Goal: Task Accomplishment & Management: Use online tool/utility

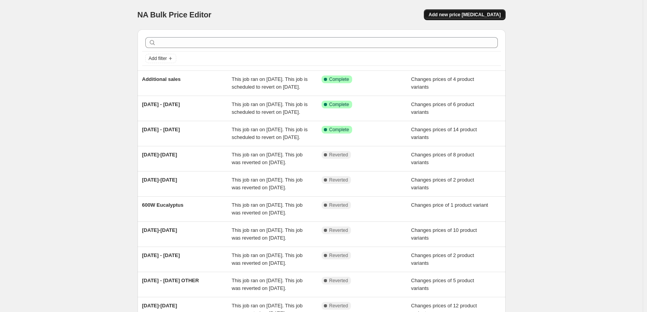
click at [462, 14] on span "Add new price [MEDICAL_DATA]" at bounding box center [465, 15] width 72 height 6
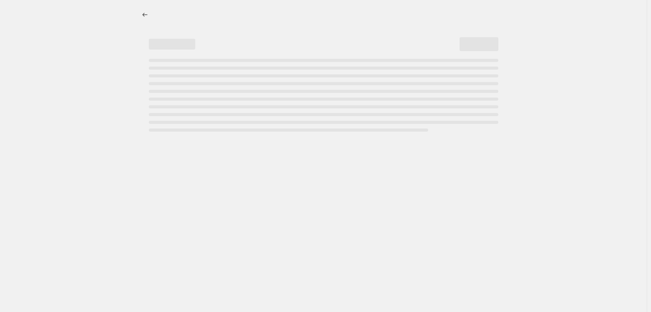
select select "percentage"
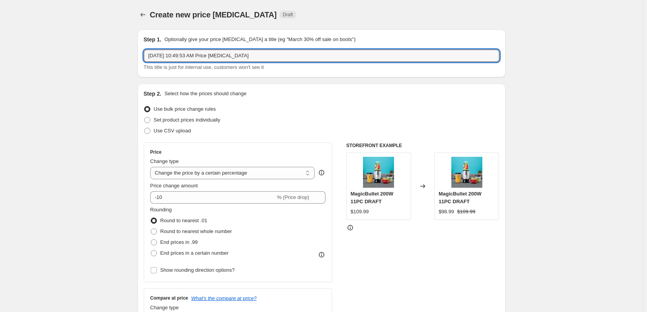
drag, startPoint x: 258, startPoint y: 54, endPoint x: 107, endPoint y: 58, distance: 151.2
type input "[DATE]-[DATE]"
click at [183, 135] on label "Use CSV upload" at bounding box center [167, 131] width 47 height 11
click at [145, 128] on input "Use CSV upload" at bounding box center [144, 128] width 0 height 0
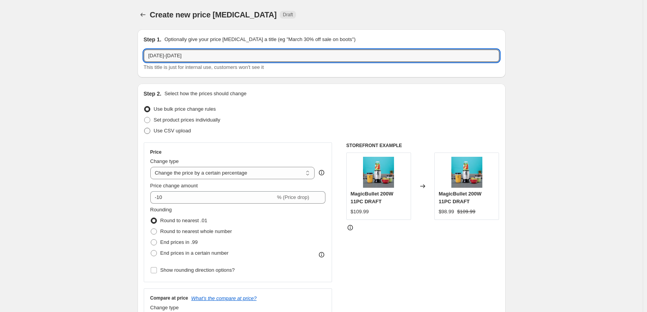
radio input "true"
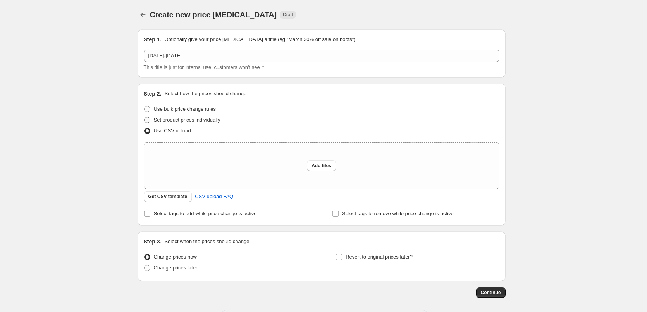
click at [207, 119] on span "Set product prices individually" at bounding box center [187, 120] width 67 height 6
click at [145, 117] on input "Set product prices individually" at bounding box center [144, 117] width 0 height 0
radio input "true"
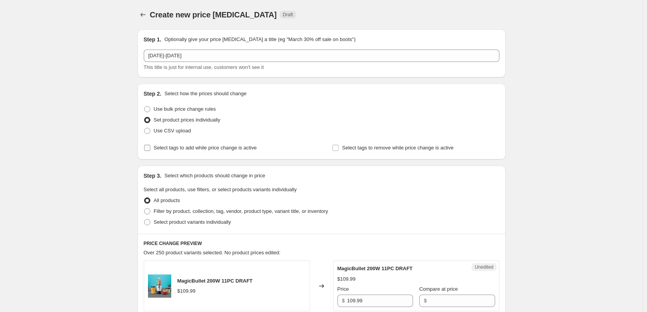
click at [208, 150] on span "Select tags to add while price change is active" at bounding box center [205, 148] width 103 height 6
click at [150, 150] on input "Select tags to add while price change is active" at bounding box center [147, 148] width 6 height 6
checkbox input "true"
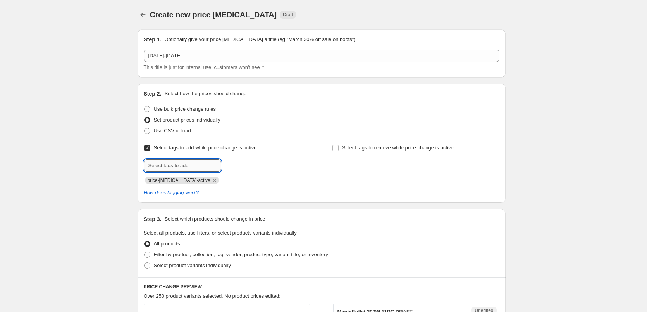
click at [203, 170] on input "text" at bounding box center [182, 166] width 77 height 12
type input "sale"
click at [243, 166] on span "sale" at bounding box center [242, 164] width 9 height 5
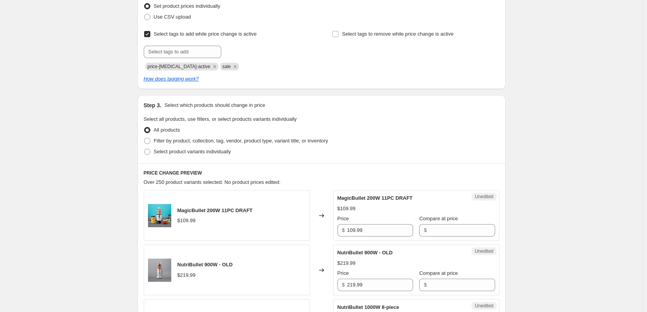
scroll to position [116, 0]
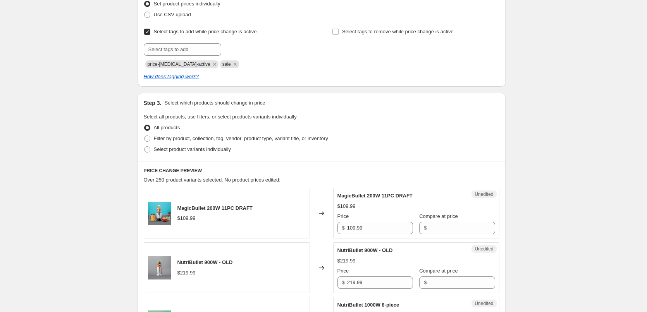
click at [231, 156] on div "Step 3. Select which products should change in price Select all products, use f…" at bounding box center [322, 127] width 368 height 68
click at [224, 153] on span "Select product variants individually" at bounding box center [192, 150] width 77 height 8
click at [145, 147] on input "Select product variants individually" at bounding box center [144, 146] width 0 height 0
radio input "true"
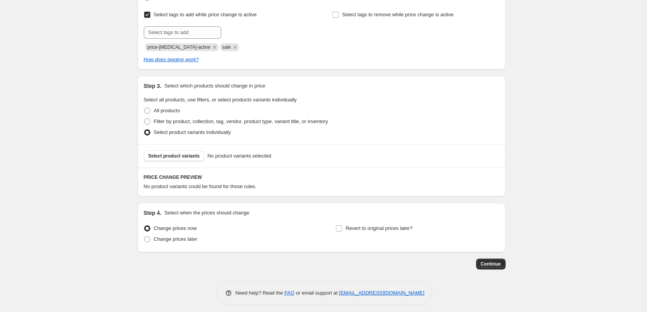
scroll to position [138, 0]
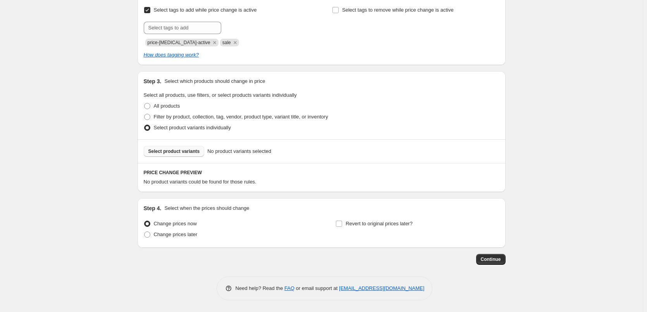
click at [184, 152] on span "Select product variants" at bounding box center [174, 151] width 52 height 6
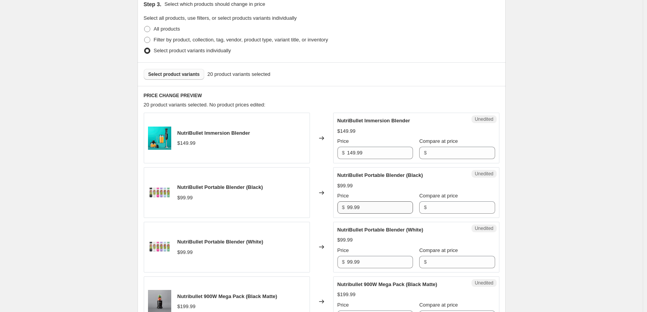
scroll to position [215, 0]
drag, startPoint x: 347, startPoint y: 153, endPoint x: 315, endPoint y: 154, distance: 32.2
click at [315, 154] on div "NutriBullet Immersion Blender $149.99 Changed to Unedited NutriBullet Immersion…" at bounding box center [322, 137] width 356 height 51
click at [462, 152] on input "Compare at price" at bounding box center [462, 152] width 66 height 12
paste input "149.99"
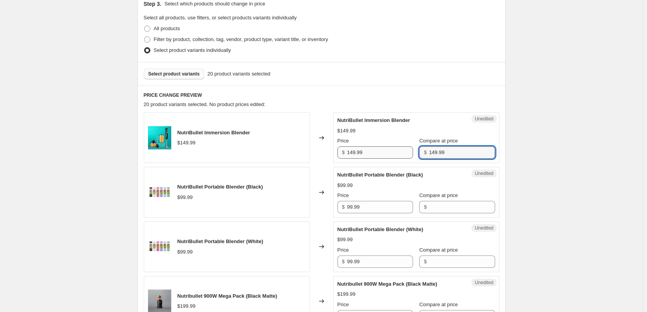
type input "149.99"
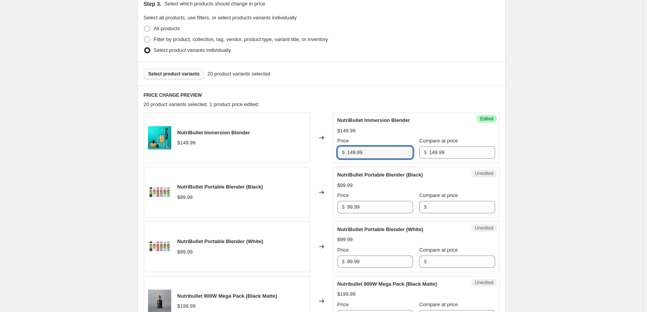
drag, startPoint x: 369, startPoint y: 153, endPoint x: 340, endPoint y: 150, distance: 29.3
click at [340, 150] on div "$ 149.99" at bounding box center [375, 152] width 76 height 12
type input "89"
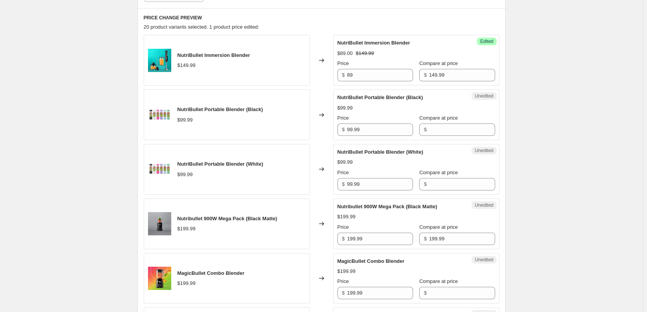
scroll to position [332, 0]
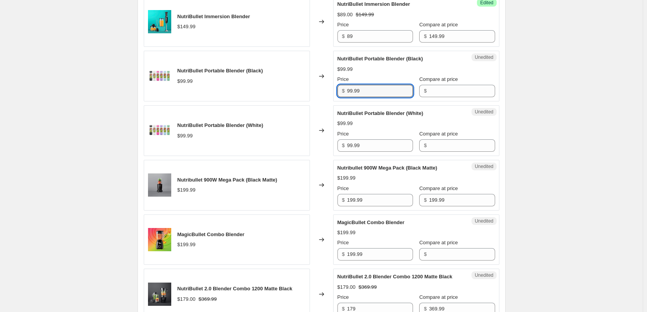
drag, startPoint x: 354, startPoint y: 89, endPoint x: 323, endPoint y: 88, distance: 31.0
click at [323, 88] on div "NutriBullet Portable Blender (Black) $99.99 Changed to Unedited NutriBullet Por…" at bounding box center [322, 76] width 356 height 51
click at [458, 89] on input "Compare at price" at bounding box center [462, 91] width 66 height 12
paste input "99.99"
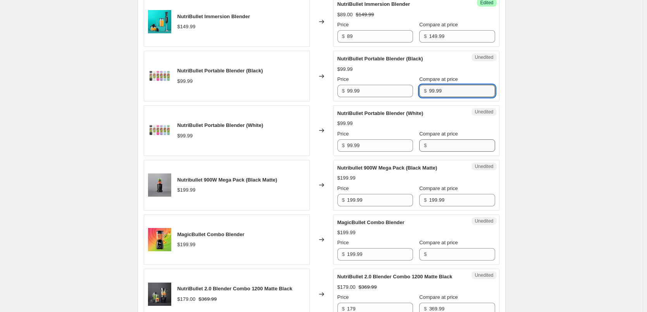
type input "99.99"
click at [432, 146] on input "Compare at price" at bounding box center [462, 145] width 66 height 12
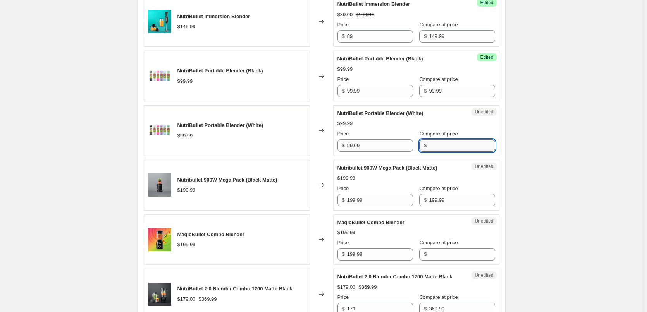
paste input "99.99"
type input "99.99"
drag, startPoint x: 363, startPoint y: 91, endPoint x: 318, endPoint y: 90, distance: 45.4
click at [318, 90] on div "NutriBullet Portable Blender (Black) $99.99 Changed to Success Edited NutriBull…" at bounding box center [322, 76] width 356 height 51
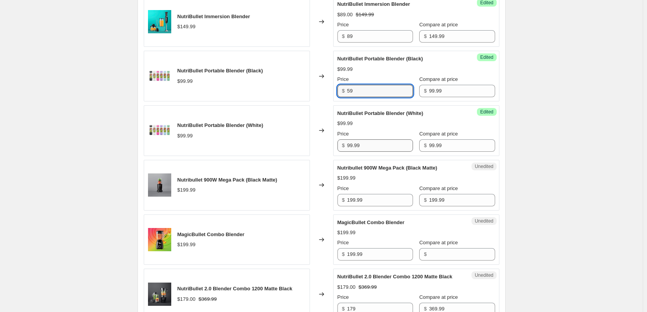
type input "59"
drag, startPoint x: 365, startPoint y: 143, endPoint x: 304, endPoint y: 141, distance: 61.3
click at [304, 141] on div "NutriBullet Portable Blender (White) $99.99 Changed to Success Edited NutriBull…" at bounding box center [322, 130] width 356 height 51
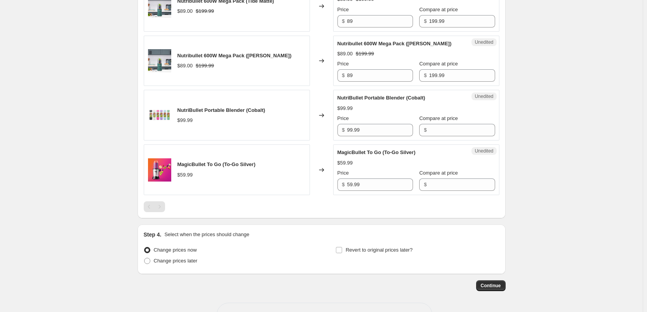
scroll to position [1223, 0]
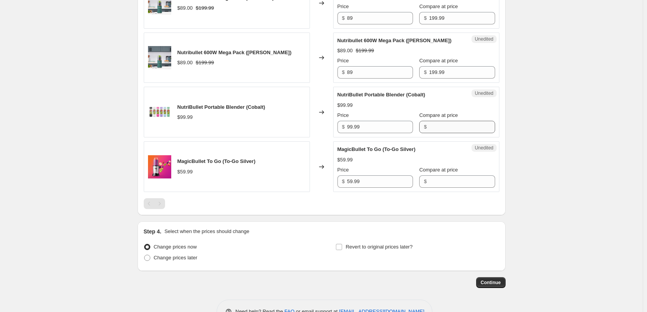
type input "59"
click at [433, 133] on input "Compare at price" at bounding box center [462, 127] width 66 height 12
paste input "99.99"
type input "99.99"
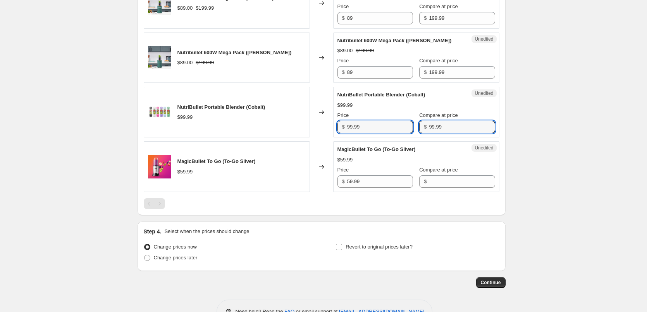
drag, startPoint x: 368, startPoint y: 142, endPoint x: 318, endPoint y: 143, distance: 50.0
click at [319, 138] on div "NutriBullet Portable Blender (Cobalt) $99.99 Changed to Unedited NutriBullet Po…" at bounding box center [322, 112] width 356 height 51
type input "59"
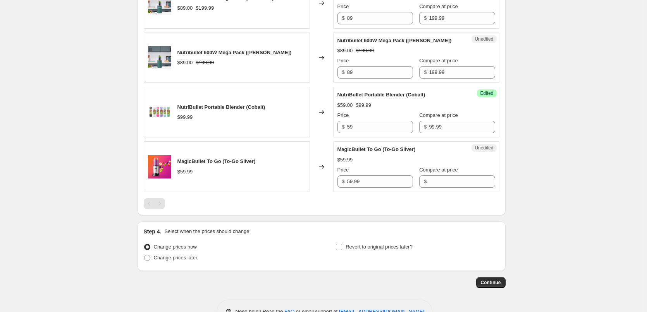
click at [398, 164] on div "$59.99" at bounding box center [416, 160] width 158 height 8
drag, startPoint x: 370, startPoint y: 194, endPoint x: 326, endPoint y: 195, distance: 43.8
click at [326, 192] on div "MagicBullet To Go (To-Go Silver) $59.99 Changed to Unedited MagicBullet To Go (…" at bounding box center [322, 166] width 356 height 51
click at [434, 188] on input "Compare at price" at bounding box center [462, 182] width 66 height 12
paste input "59.99"
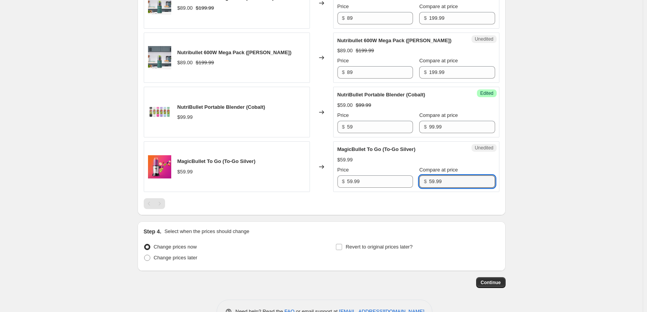
type input "59.99"
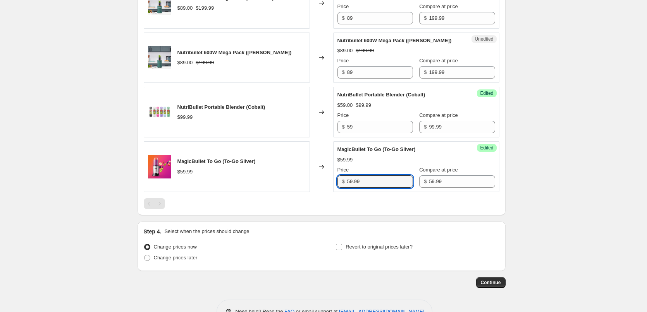
drag, startPoint x: 365, startPoint y: 199, endPoint x: 336, endPoint y: 195, distance: 29.4
click at [337, 192] on div "Success Edited MagicBullet To Go (To-Go Silver) $59.99 Price $ 59.99 Compare at…" at bounding box center [416, 166] width 166 height 51
type input "39"
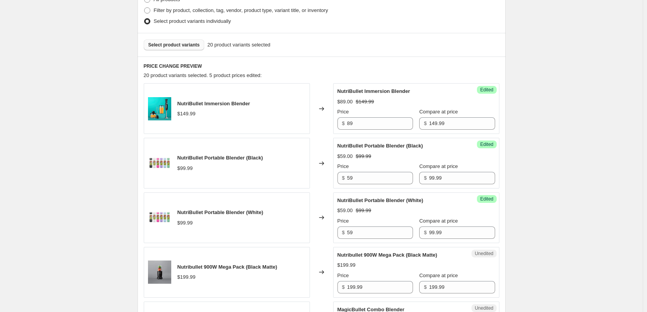
scroll to position [387, 0]
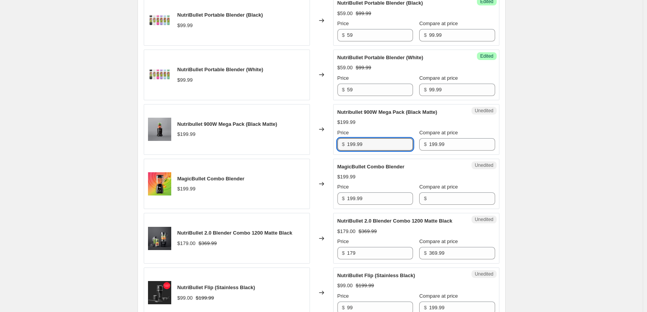
drag, startPoint x: 373, startPoint y: 146, endPoint x: 318, endPoint y: 148, distance: 54.7
click at [318, 148] on div "Nutribullet 900W Mega Pack (Black Matte) $199.99 Changed to Unedited Nutribulle…" at bounding box center [322, 129] width 356 height 51
type input "99"
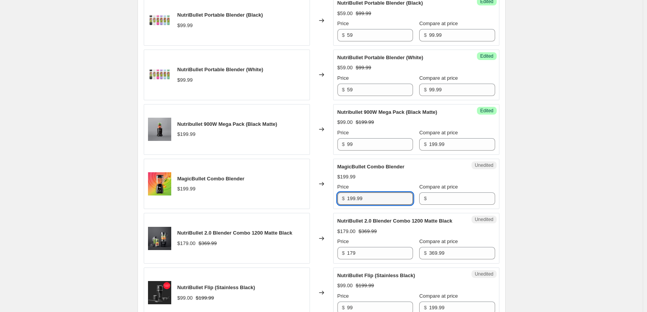
drag, startPoint x: 382, startPoint y: 201, endPoint x: 300, endPoint y: 195, distance: 82.0
click at [300, 195] on div "MagicBullet Combo Blender $199.99 Changed to Unedited MagicBullet Combo Blender…" at bounding box center [322, 184] width 356 height 51
click at [460, 196] on input "Compare at price" at bounding box center [462, 199] width 66 height 12
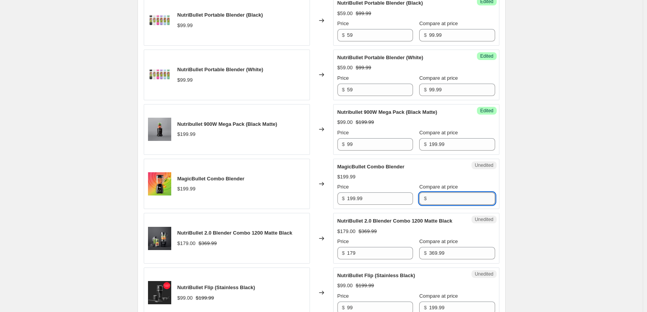
paste input "199.99"
type input "199.99"
drag, startPoint x: 367, startPoint y: 144, endPoint x: 317, endPoint y: 145, distance: 49.6
click at [317, 145] on div "Nutribullet 900W Mega Pack (Black Matte) $199.99 Changed to Success Edited Nutr…" at bounding box center [322, 129] width 356 height 51
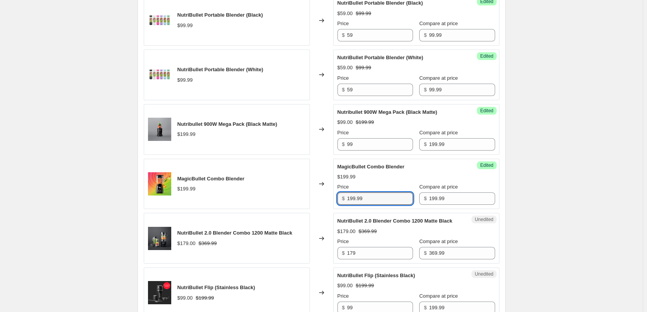
drag, startPoint x: 379, startPoint y: 200, endPoint x: 336, endPoint y: 198, distance: 42.6
click at [336, 198] on div "Success Edited MagicBullet Combo Blender $199.99 Price $ 199.99 Compare at pric…" at bounding box center [416, 184] width 166 height 51
paste input "text"
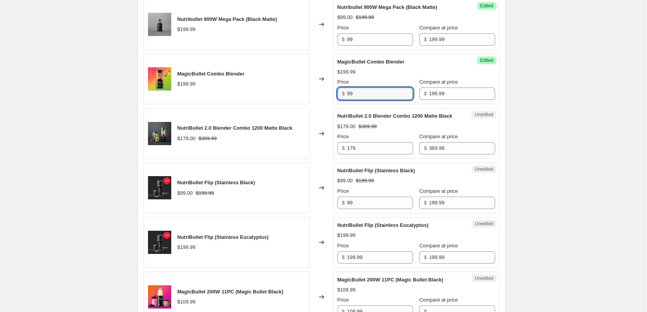
scroll to position [504, 0]
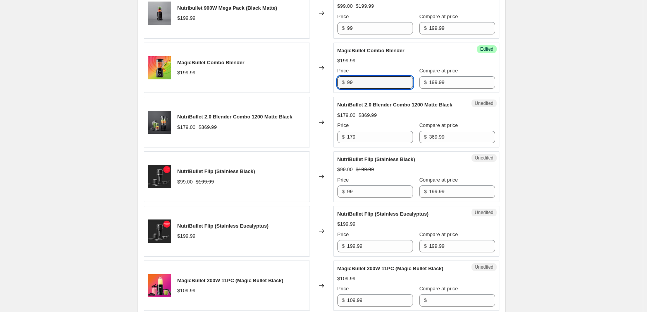
type input "99"
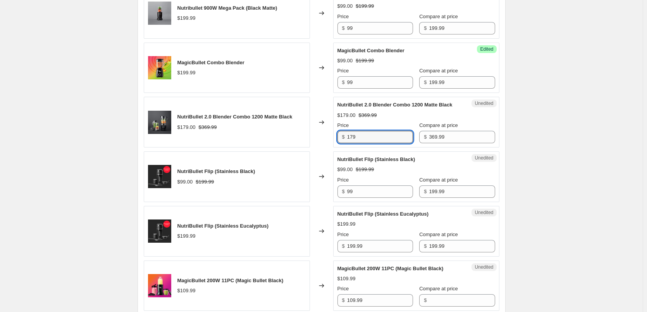
drag, startPoint x: 367, startPoint y: 144, endPoint x: 335, endPoint y: 145, distance: 32.2
click at [335, 145] on div "Unedited NutriBullet 2.0 Blender Combo 1200 Matte Black $179.00 $369.99 Price $…" at bounding box center [416, 122] width 166 height 51
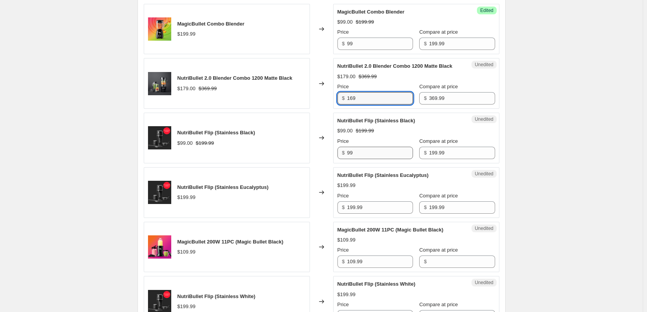
type input "169"
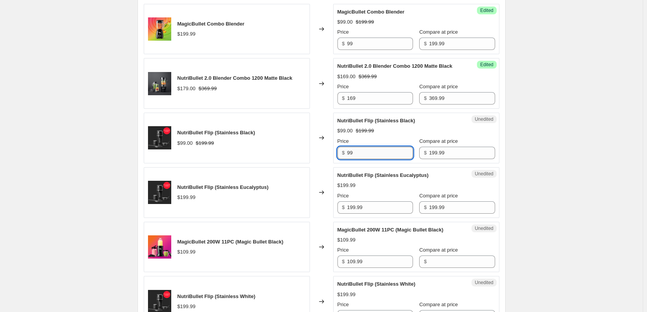
drag, startPoint x: 365, startPoint y: 159, endPoint x: 360, endPoint y: 160, distance: 5.3
click at [360, 159] on input "99" at bounding box center [380, 153] width 66 height 12
drag, startPoint x: 371, startPoint y: 162, endPoint x: 319, endPoint y: 159, distance: 52.4
click at [320, 159] on div "NutriBullet Flip (Stainless Black) $99.00 $199.99 Changed to Unedited NutriBull…" at bounding box center [322, 138] width 356 height 51
drag, startPoint x: 382, startPoint y: 162, endPoint x: 331, endPoint y: 163, distance: 51.5
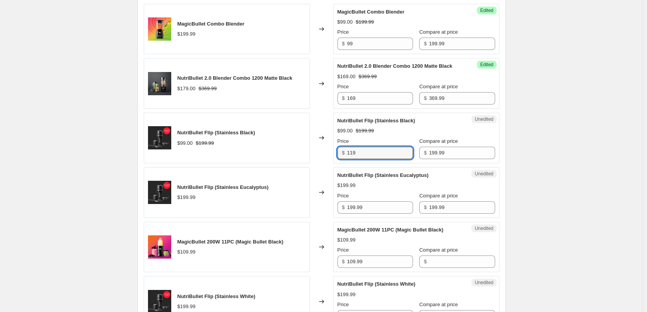
click at [331, 163] on div "NutriBullet Flip (Stainless Black) $99.00 $199.99 Changed to Unedited NutriBull…" at bounding box center [322, 138] width 356 height 51
type input "119"
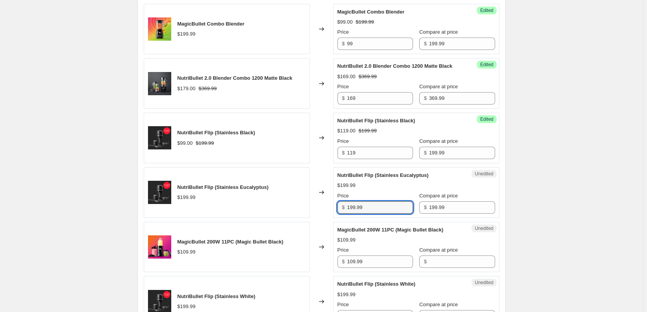
drag, startPoint x: 363, startPoint y: 218, endPoint x: 338, endPoint y: 216, distance: 25.3
click at [338, 216] on div "Unedited NutriBullet Flip (Stainless Eucalyptus) $199.99 Price $ 199.99 Compare…" at bounding box center [416, 192] width 166 height 51
paste input "1"
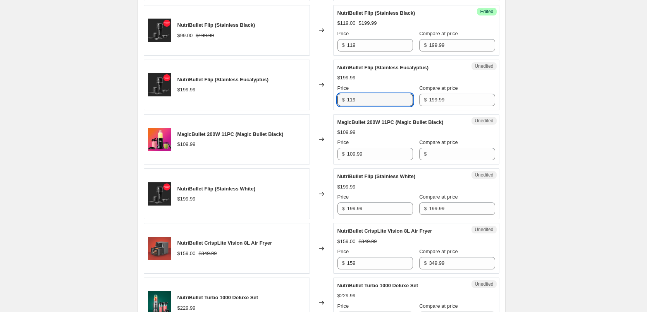
scroll to position [659, 0]
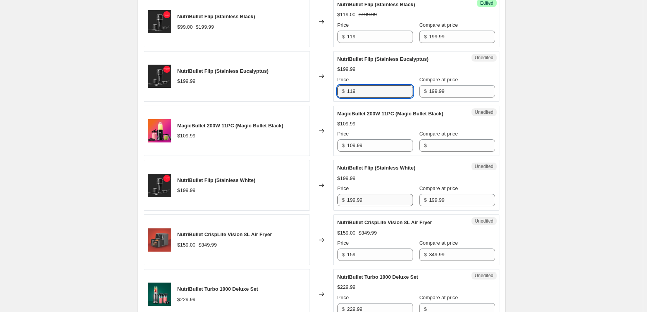
type input "119"
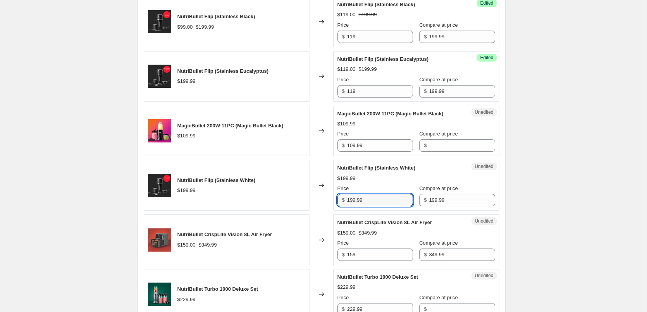
drag, startPoint x: 372, startPoint y: 211, endPoint x: 347, endPoint y: 210, distance: 25.2
click at [347, 207] on div "$ 199.99" at bounding box center [375, 200] width 76 height 12
paste input "1"
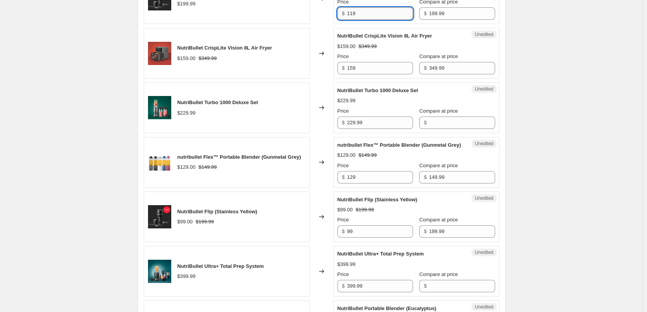
scroll to position [852, 0]
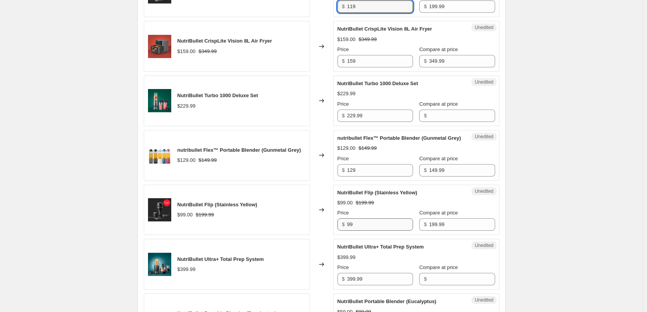
type input "119"
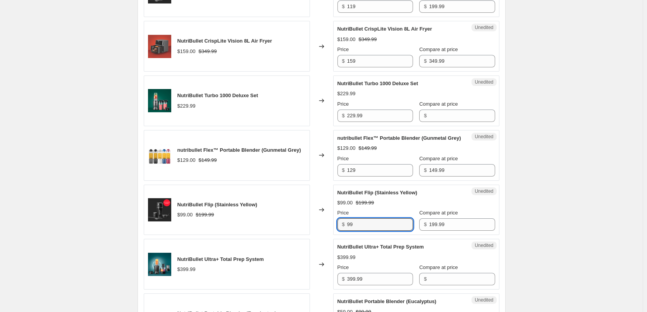
drag, startPoint x: 358, startPoint y: 241, endPoint x: 338, endPoint y: 241, distance: 19.8
click at [338, 236] on div "Unedited NutriBullet Flip (Stainless Yellow) $99.00 $199.99 Price $ 99 Compare …" at bounding box center [416, 210] width 166 height 51
paste input "11"
type input "119"
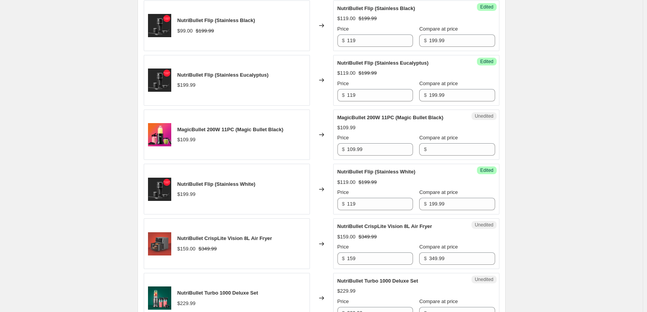
scroll to position [659, 0]
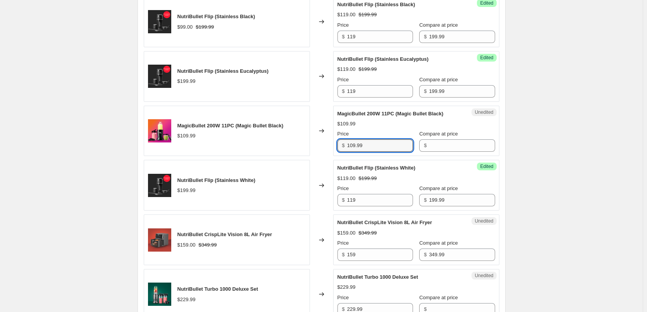
drag, startPoint x: 361, startPoint y: 155, endPoint x: 343, endPoint y: 153, distance: 18.3
click at [343, 152] on div "$ 109.99" at bounding box center [375, 145] width 76 height 12
click at [433, 152] on input "Compare at price" at bounding box center [462, 145] width 66 height 12
paste input "109.99"
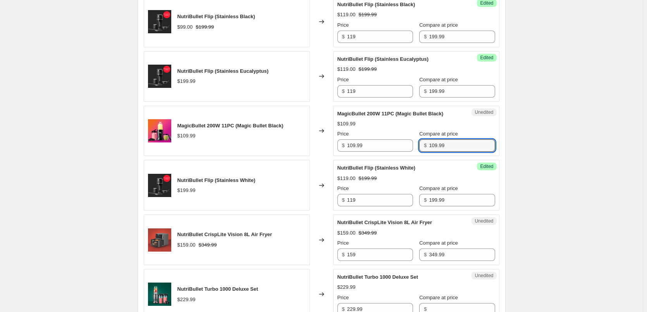
type input "109.99"
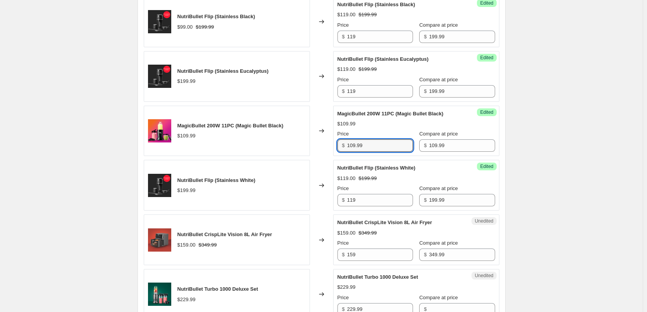
drag, startPoint x: 382, startPoint y: 157, endPoint x: 337, endPoint y: 148, distance: 46.2
click at [337, 148] on div "Success Edited MagicBullet 200W 11PC (Magic Bullet Black) $109.99 Price $ 109.9…" at bounding box center [416, 131] width 166 height 51
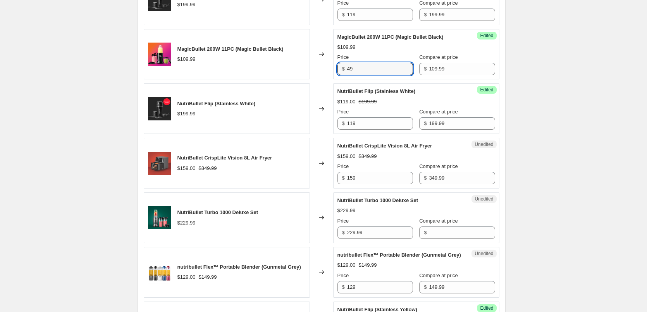
scroll to position [736, 0]
type input "49"
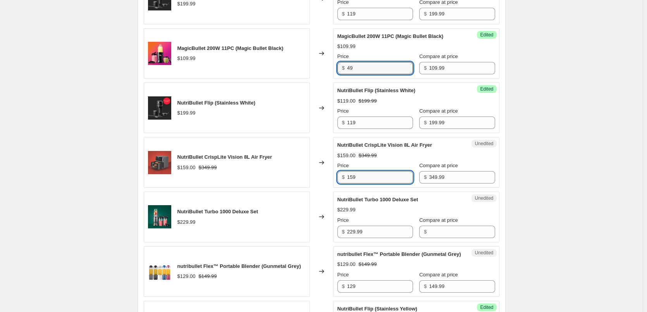
click at [374, 182] on input "159" at bounding box center [380, 177] width 66 height 12
click at [354, 184] on input "159" at bounding box center [380, 177] width 66 height 12
drag, startPoint x: 367, startPoint y: 186, endPoint x: 337, endPoint y: 186, distance: 29.8
click at [337, 186] on div "Unedited NutriBullet CrispLite Vision 8L Air Fryer $159.00 $349.99 Price $ 159 …" at bounding box center [416, 162] width 166 height 51
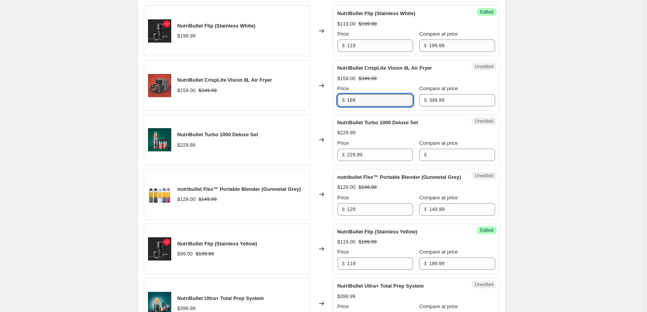
scroll to position [814, 0]
type input "169"
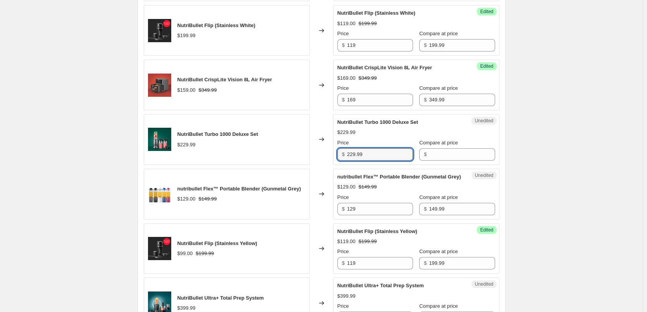
drag, startPoint x: 394, startPoint y: 160, endPoint x: 316, endPoint y: 158, distance: 77.5
click at [317, 158] on div "NutriBullet Turbo 1000 Deluxe Set $229.99 Changed to Unedited NutriBullet Turbo…" at bounding box center [322, 139] width 356 height 51
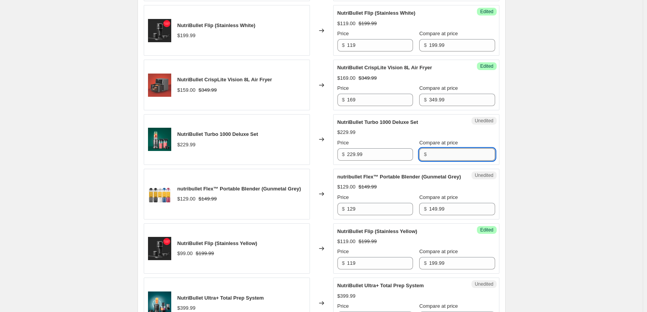
drag, startPoint x: 449, startPoint y: 166, endPoint x: 444, endPoint y: 165, distance: 4.7
click at [449, 161] on input "Compare at price" at bounding box center [462, 154] width 66 height 12
paste input "229.99"
type input "229.99"
drag, startPoint x: 369, startPoint y: 164, endPoint x: 325, endPoint y: 164, distance: 43.4
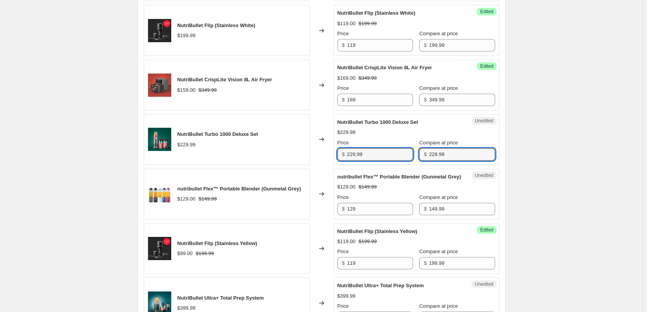
click at [325, 164] on div "NutriBullet Turbo 1000 Deluxe Set $229.99 Changed to Unedited NutriBullet Turbo…" at bounding box center [322, 139] width 356 height 51
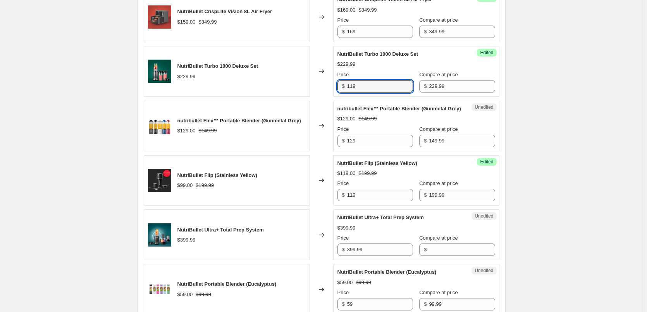
scroll to position [891, 0]
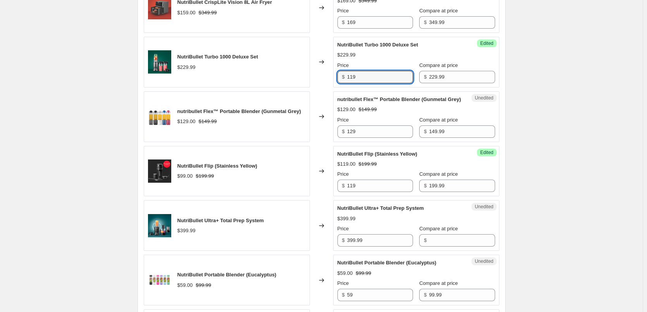
type input "119"
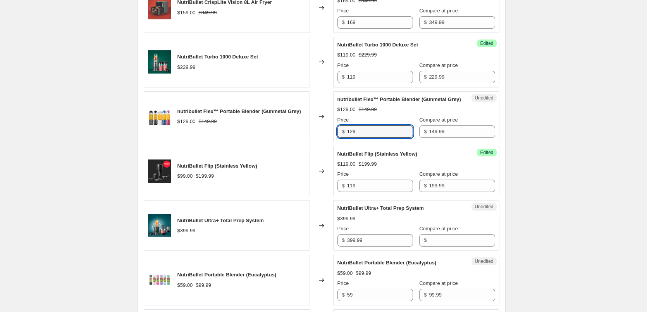
drag, startPoint x: 339, startPoint y: 147, endPoint x: 323, endPoint y: 146, distance: 15.5
click at [323, 142] on div "nutribullet Flex™ Portable Blender (Gunmetal Grey) $129.00 $149.99 Changed to U…" at bounding box center [322, 116] width 356 height 51
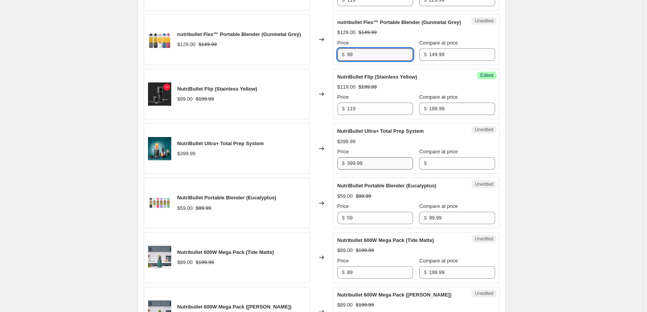
scroll to position [969, 0]
type input "99"
drag, startPoint x: 368, startPoint y: 182, endPoint x: 326, endPoint y: 181, distance: 42.6
click at [326, 174] on div "NutriBullet Ultra+ Total Prep System $399.99 Changed to Unedited NutriBullet Ul…" at bounding box center [322, 148] width 356 height 51
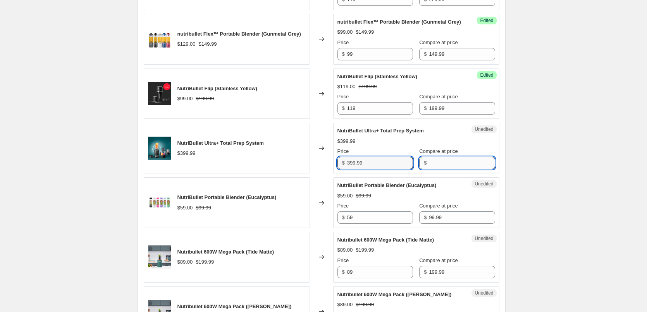
click at [461, 169] on input "Compare at price" at bounding box center [462, 163] width 66 height 12
paste input "399.99"
type input "399.99"
drag, startPoint x: 377, startPoint y: 180, endPoint x: 318, endPoint y: 177, distance: 59.0
click at [321, 174] on div "NutriBullet Ultra+ Total Prep System $399.99 Changed to Success Edited NutriBul…" at bounding box center [322, 148] width 356 height 51
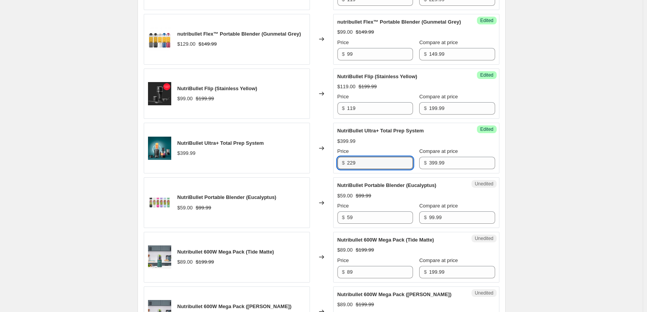
type input "229"
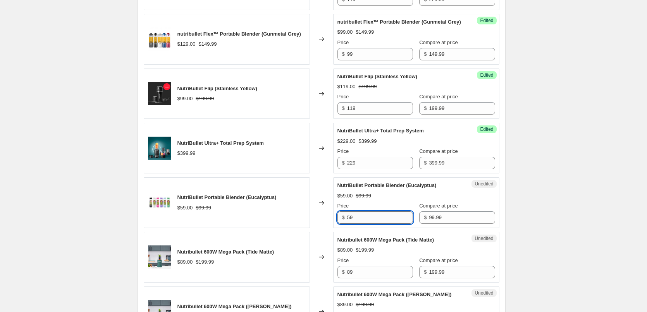
click at [359, 224] on input "59" at bounding box center [380, 218] width 66 height 12
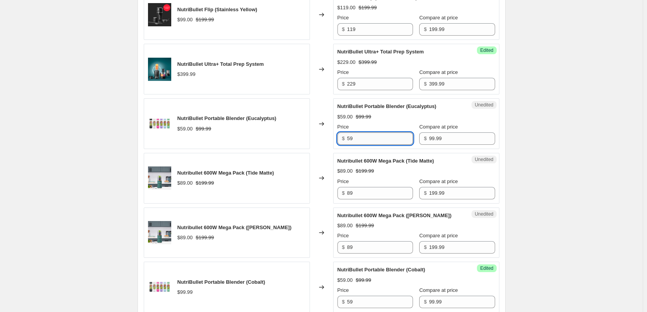
scroll to position [1085, 0]
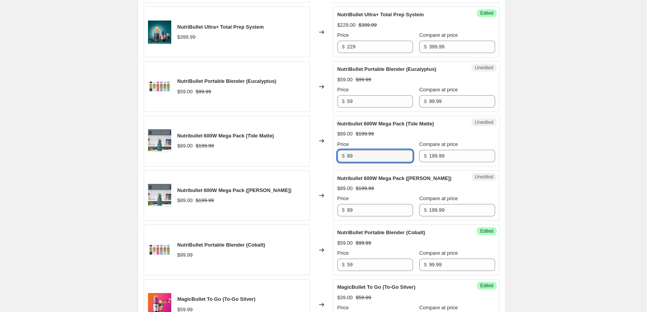
drag, startPoint x: 366, startPoint y: 173, endPoint x: 306, endPoint y: 169, distance: 59.8
click at [306, 167] on div "Nutribullet 600W Mega Pack (Tide Matte) $89.00 $199.99 Changed to Unedited Nutr…" at bounding box center [322, 141] width 356 height 51
type input "99"
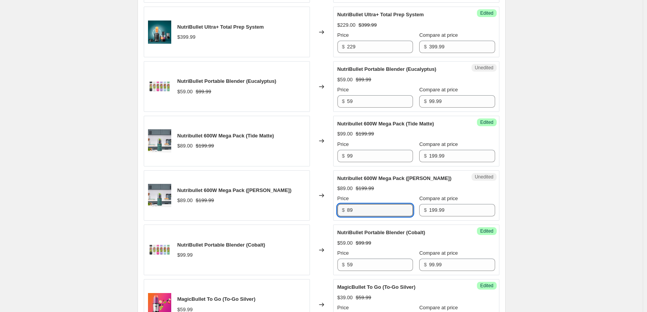
drag, startPoint x: 358, startPoint y: 223, endPoint x: 324, endPoint y: 224, distance: 34.9
click at [324, 221] on div "Nutribullet 600W Mega Pack ([PERSON_NAME]) $89.00 $199.99 Changed to Unedited N…" at bounding box center [322, 195] width 356 height 51
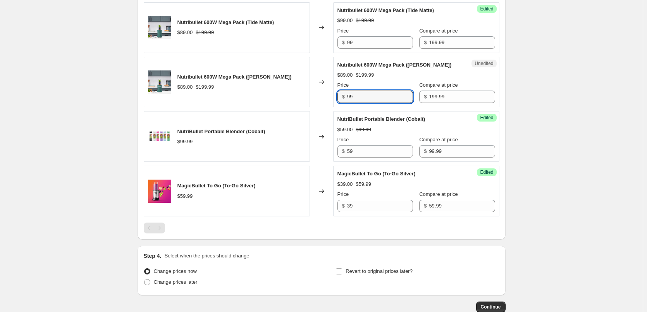
scroll to position [1201, 0]
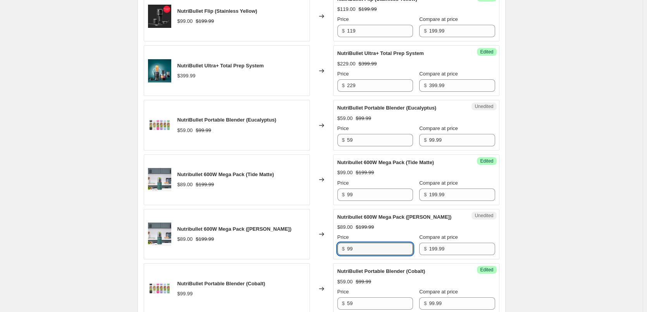
type input "99"
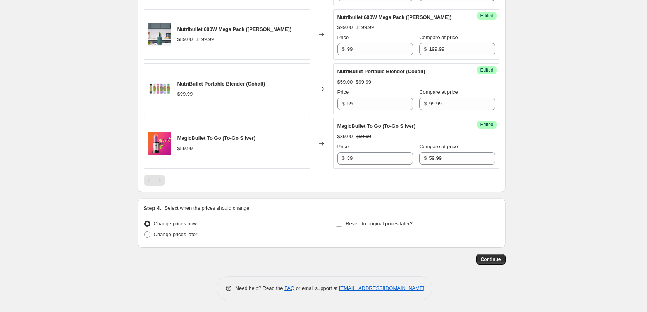
scroll to position [1262, 0]
click at [172, 236] on span "Change prices later" at bounding box center [176, 235] width 44 height 6
click at [145, 232] on input "Change prices later" at bounding box center [144, 232] width 0 height 0
radio input "true"
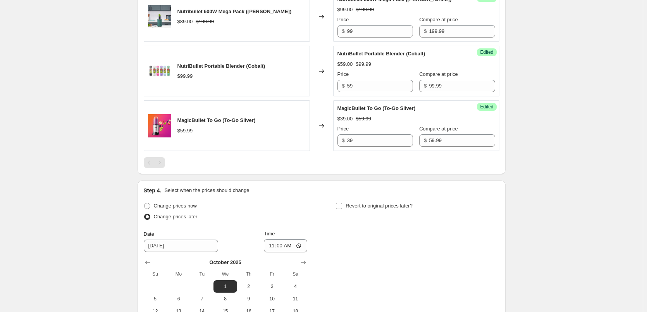
scroll to position [1378, 0]
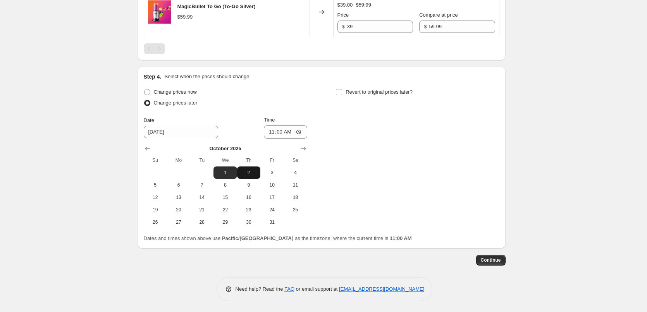
click at [249, 179] on button "2" at bounding box center [248, 173] width 23 height 12
type input "[DATE]"
click at [275, 139] on input "11:00" at bounding box center [285, 132] width 43 height 13
type input "00:05"
click at [341, 95] on input "Revert to original prices later?" at bounding box center [339, 92] width 6 height 6
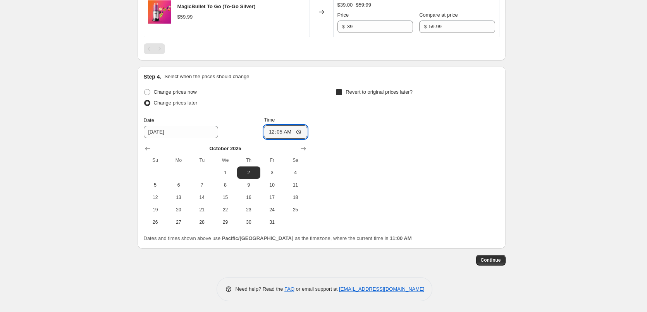
checkbox input "true"
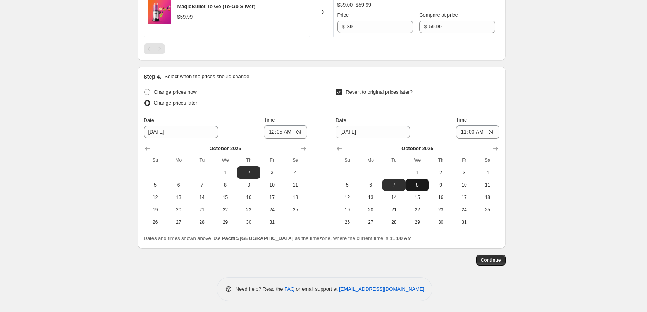
click at [412, 188] on span "8" at bounding box center [417, 185] width 17 height 6
type input "[DATE]"
click at [472, 139] on input "11:00" at bounding box center [477, 132] width 43 height 13
type input "23:55"
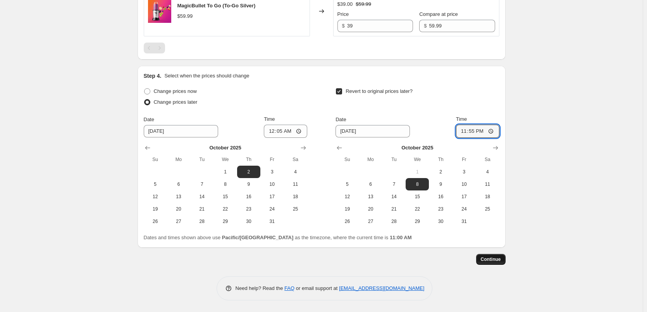
click at [496, 257] on span "Continue" at bounding box center [491, 260] width 20 height 6
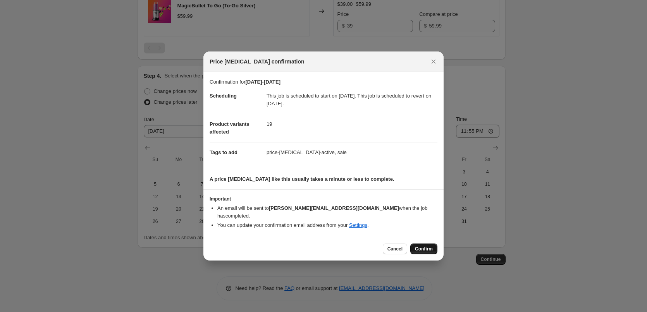
click at [422, 246] on span "Confirm" at bounding box center [424, 249] width 18 height 6
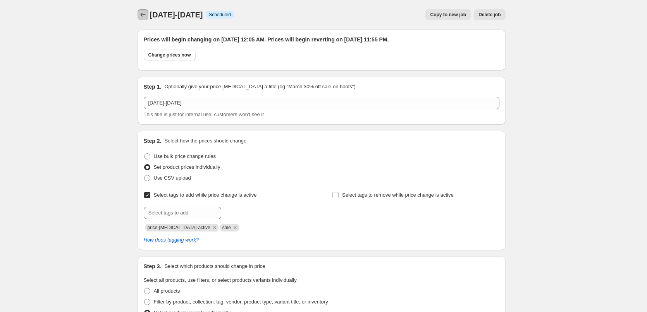
click at [146, 14] on icon "Price change jobs" at bounding box center [143, 15] width 8 height 8
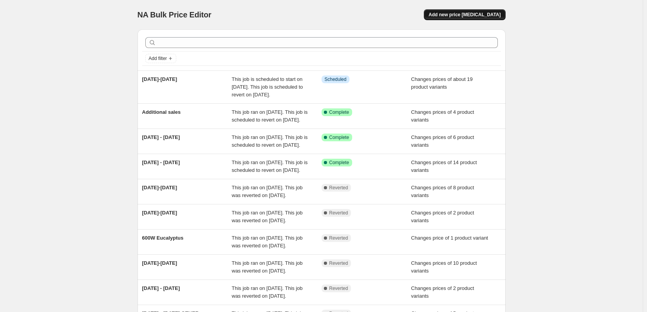
click at [481, 17] on span "Add new price [MEDICAL_DATA]" at bounding box center [465, 15] width 72 height 6
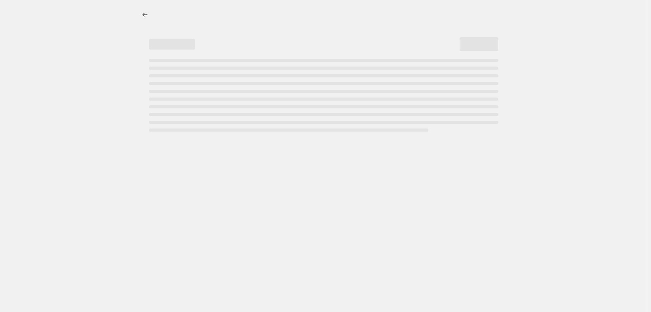
select select "percentage"
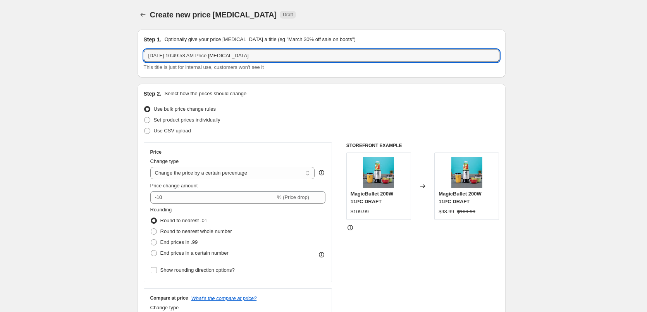
drag, startPoint x: 249, startPoint y: 56, endPoint x: 127, endPoint y: 58, distance: 121.7
type input "[DATE]-[DATE]"
click at [210, 121] on span "Set product prices individually" at bounding box center [187, 120] width 67 height 6
click at [145, 117] on input "Set product prices individually" at bounding box center [144, 117] width 0 height 0
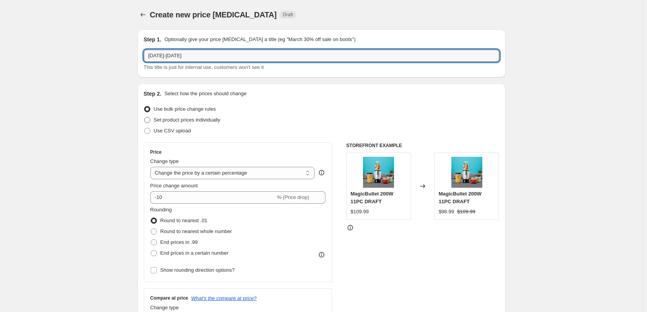
radio input "true"
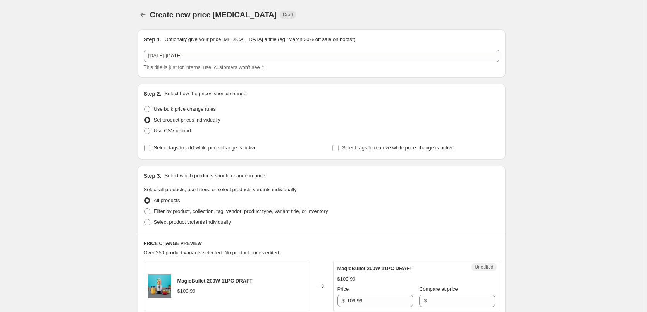
click at [224, 148] on span "Select tags to add while price change is active" at bounding box center [205, 148] width 103 height 6
click at [150, 148] on input "Select tags to add while price change is active" at bounding box center [147, 148] width 6 height 6
checkbox input "true"
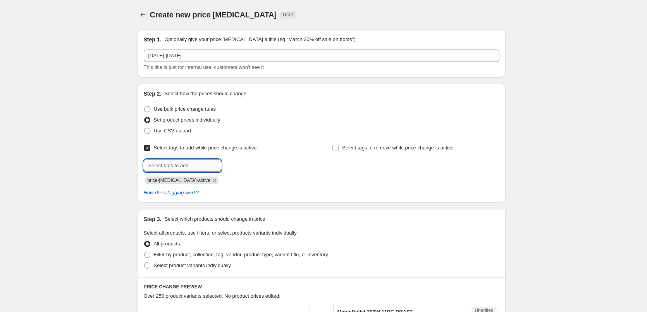
click at [183, 165] on input "text" at bounding box center [182, 166] width 77 height 12
type input "sale"
click at [250, 160] on button "Add sale" at bounding box center [237, 165] width 29 height 11
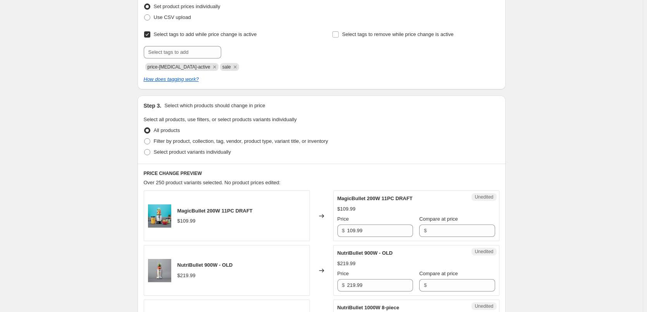
scroll to position [116, 0]
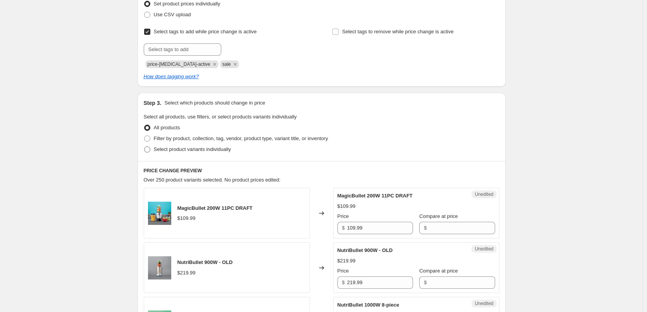
click at [203, 149] on span "Select product variants individually" at bounding box center [192, 149] width 77 height 6
click at [145, 147] on input "Select product variants individually" at bounding box center [144, 146] width 0 height 0
radio input "true"
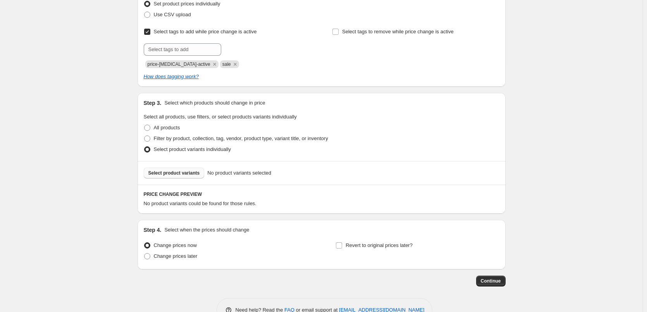
click at [188, 173] on span "Select product variants" at bounding box center [174, 173] width 52 height 6
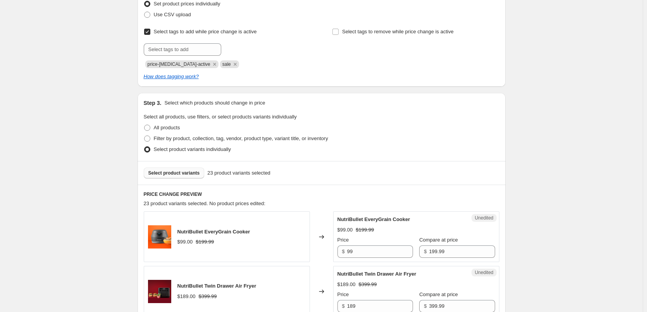
scroll to position [194, 0]
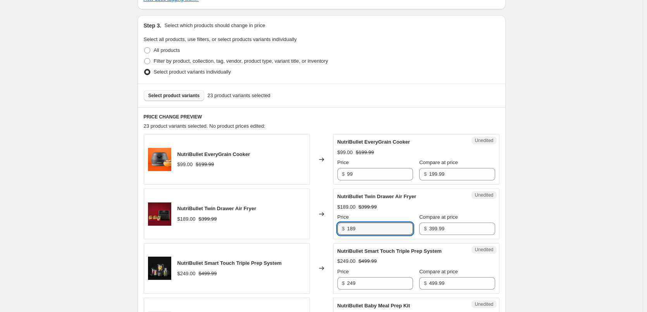
drag, startPoint x: 373, startPoint y: 226, endPoint x: 315, endPoint y: 229, distance: 58.6
click at [315, 229] on div "NutriBullet Twin Drawer Air Fryer $189.00 $399.99 Changed to Unedited NutriBull…" at bounding box center [322, 214] width 356 height 51
type input "199"
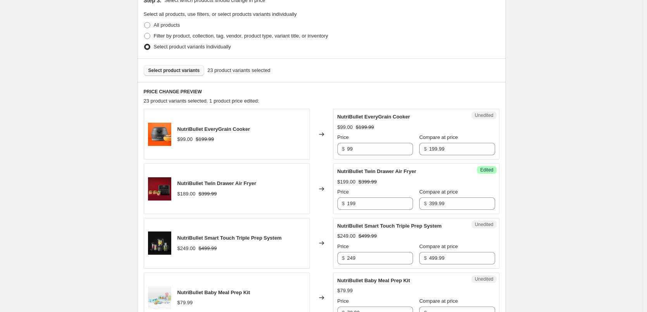
scroll to position [232, 0]
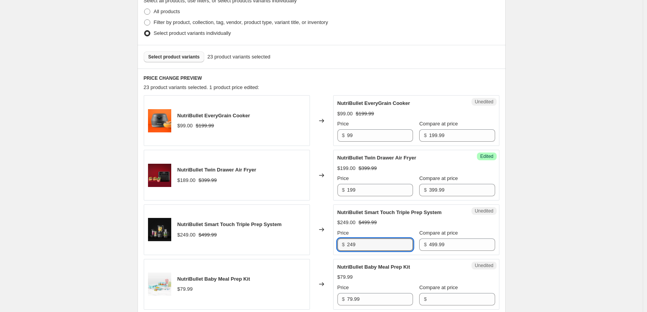
drag, startPoint x: 371, startPoint y: 248, endPoint x: 331, endPoint y: 246, distance: 40.8
click at [331, 246] on div "NutriBullet Smart Touch Triple Prep System $249.00 $499.99 Changed to Unedited …" at bounding box center [322, 230] width 356 height 51
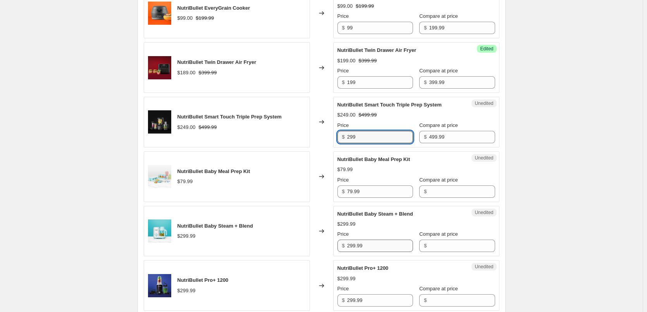
scroll to position [349, 0]
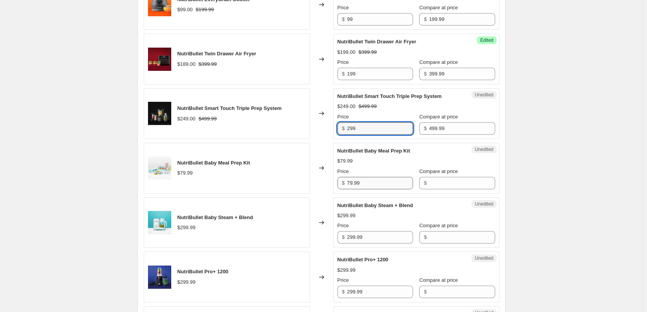
type input "299"
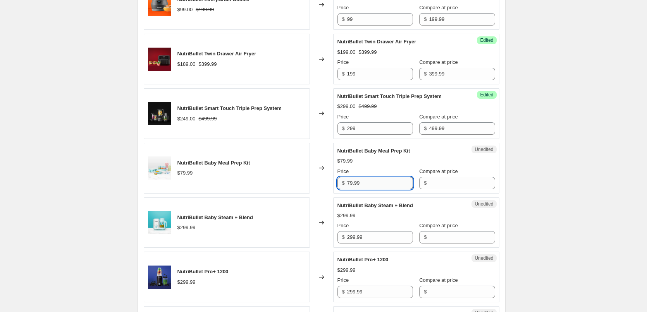
click at [363, 184] on input "79.99" at bounding box center [380, 183] width 66 height 12
drag, startPoint x: 363, startPoint y: 184, endPoint x: 326, endPoint y: 182, distance: 37.6
click at [326, 182] on div "NutriBullet Baby Meal Prep Kit $79.99 Changed to Unedited NutriBullet Baby Meal…" at bounding box center [322, 168] width 356 height 51
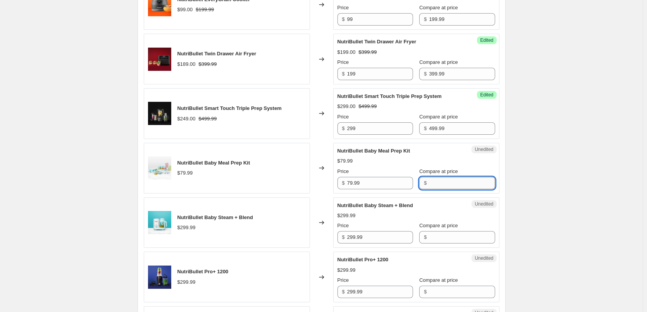
click at [444, 182] on input "Compare at price" at bounding box center [462, 183] width 66 height 12
paste input "79.99"
type input "79.99"
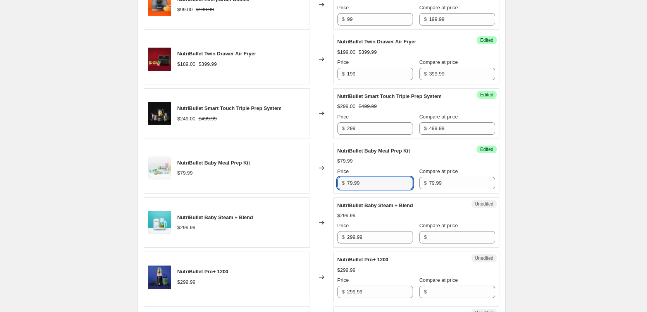
drag, startPoint x: 362, startPoint y: 184, endPoint x: 337, endPoint y: 180, distance: 24.8
click at [337, 180] on div "Success Edited NutriBullet Baby Meal Prep Kit $79.99 Price $ 79.99 Compare at p…" at bounding box center [416, 168] width 166 height 51
type input "55"
drag, startPoint x: 366, startPoint y: 239, endPoint x: 329, endPoint y: 238, distance: 37.6
click at [329, 238] on div "NutriBullet Baby Steam + Blend $299.99 Changed to Unedited NutriBullet Baby Ste…" at bounding box center [322, 223] width 356 height 51
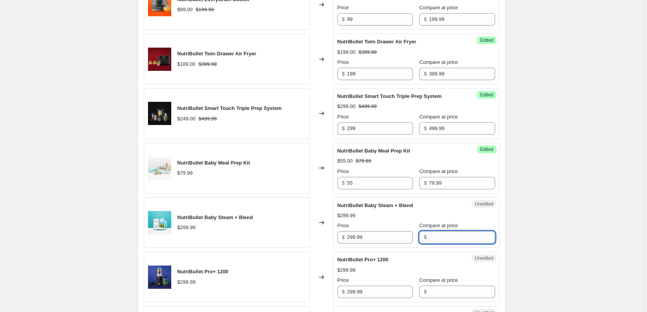
click at [447, 236] on input "Compare at price" at bounding box center [462, 237] width 66 height 12
paste input "299.99"
type input "299.99"
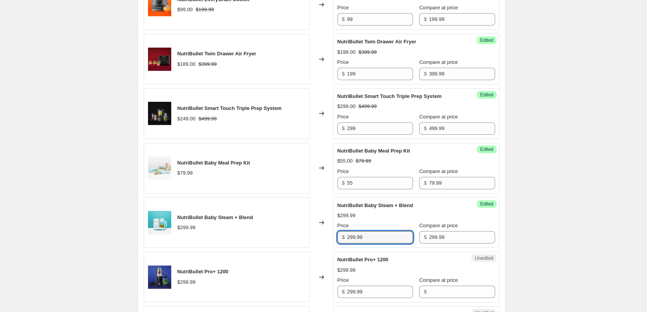
drag, startPoint x: 372, startPoint y: 241, endPoint x: 332, endPoint y: 239, distance: 40.7
click at [332, 239] on div "NutriBullet Baby Steam + Blend $299.99 Changed to Success Edited NutriBullet Ba…" at bounding box center [322, 223] width 356 height 51
type input "179"
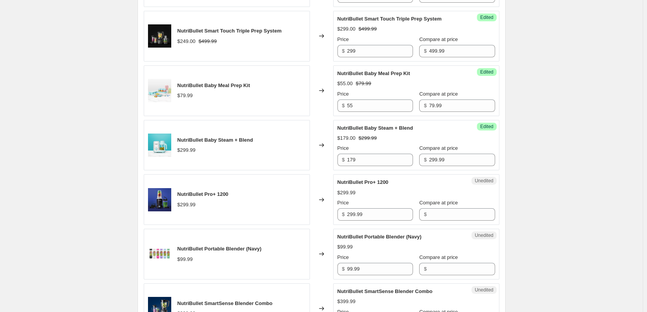
scroll to position [465, 0]
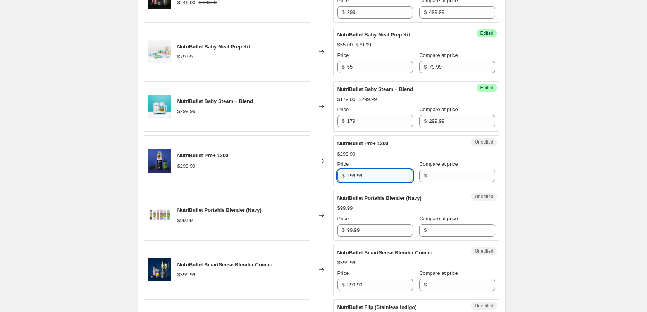
click at [371, 175] on input "299.99" at bounding box center [380, 176] width 66 height 12
drag, startPoint x: 369, startPoint y: 176, endPoint x: 334, endPoint y: 177, distance: 35.3
click at [334, 177] on div "NutriBullet Pro+ 1200 $299.99 Changed to Unedited NutriBullet Pro+ 1200 $299.99…" at bounding box center [322, 161] width 356 height 51
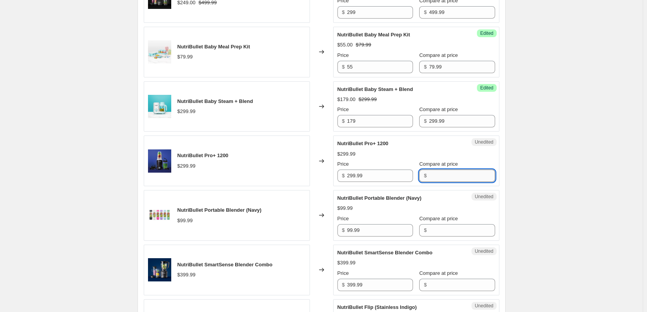
click at [429, 172] on input "Compare at price" at bounding box center [462, 176] width 66 height 12
paste input "299.99"
type input "299.99"
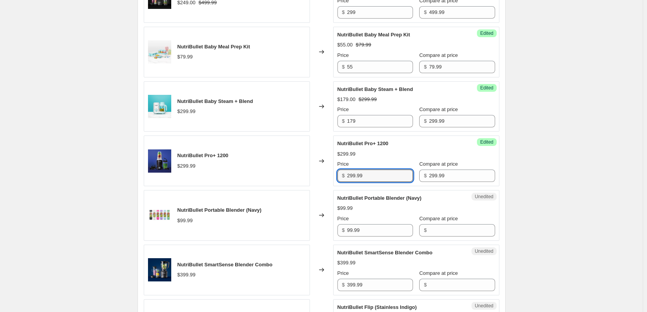
drag, startPoint x: 368, startPoint y: 177, endPoint x: 334, endPoint y: 177, distance: 34.1
click at [334, 177] on div "NutriBullet Pro+ 1200 $299.99 Changed to Success Edited NutriBullet Pro+ 1200 $…" at bounding box center [322, 161] width 356 height 51
type input "149"
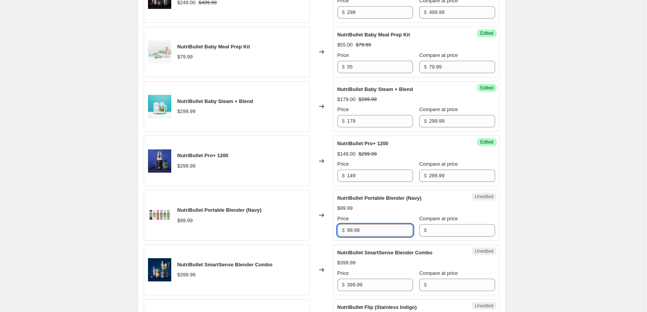
click at [382, 225] on input "99.99" at bounding box center [380, 230] width 66 height 12
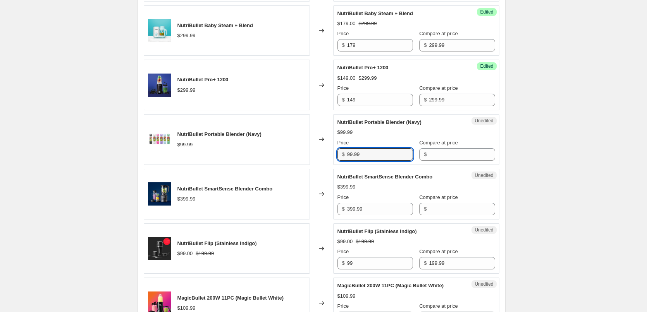
scroll to position [542, 0]
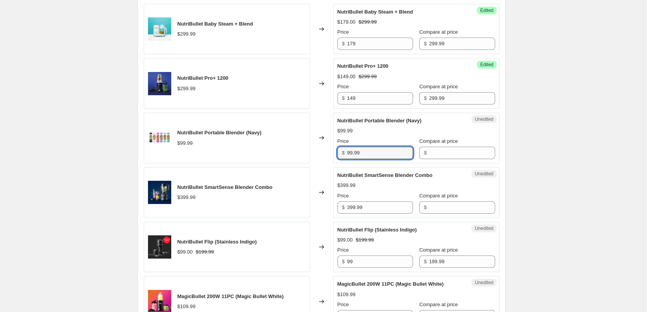
drag, startPoint x: 365, startPoint y: 153, endPoint x: 330, endPoint y: 153, distance: 35.3
click at [330, 153] on div "NutriBullet Portable Blender (Navy) $99.99 Changed to Unedited NutriBullet Port…" at bounding box center [322, 138] width 356 height 51
click at [456, 155] on input "Compare at price" at bounding box center [462, 153] width 66 height 12
paste input "99.99"
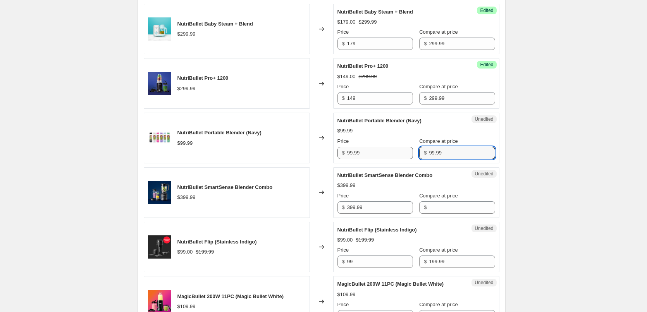
type input "99.99"
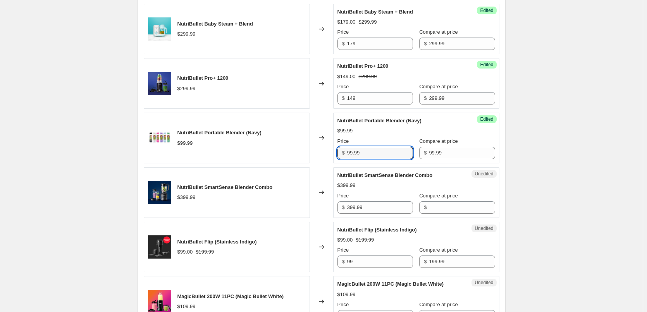
drag, startPoint x: 378, startPoint y: 154, endPoint x: 298, endPoint y: 146, distance: 80.9
click at [299, 146] on div "NutriBullet Portable Blender (Navy) $99.99 Changed to Success Edited NutriBulle…" at bounding box center [322, 138] width 356 height 51
type input "59"
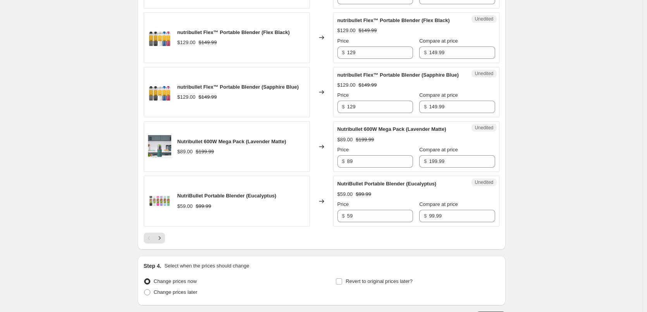
scroll to position [1269, 0]
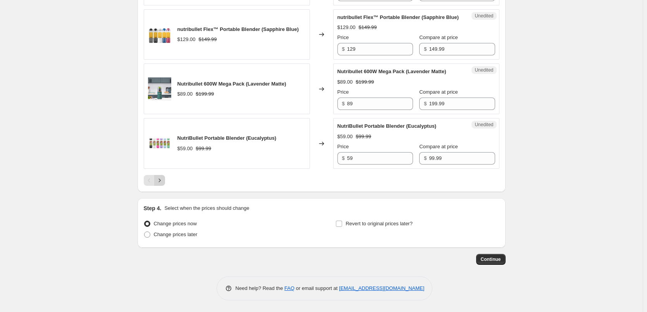
click at [160, 181] on icon "Next" at bounding box center [159, 180] width 2 height 3
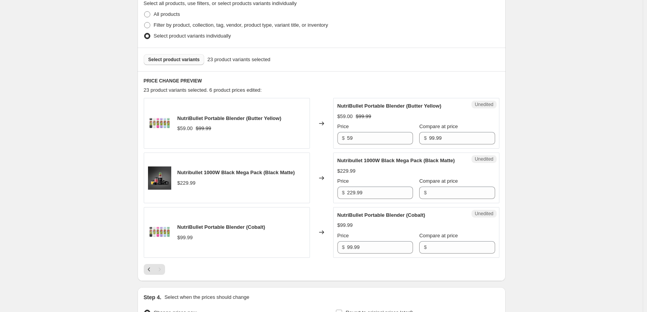
scroll to position [249, 0]
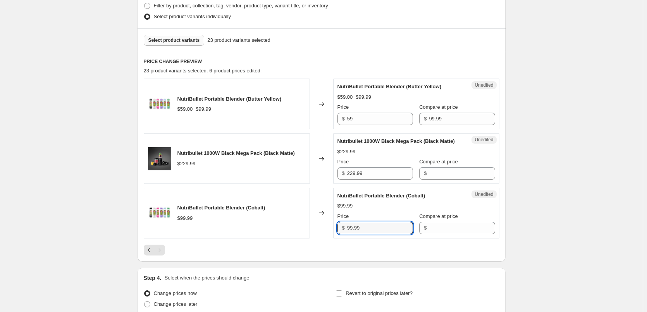
drag, startPoint x: 372, startPoint y: 238, endPoint x: 335, endPoint y: 237, distance: 36.5
click at [335, 237] on div "Unedited NutriBullet Portable Blender (Cobalt) $99.99 Price $ 99.99 Compare at …" at bounding box center [416, 213] width 166 height 51
click at [431, 234] on input "Compare at price" at bounding box center [462, 228] width 66 height 12
paste input "99.99"
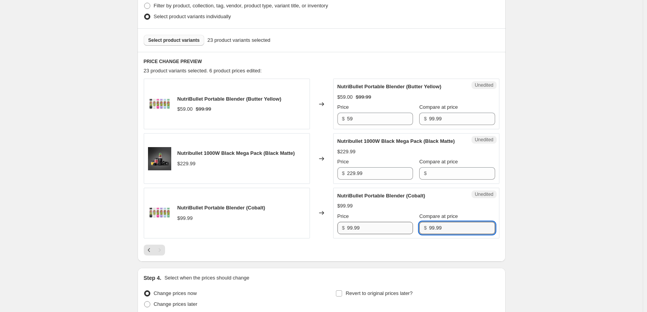
type input "99.99"
drag, startPoint x: 353, startPoint y: 239, endPoint x: 320, endPoint y: 237, distance: 32.2
click at [320, 237] on div "NutriBullet Portable Blender (Cobalt) $99.99 Changed to Unedited NutriBullet Po…" at bounding box center [322, 213] width 356 height 51
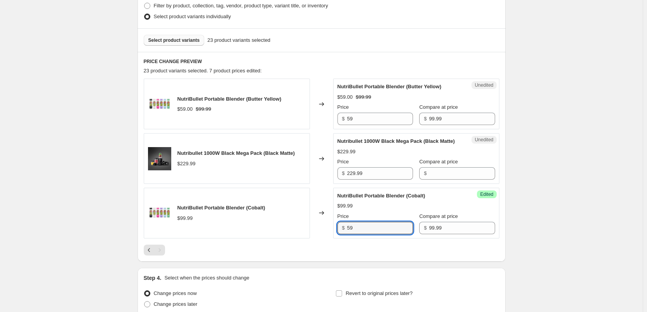
type input "59"
drag, startPoint x: 376, startPoint y: 183, endPoint x: 318, endPoint y: 181, distance: 57.4
click at [319, 181] on div "Nutribullet 1000W Black Mega Pack (Black Matte) $229.99 Changed to Unedited Nut…" at bounding box center [322, 158] width 356 height 51
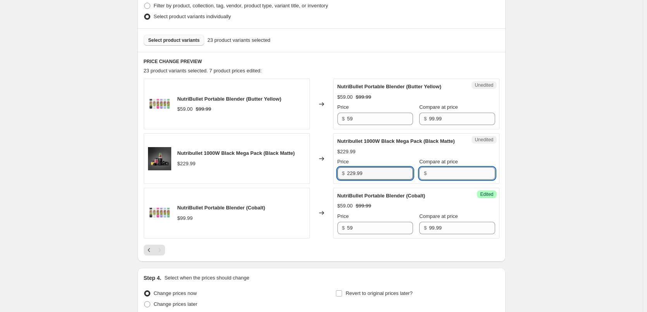
click at [455, 180] on input "Compare at price" at bounding box center [462, 173] width 66 height 12
paste input "229.99"
type input "229.99"
drag, startPoint x: 373, startPoint y: 180, endPoint x: 323, endPoint y: 182, distance: 50.1
click at [323, 182] on div "Nutribullet 1000W Black Mega Pack (Black Matte) $229.99 Changed to Unedited Nut…" at bounding box center [322, 158] width 356 height 51
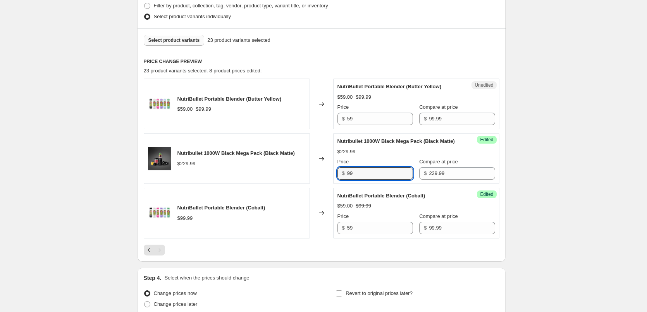
type input "99"
click at [277, 254] on div at bounding box center [322, 250] width 356 height 11
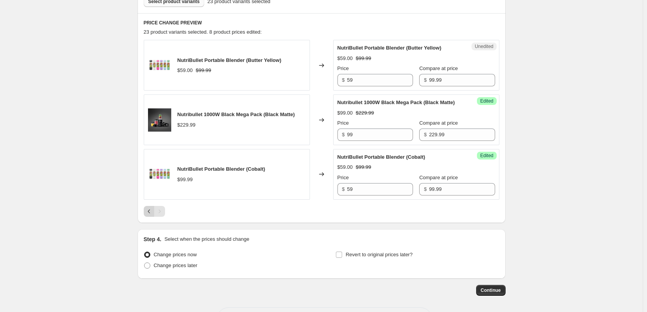
click at [151, 215] on icon "Previous" at bounding box center [149, 212] width 8 height 8
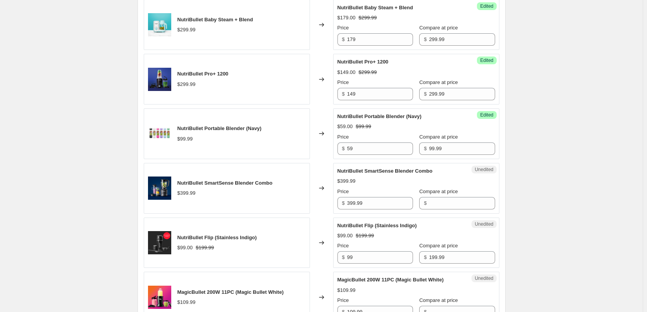
scroll to position [559, 0]
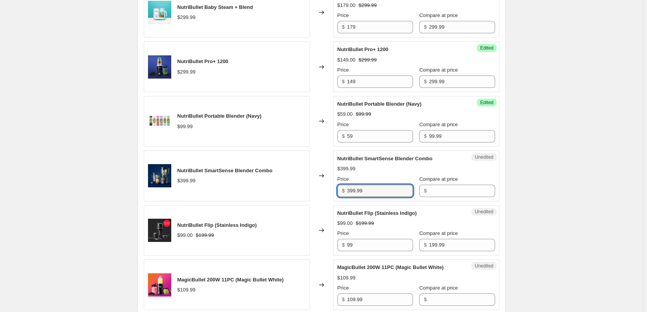
drag, startPoint x: 367, startPoint y: 189, endPoint x: 322, endPoint y: 192, distance: 45.4
click at [324, 191] on div "NutriBullet SmartSense Blender Combo $399.99 Changed to Unedited NutriBullet Sm…" at bounding box center [322, 176] width 356 height 51
click at [439, 193] on input "Compare at price" at bounding box center [462, 191] width 66 height 12
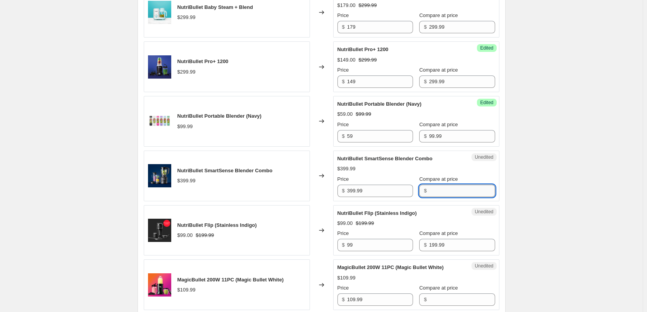
paste input "399.99"
type input "399.99"
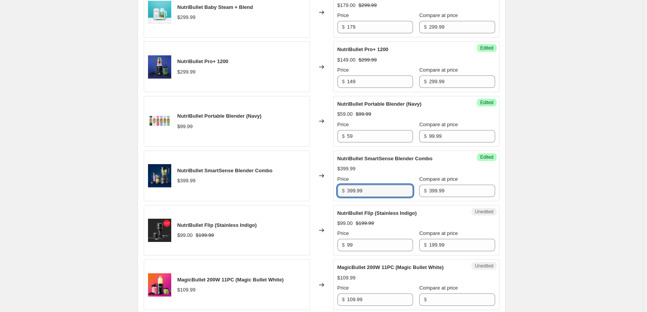
drag, startPoint x: 369, startPoint y: 193, endPoint x: 323, endPoint y: 188, distance: 46.0
click at [323, 189] on div "NutriBullet SmartSense Blender Combo $399.99 Changed to Success Edited NutriBul…" at bounding box center [322, 176] width 356 height 51
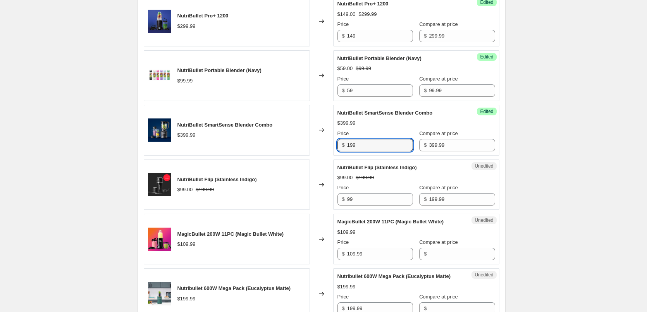
scroll to position [675, 0]
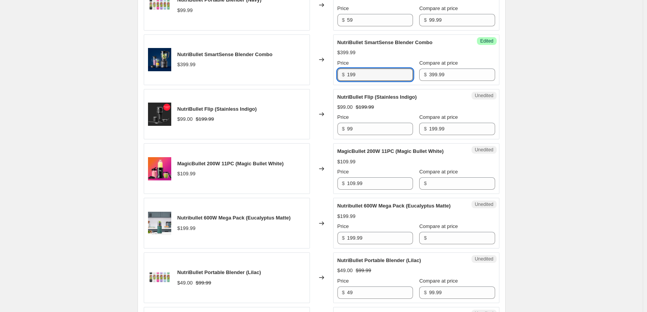
type input "199"
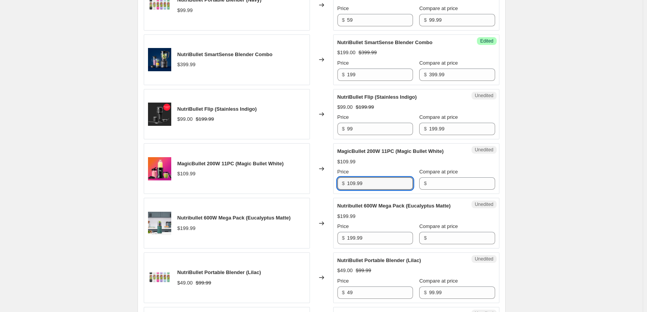
drag, startPoint x: 358, startPoint y: 182, endPoint x: 330, endPoint y: 184, distance: 27.9
click at [330, 184] on div "MagicBullet 200W 11PC (Magic Bullet White) $109.99 Changed to Unedited MagicBul…" at bounding box center [322, 168] width 356 height 51
drag, startPoint x: 372, startPoint y: 184, endPoint x: 376, endPoint y: 189, distance: 6.8
click at [373, 184] on input "109.99" at bounding box center [380, 183] width 66 height 12
click at [329, 187] on div "MagicBullet 200W 11PC (Magic Bullet White) $109.99 Changed to Unedited MagicBul…" at bounding box center [322, 168] width 356 height 51
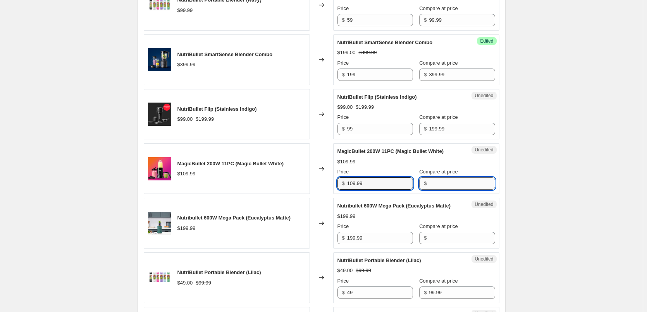
click at [465, 185] on input "Compare at price" at bounding box center [462, 183] width 66 height 12
paste input "109.99"
type input "109.99"
drag, startPoint x: 381, startPoint y: 182, endPoint x: 334, endPoint y: 186, distance: 46.7
click at [334, 186] on div "MagicBullet 200W 11PC (Magic Bullet White) $109.99 Changed to Success Edited Ma…" at bounding box center [322, 168] width 356 height 51
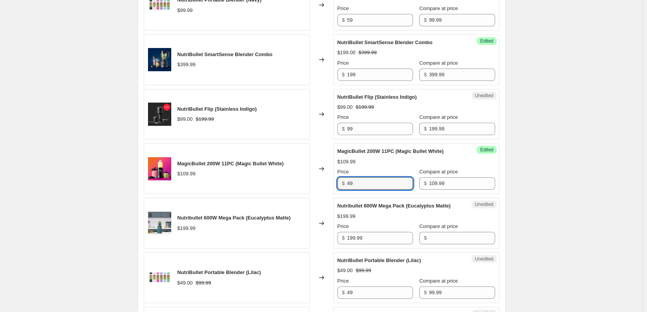
type input "49"
click at [391, 219] on div "Nutribullet 600W Mega Pack (Eucalyptus Matte) $199.99 Price $ 199.99 Compare at…" at bounding box center [416, 223] width 158 height 42
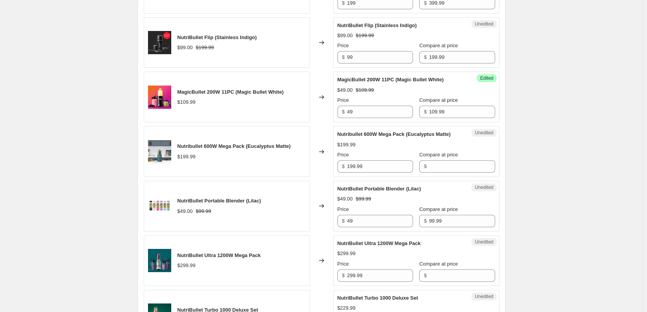
scroll to position [753, 0]
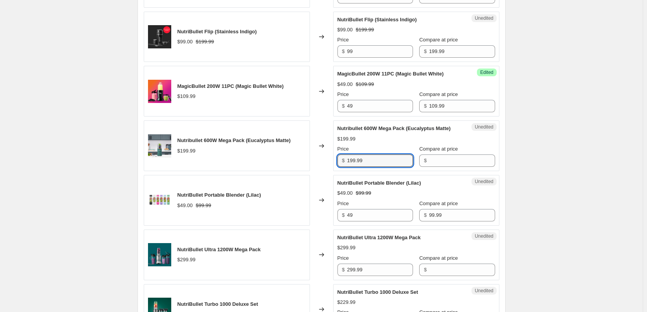
drag, startPoint x: 370, startPoint y: 172, endPoint x: 333, endPoint y: 170, distance: 37.6
click at [333, 170] on div "Nutribullet 600W Mega Pack (Eucalyptus Matte) $199.99 Changed to Unedited Nutri…" at bounding box center [322, 146] width 356 height 51
click at [444, 167] on input "Compare at price" at bounding box center [462, 161] width 66 height 12
paste input "199.99"
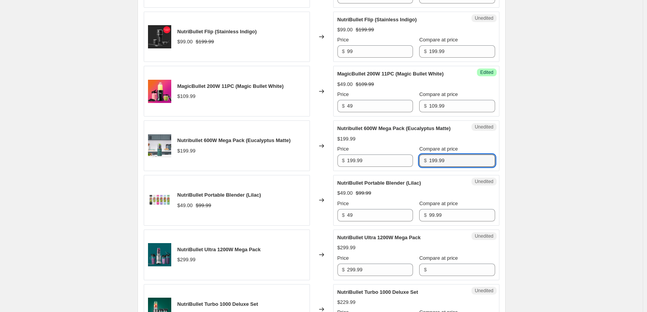
type input "199.99"
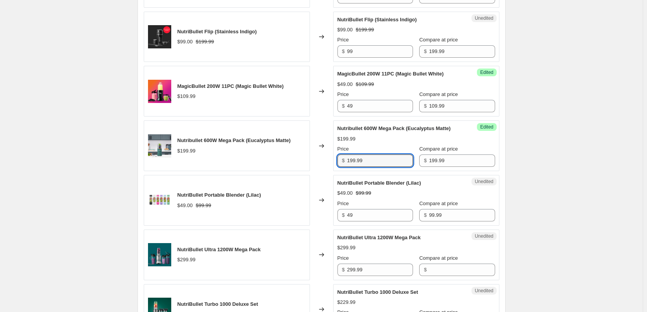
drag, startPoint x: 372, startPoint y: 173, endPoint x: 334, endPoint y: 166, distance: 38.2
click at [334, 166] on div "Nutribullet 600W Mega Pack (Eucalyptus Matte) $199.99 Changed to Success Edited…" at bounding box center [322, 146] width 356 height 51
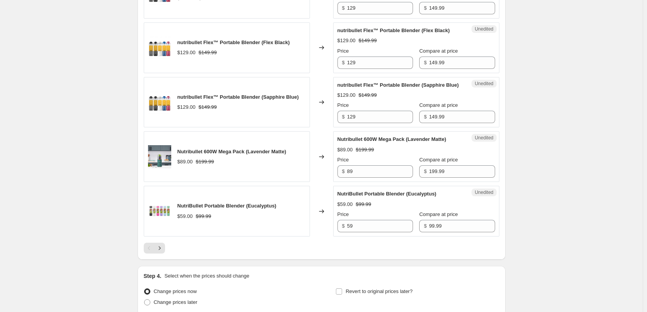
scroll to position [1179, 0]
type input "99"
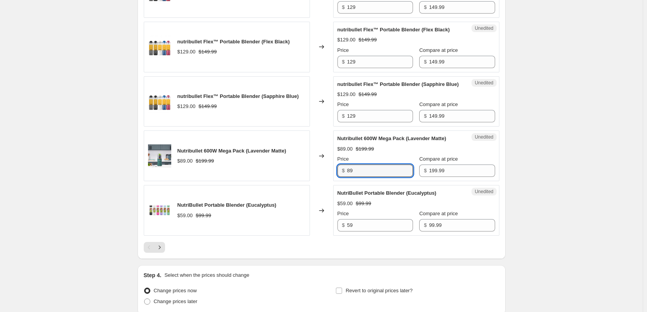
drag, startPoint x: 374, startPoint y: 195, endPoint x: 335, endPoint y: 196, distance: 39.2
click at [335, 181] on div "Unedited Nutribullet 600W Mega Pack (Lavender Matte) $89.00 $199.99 Price $ 89 …" at bounding box center [416, 156] width 166 height 51
type input "8"
type input "99"
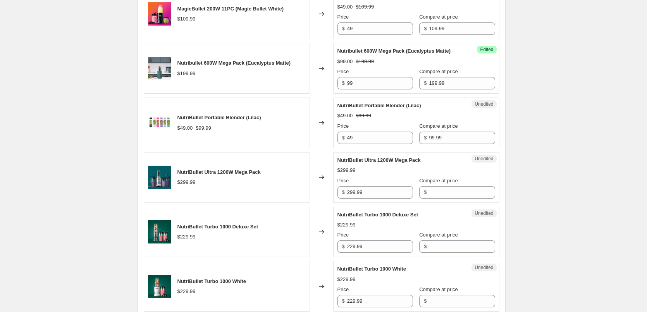
scroll to position [869, 0]
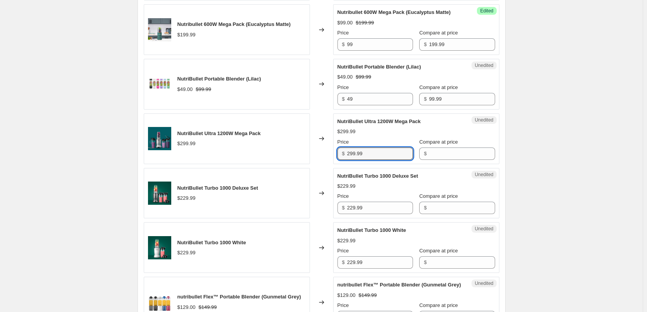
drag, startPoint x: 366, startPoint y: 160, endPoint x: 332, endPoint y: 161, distance: 33.7
click at [332, 161] on div "NutriBullet Ultra 1200W Mega Pack $299.99 Changed to Unedited NutriBullet Ultra…" at bounding box center [322, 139] width 356 height 51
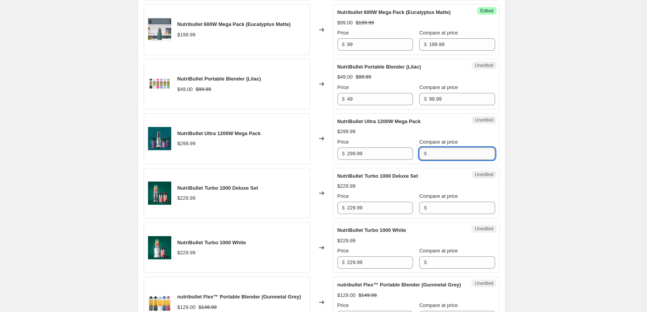
click at [463, 160] on input "Compare at price" at bounding box center [462, 154] width 66 height 12
paste input "299.99"
type input "299.99"
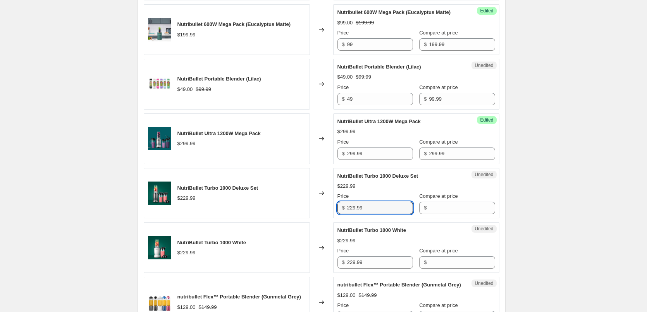
drag, startPoint x: 378, startPoint y: 218, endPoint x: 335, endPoint y: 223, distance: 43.0
click at [335, 219] on div "Unedited NutriBullet Turbo 1000 Deluxe Set $229.99 Price $ 229.99 Compare at pr…" at bounding box center [416, 193] width 166 height 51
click at [462, 214] on input "Compare at price" at bounding box center [462, 208] width 66 height 12
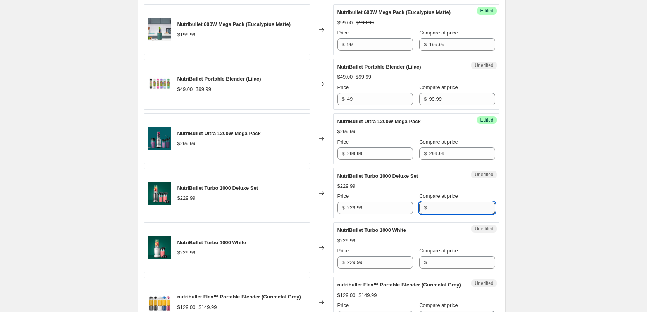
paste input "229.99"
type input "229.99"
click at [438, 269] on input "Compare at price" at bounding box center [462, 263] width 66 height 12
paste input "229.99"
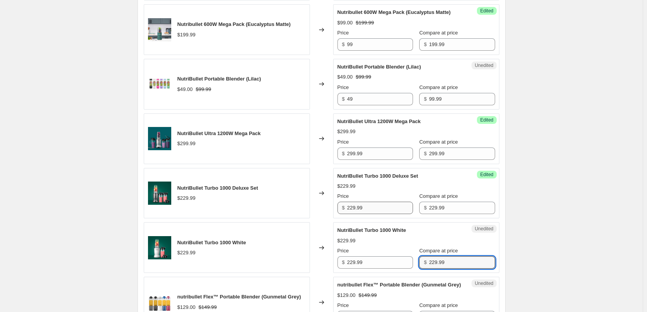
type input "229.99"
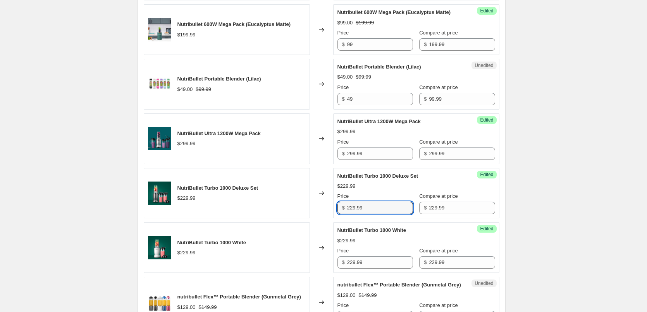
drag, startPoint x: 370, startPoint y: 215, endPoint x: 323, endPoint y: 220, distance: 48.0
click at [324, 219] on div "NutriBullet Turbo 1000 Deluxe Set $229.99 Changed to Success Edited NutriBullet…" at bounding box center [322, 193] width 356 height 51
type input "199"
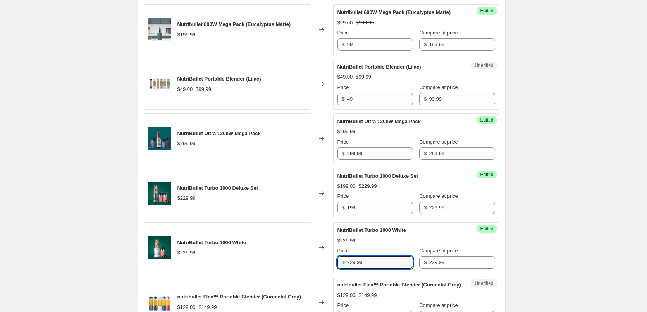
drag, startPoint x: 369, startPoint y: 269, endPoint x: 298, endPoint y: 264, distance: 70.7
click at [302, 270] on div "NutriBullet Turbo 1000 White $229.99 Changed to Success Edited NutriBullet Turb…" at bounding box center [322, 247] width 356 height 51
type input "119"
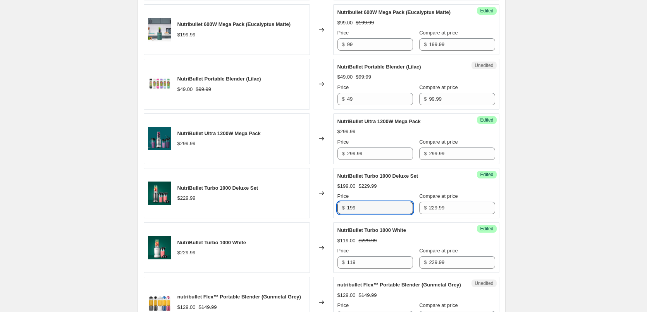
drag, startPoint x: 372, startPoint y: 215, endPoint x: 306, endPoint y: 218, distance: 65.2
click at [306, 218] on div "NutriBullet Turbo 1000 Deluxe Set $229.99 Changed to Success Edited NutriBullet…" at bounding box center [322, 193] width 356 height 51
type input "119"
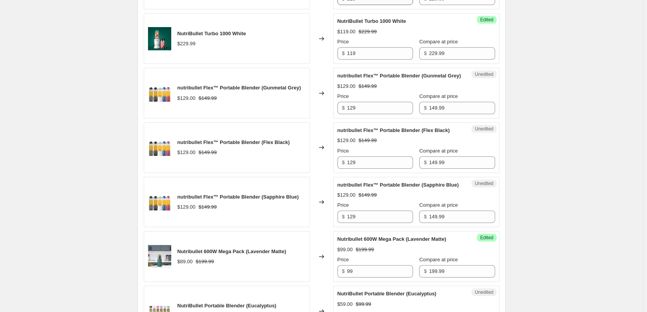
scroll to position [1102, 0]
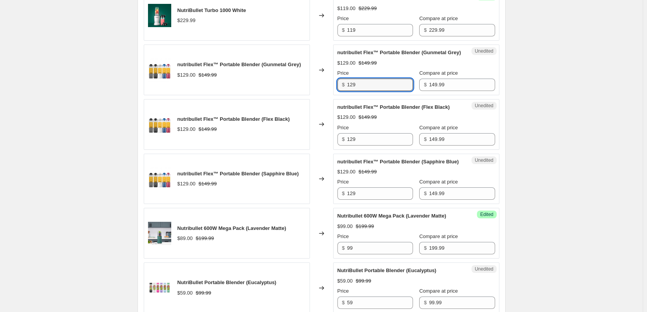
drag, startPoint x: 368, startPoint y: 103, endPoint x: 334, endPoint y: 102, distance: 34.1
click at [337, 95] on div "Unedited nutribullet Flex™ Portable Blender (Gunmetal Grey) $129.00 $149.99 Pri…" at bounding box center [416, 70] width 166 height 51
type input "89"
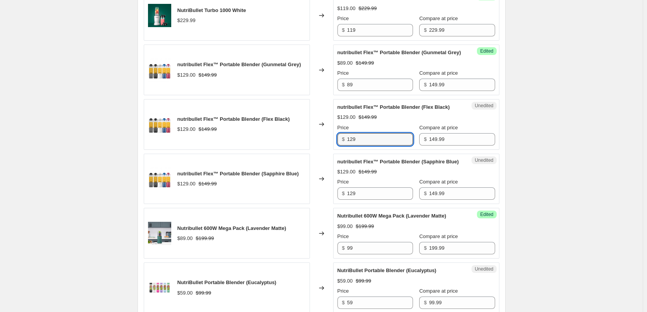
drag, startPoint x: 364, startPoint y: 157, endPoint x: 320, endPoint y: 155, distance: 43.8
click at [320, 150] on div "nutribullet Flex™ Portable Blender (Flex Black) $129.00 $149.99 Changed to Uned…" at bounding box center [322, 124] width 356 height 51
type input "89"
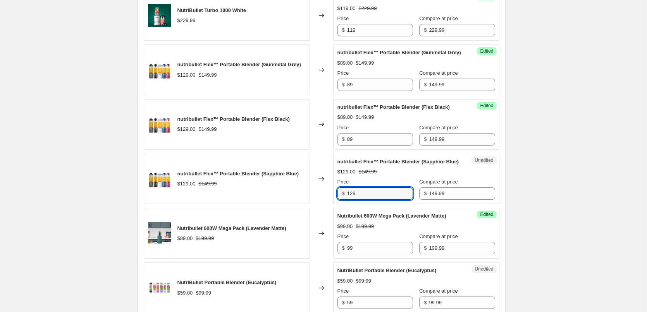
drag, startPoint x: 371, startPoint y: 219, endPoint x: 335, endPoint y: 219, distance: 36.0
click at [335, 205] on div "Unedited nutribullet Flex™ Portable Blender (Sapphire Blue) $129.00 $149.99 Pri…" at bounding box center [416, 179] width 166 height 51
type input "89"
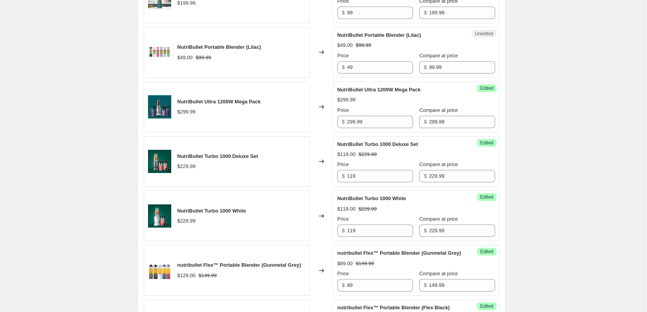
scroll to position [792, 0]
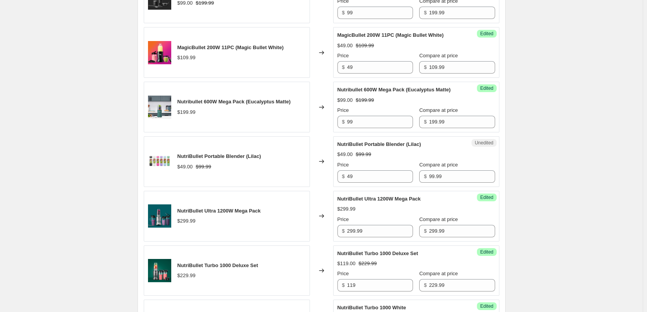
click at [300, 222] on div "NutriBullet Ultra 1200W Mega Pack $299.99" at bounding box center [227, 216] width 166 height 51
drag, startPoint x: 380, startPoint y: 239, endPoint x: 324, endPoint y: 238, distance: 55.4
click at [324, 238] on div "NutriBullet Ultra 1200W Mega Pack $299.99 Changed to Success Edited NutriBullet…" at bounding box center [322, 216] width 356 height 51
type input "169"
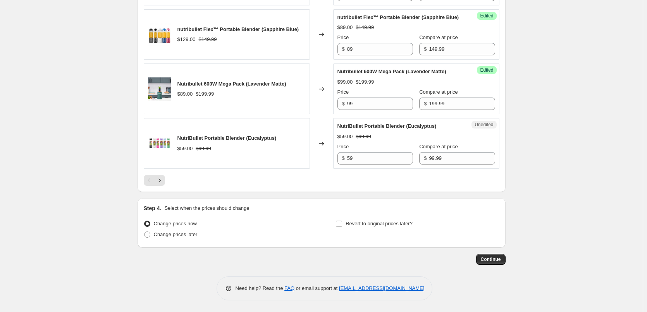
scroll to position [1269, 0]
click at [164, 183] on icon "Next" at bounding box center [160, 181] width 8 height 8
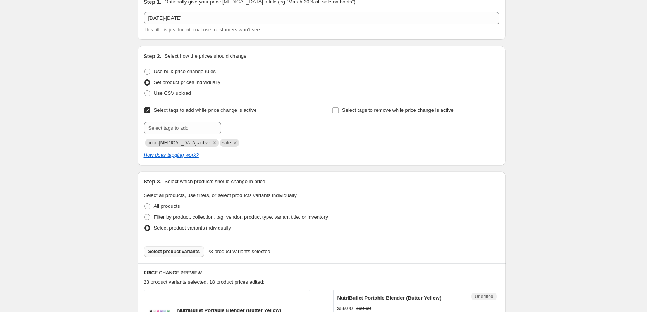
scroll to position [77, 0]
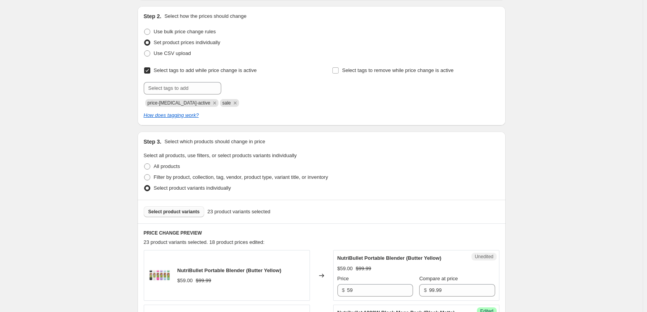
click at [182, 212] on span "Select product variants" at bounding box center [174, 212] width 52 height 6
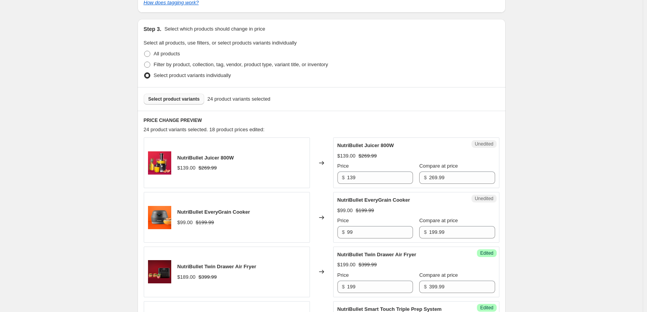
scroll to position [194, 0]
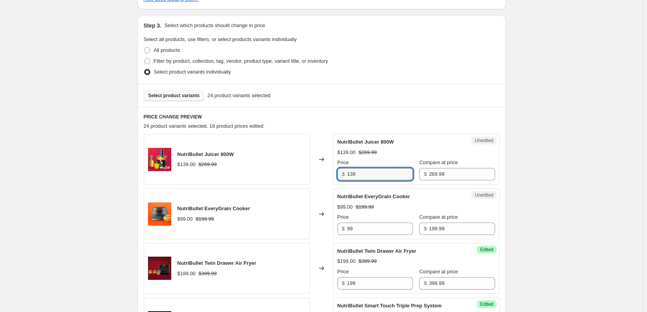
drag, startPoint x: 338, startPoint y: 176, endPoint x: 325, endPoint y: 177, distance: 13.6
click at [325, 177] on div "NutriBullet Juicer 800W $139.00 $269.99 Changed to Unedited NutriBullet Juicer …" at bounding box center [322, 159] width 356 height 51
type input "129"
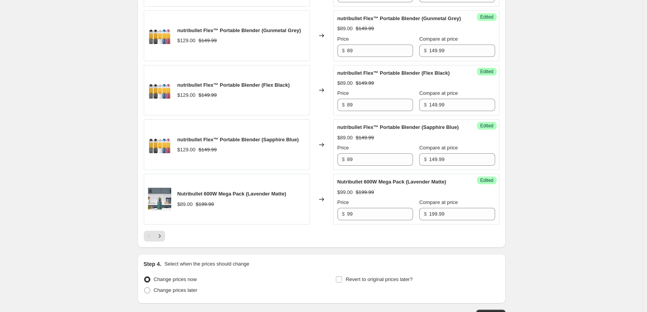
scroll to position [1269, 0]
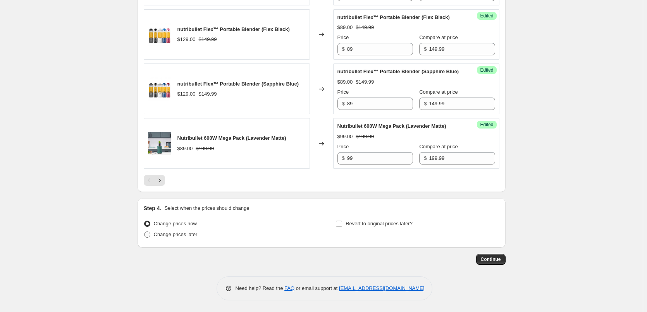
click at [186, 236] on span "Change prices later" at bounding box center [176, 235] width 44 height 6
click at [145, 232] on input "Change prices later" at bounding box center [144, 232] width 0 height 0
radio input "true"
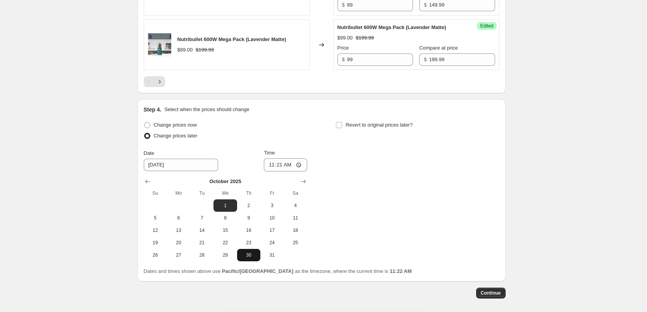
scroll to position [1386, 0]
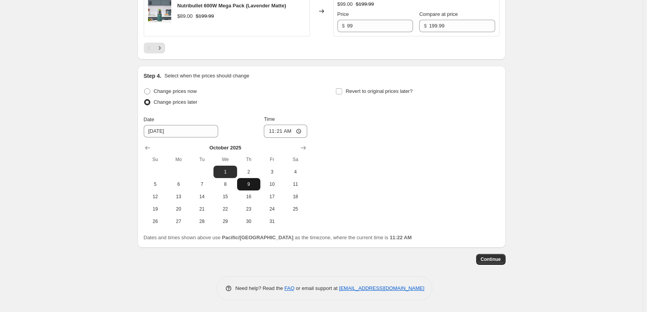
click at [256, 188] on span "9" at bounding box center [248, 184] width 17 height 6
type input "[DATE]"
click at [279, 138] on input "11:21" at bounding box center [285, 131] width 43 height 13
type input "12:05"
click at [342, 95] on input "Revert to original prices later?" at bounding box center [339, 91] width 6 height 6
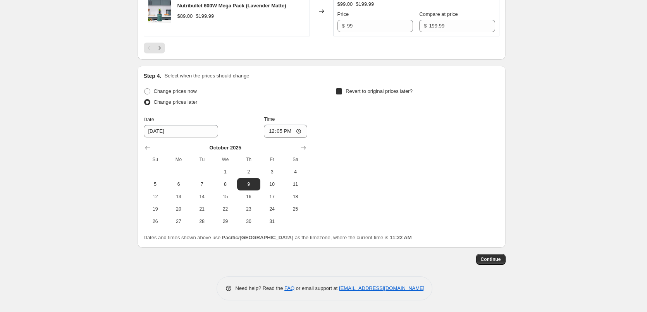
checkbox input "true"
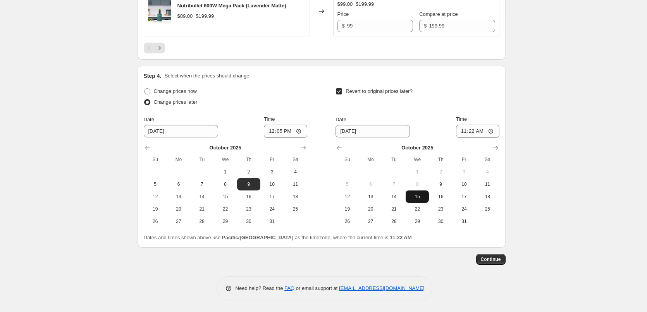
click at [425, 200] on span "15" at bounding box center [417, 197] width 17 height 6
type input "[DATE]"
click at [465, 138] on input "11:22" at bounding box center [477, 131] width 43 height 13
type input "23:55"
click at [490, 265] on button "Continue" at bounding box center [490, 259] width 29 height 11
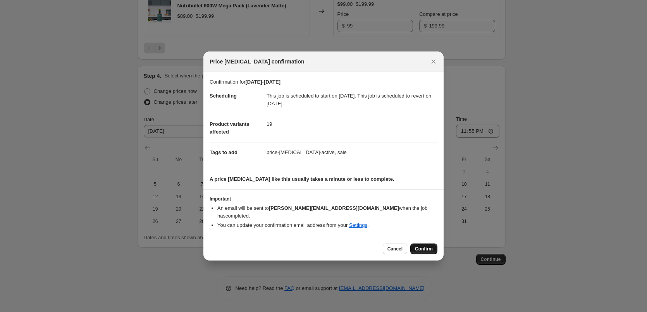
click at [422, 249] on button "Confirm" at bounding box center [423, 249] width 27 height 11
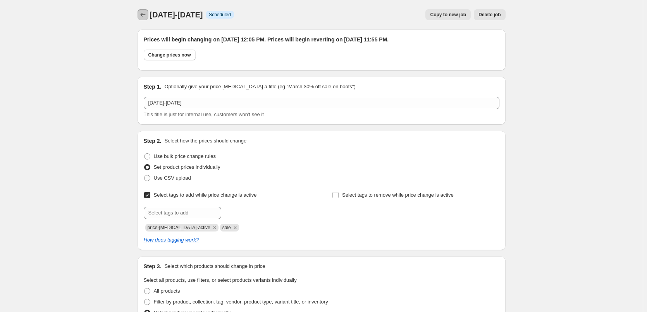
click at [145, 14] on icon "Price change jobs" at bounding box center [143, 15] width 8 height 8
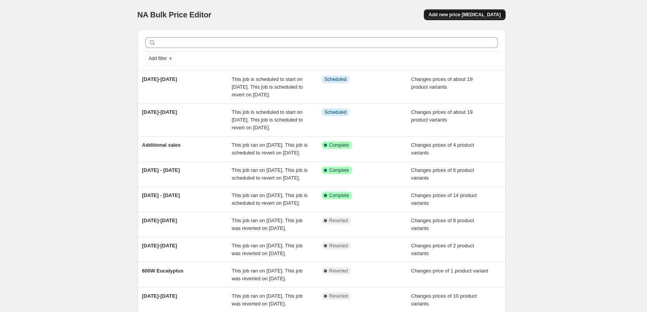
click at [468, 13] on span "Add new price [MEDICAL_DATA]" at bounding box center [465, 15] width 72 height 6
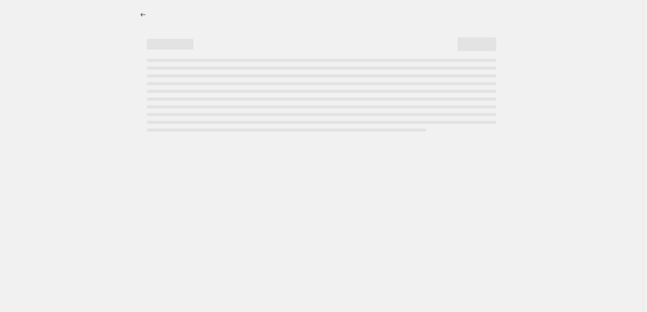
select select "percentage"
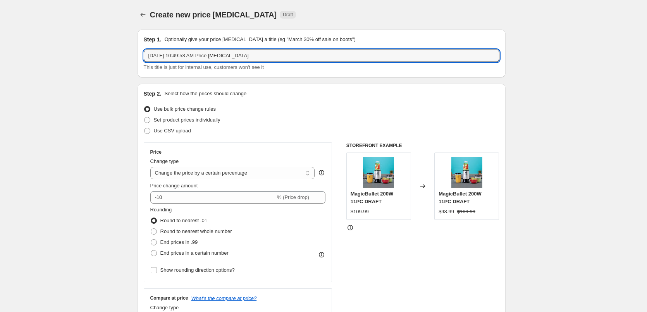
drag, startPoint x: 253, startPoint y: 55, endPoint x: 79, endPoint y: 50, distance: 174.1
type input "[DATE]-[DATE]"
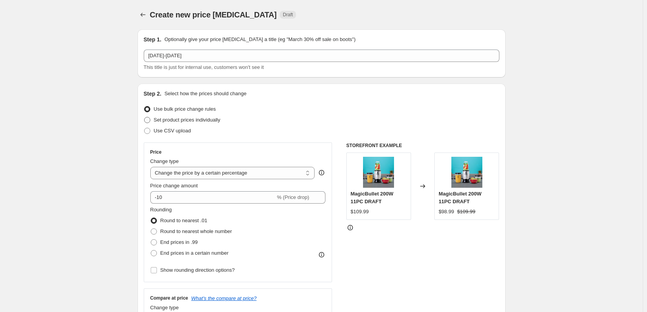
click at [178, 118] on span "Set product prices individually" at bounding box center [187, 120] width 67 height 6
click at [145, 117] on input "Set product prices individually" at bounding box center [144, 117] width 0 height 0
radio input "true"
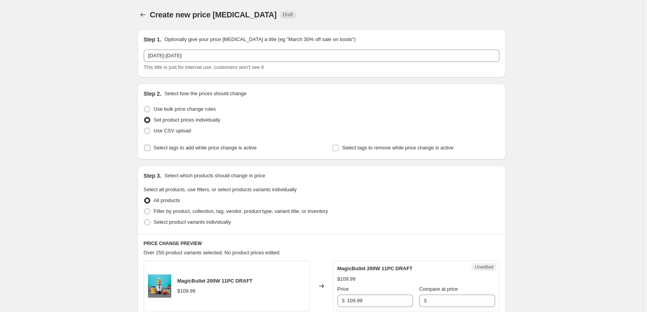
click at [220, 151] on span "Select tags to add while price change is active" at bounding box center [205, 148] width 103 height 8
click at [150, 151] on input "Select tags to add while price change is active" at bounding box center [147, 148] width 6 height 6
checkbox input "true"
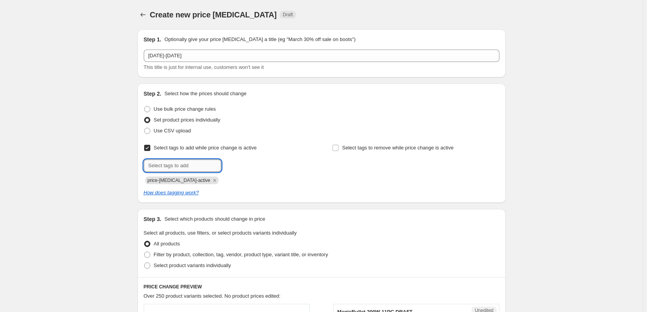
click at [181, 167] on input "text" at bounding box center [182, 166] width 77 height 12
type input "sale"
click at [243, 166] on span "sale" at bounding box center [242, 164] width 9 height 5
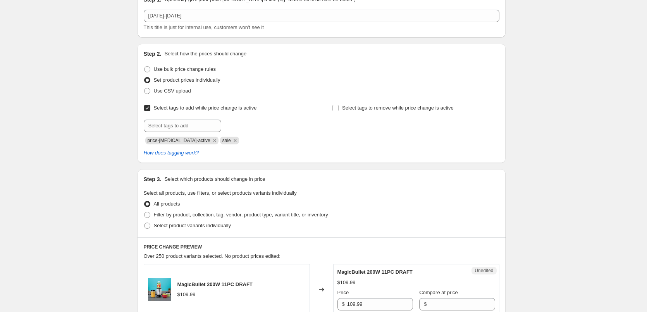
scroll to position [116, 0]
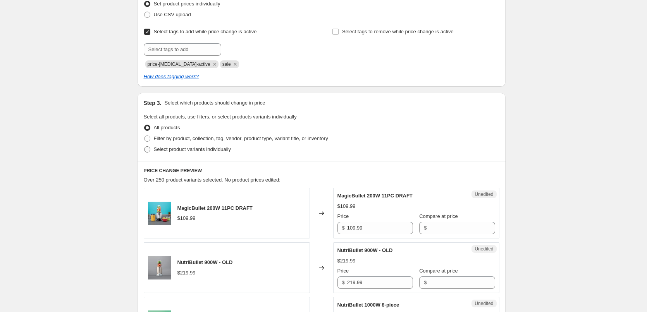
click at [194, 148] on span "Select product variants individually" at bounding box center [192, 149] width 77 height 6
click at [145, 147] on input "Select product variants individually" at bounding box center [144, 146] width 0 height 0
radio input "true"
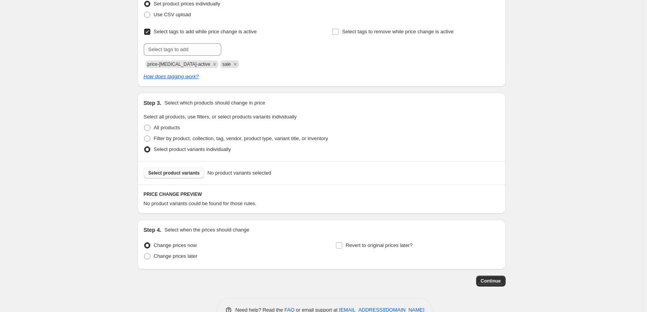
click at [182, 175] on span "Select product variants" at bounding box center [174, 173] width 52 height 6
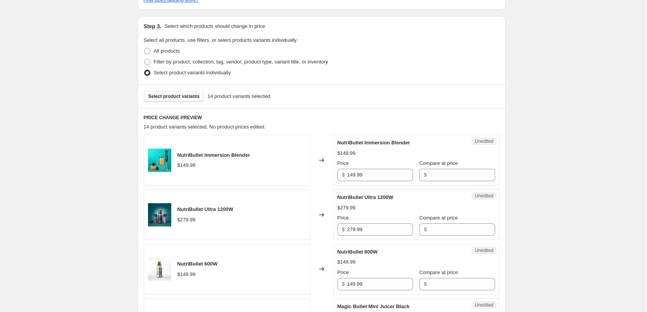
scroll to position [310, 0]
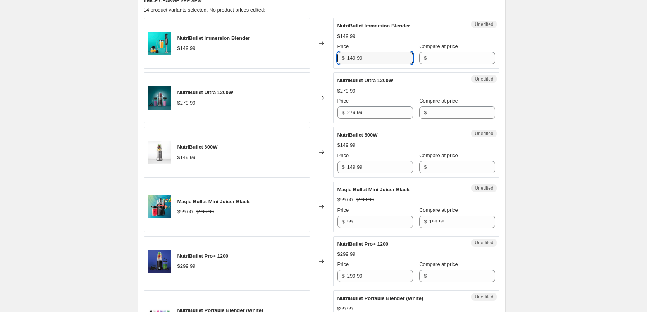
drag, startPoint x: 367, startPoint y: 58, endPoint x: 345, endPoint y: 58, distance: 21.7
click at [345, 58] on div "$ 149.99" at bounding box center [375, 58] width 76 height 12
click at [451, 59] on input "Compare at price" at bounding box center [462, 58] width 66 height 12
paste input "149.99"
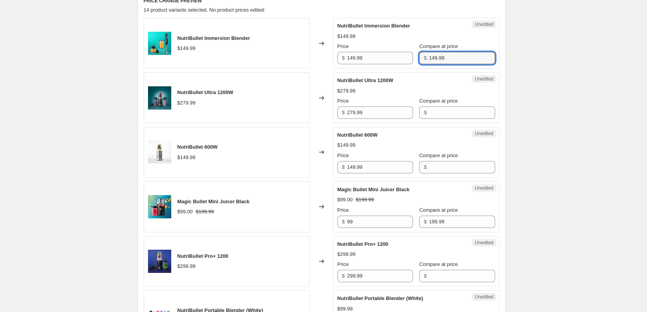
type input "149.99"
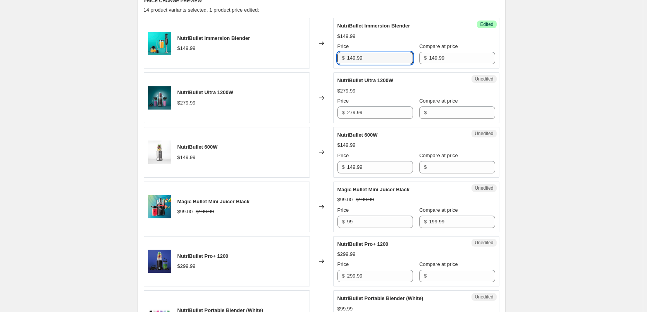
drag, startPoint x: 386, startPoint y: 60, endPoint x: 305, endPoint y: 59, distance: 80.6
click at [306, 59] on div "NutriBullet Immersion Blender $149.99 Changed to Success Edited NutriBullet Imm…" at bounding box center [322, 43] width 356 height 51
type input "79"
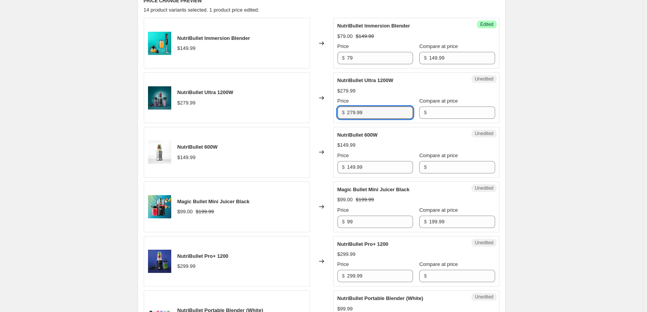
drag, startPoint x: 376, startPoint y: 111, endPoint x: 313, endPoint y: 110, distance: 62.8
click at [313, 110] on div "NutriBullet Ultra 1200W $279.99 Changed to Unedited NutriBullet Ultra 1200W $27…" at bounding box center [322, 97] width 356 height 51
click at [461, 113] on input "Compare at price" at bounding box center [462, 113] width 66 height 12
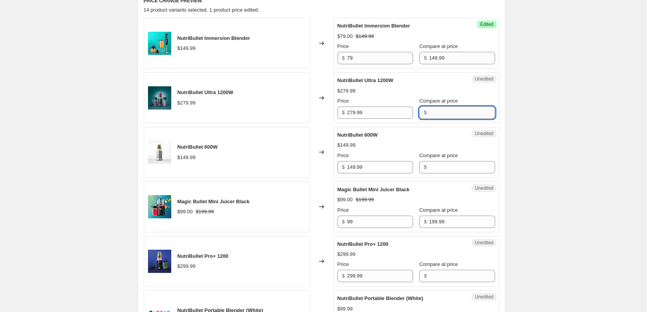
paste input "279.99"
type input "279.99"
drag, startPoint x: 334, startPoint y: 112, endPoint x: 315, endPoint y: 112, distance: 19.4
click at [315, 112] on div "NutriBullet Ultra 1200W $279.99 Changed to Unedited NutriBullet Ultra 1200W $27…" at bounding box center [322, 97] width 356 height 51
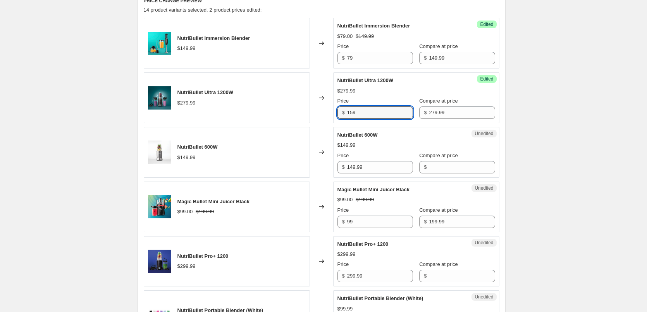
type input "159"
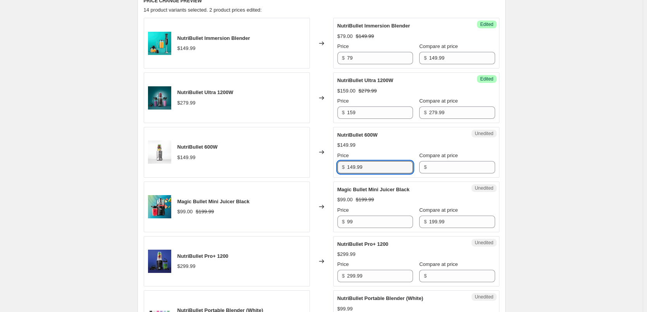
drag, startPoint x: 370, startPoint y: 166, endPoint x: 335, endPoint y: 164, distance: 35.4
click at [335, 164] on div "Unedited NutriBullet 600W $149.99 Price $ 149.99 Compare at price $" at bounding box center [416, 152] width 166 height 51
click at [445, 170] on input "Compare at price" at bounding box center [462, 167] width 66 height 12
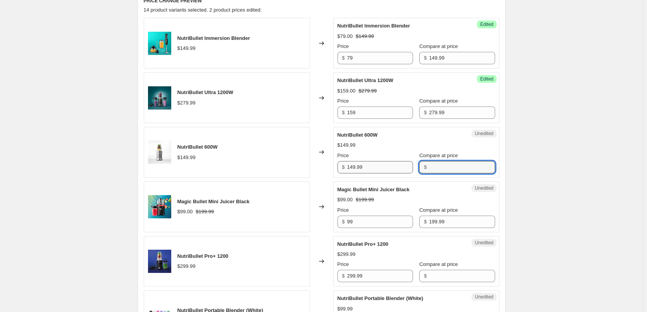
paste input "149.99"
type input "149.99"
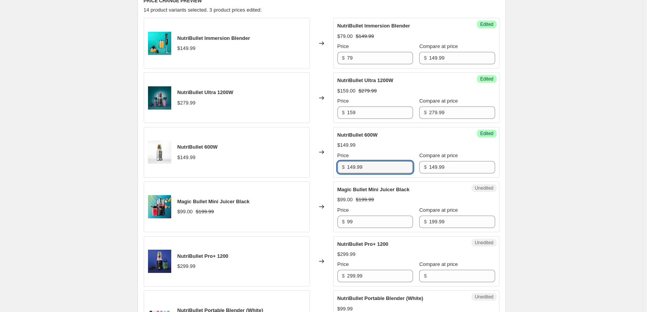
drag, startPoint x: 366, startPoint y: 166, endPoint x: 334, endPoint y: 165, distance: 31.8
click at [334, 165] on div "NutriBullet 600W $149.99 Changed to Success Edited NutriBullet 600W $149.99 Pri…" at bounding box center [322, 152] width 356 height 51
type input "69"
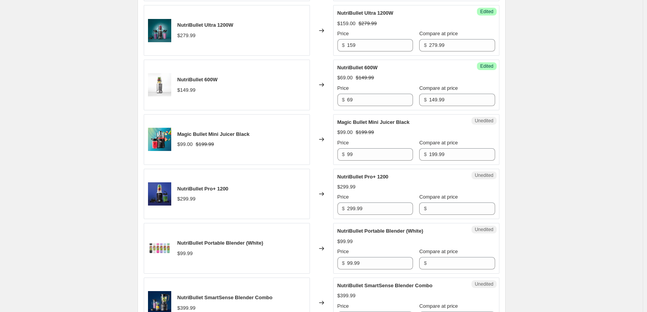
scroll to position [387, 0]
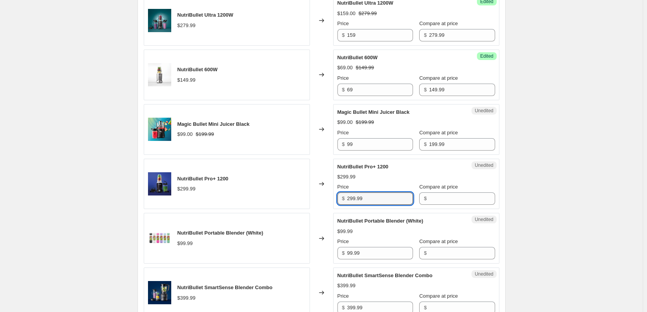
drag, startPoint x: 370, startPoint y: 198, endPoint x: 335, endPoint y: 194, distance: 34.7
click at [335, 194] on div "Unedited NutriBullet Pro+ 1200 $299.99 Price $ 299.99 Compare at price $" at bounding box center [416, 184] width 166 height 51
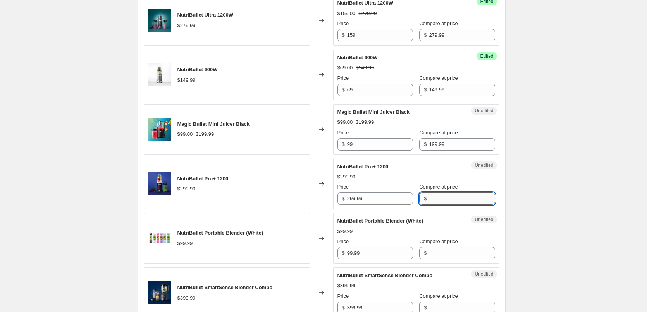
click at [442, 200] on input "Compare at price" at bounding box center [462, 199] width 66 height 12
paste input "299.99"
type input "299.99"
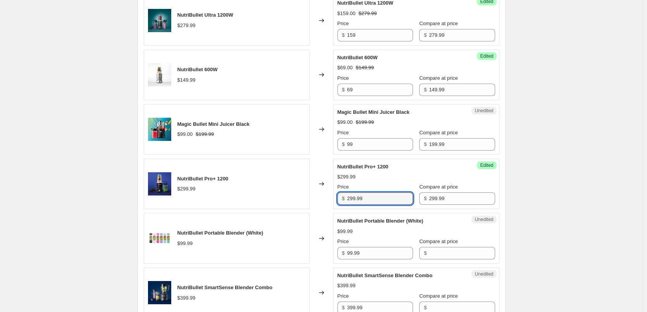
drag, startPoint x: 374, startPoint y: 200, endPoint x: 330, endPoint y: 196, distance: 43.9
click at [330, 196] on div "NutriBullet Pro+ 1200 $299.99 Changed to Success Edited NutriBullet Pro+ 1200 $…" at bounding box center [322, 184] width 356 height 51
type input "149"
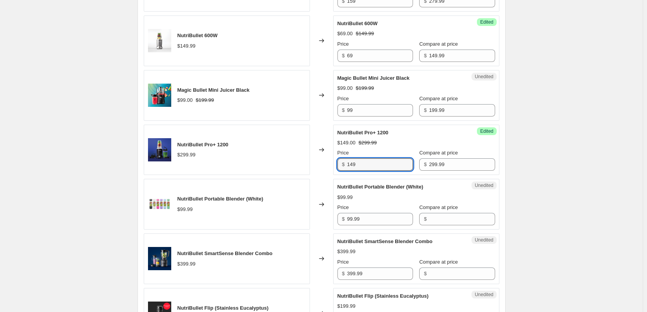
scroll to position [465, 0]
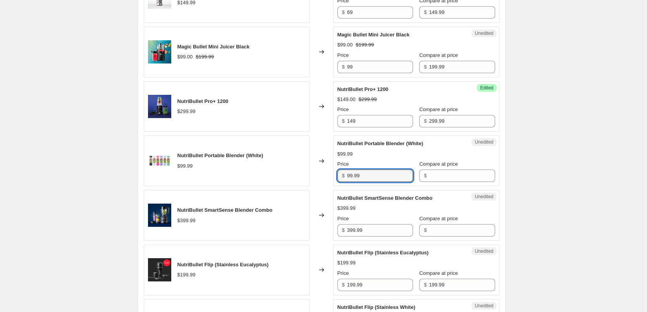
drag, startPoint x: 364, startPoint y: 173, endPoint x: 340, endPoint y: 174, distance: 24.0
click at [340, 174] on div "$ 99.99" at bounding box center [375, 176] width 76 height 12
click at [432, 173] on input "Compare at price" at bounding box center [462, 176] width 66 height 12
paste input "99.99"
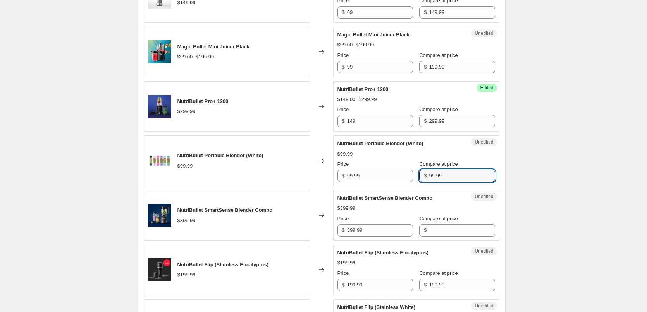
type input "99.99"
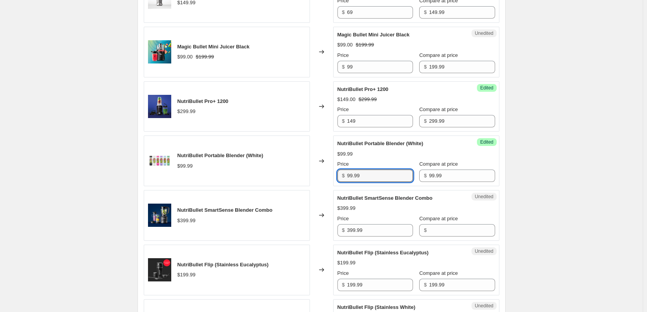
drag, startPoint x: 369, startPoint y: 175, endPoint x: 336, endPoint y: 176, distance: 32.9
click at [336, 176] on div "Success Edited NutriBullet Portable Blender (White) $99.99 Price $ 99.99 Compar…" at bounding box center [416, 161] width 166 height 51
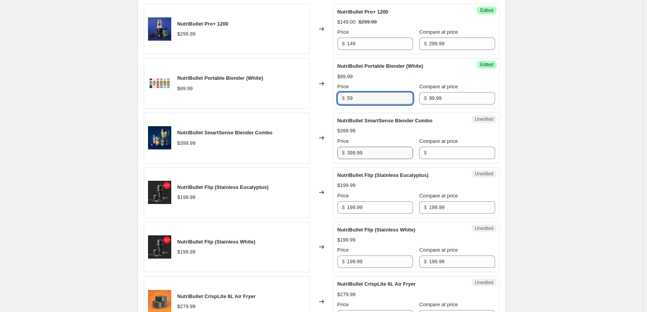
type input "59"
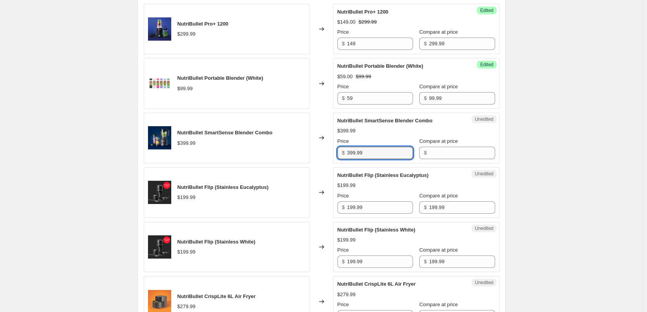
drag, startPoint x: 370, startPoint y: 152, endPoint x: 326, endPoint y: 149, distance: 44.2
click at [326, 149] on div "NutriBullet SmartSense Blender Combo $399.99 Changed to Unedited NutriBullet Sm…" at bounding box center [322, 138] width 356 height 51
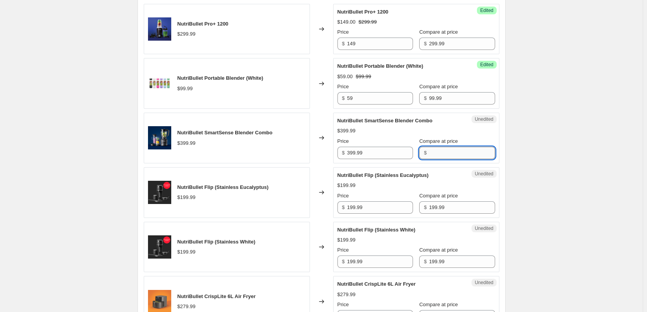
click at [448, 155] on input "Compare at price" at bounding box center [462, 153] width 66 height 12
paste input "399.99"
type input "399.99"
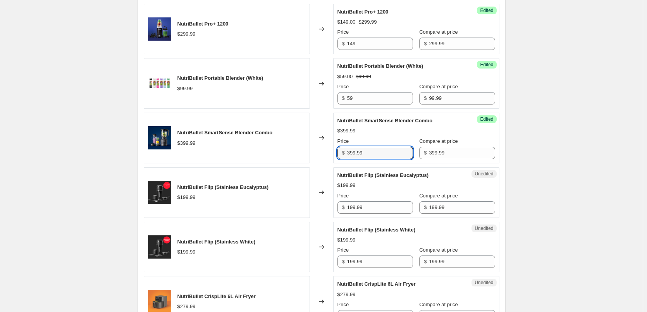
drag, startPoint x: 379, startPoint y: 154, endPoint x: 308, endPoint y: 148, distance: 71.1
click at [308, 148] on div "NutriBullet SmartSense Blender Combo $399.99 Changed to Success Edited NutriBul…" at bounding box center [322, 138] width 356 height 51
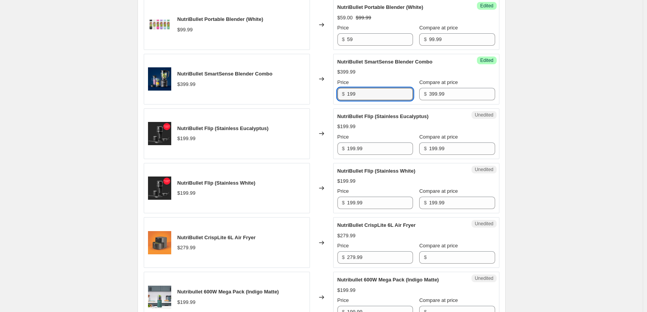
scroll to position [620, 0]
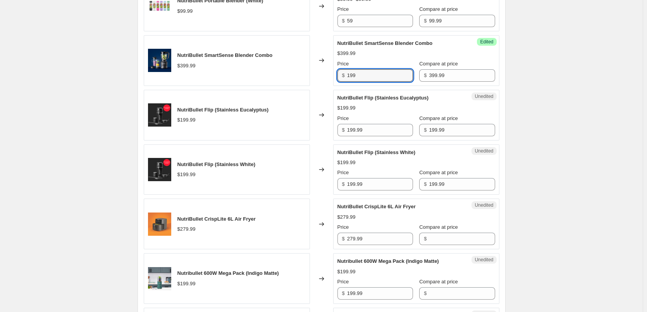
type input "199"
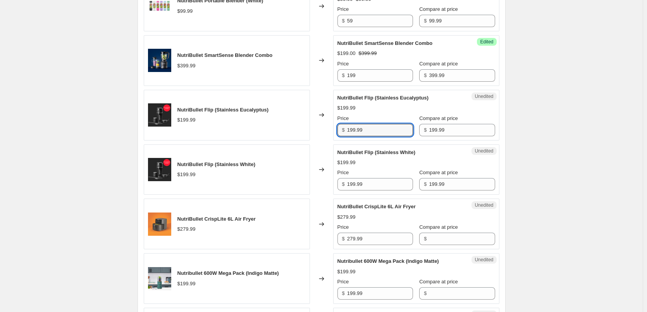
drag, startPoint x: 376, startPoint y: 127, endPoint x: 332, endPoint y: 130, distance: 43.9
click at [332, 130] on div "NutriBullet Flip (Stainless Eucalyptus) $199.99 Changed to Unedited NutriBullet…" at bounding box center [322, 115] width 356 height 51
type input "119"
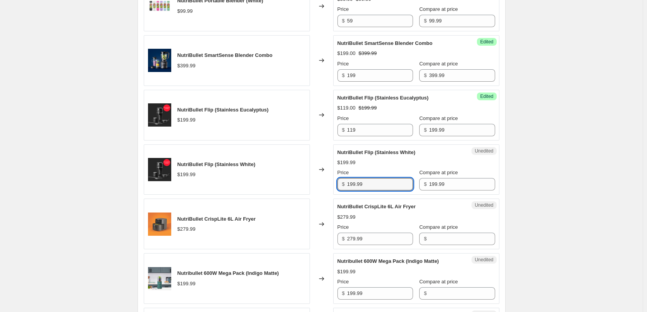
drag, startPoint x: 375, startPoint y: 186, endPoint x: 299, endPoint y: 189, distance: 75.7
click at [299, 189] on div "NutriBullet Flip (Stainless White) $199.99 Changed to Unedited NutriBullet Flip…" at bounding box center [322, 170] width 356 height 51
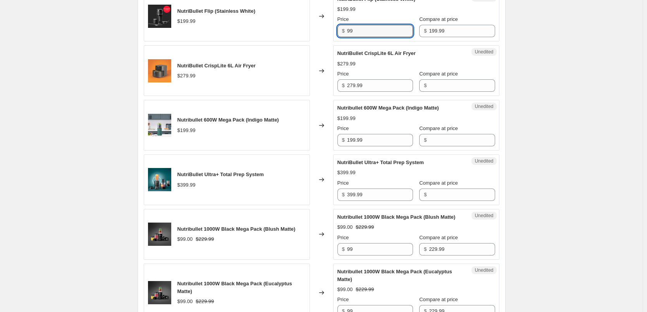
scroll to position [775, 0]
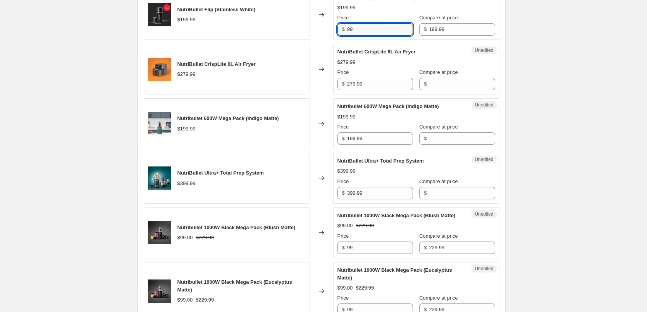
type input "99"
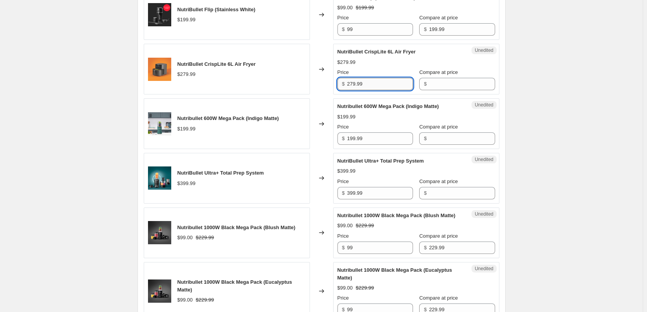
click at [378, 90] on input "279.99" at bounding box center [380, 84] width 66 height 12
drag, startPoint x: 377, startPoint y: 84, endPoint x: 340, endPoint y: 82, distance: 37.3
click at [340, 82] on div "$ 279.99" at bounding box center [375, 84] width 76 height 12
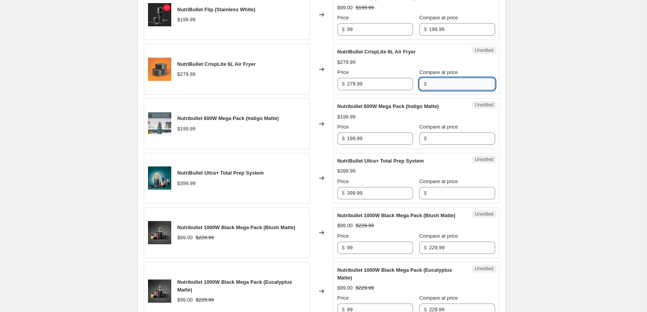
click at [451, 81] on input "Compare at price" at bounding box center [462, 84] width 66 height 12
paste input "279.99"
type input "279.99"
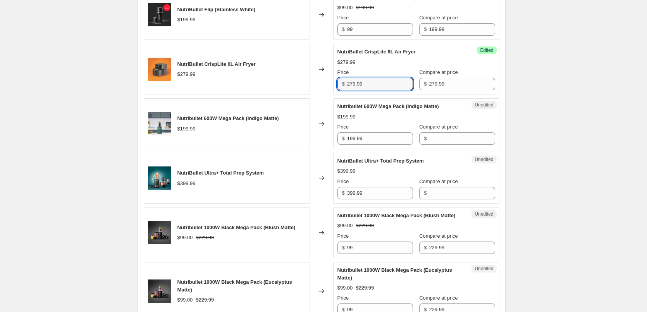
drag, startPoint x: 335, startPoint y: 85, endPoint x: 331, endPoint y: 86, distance: 4.4
click at [332, 85] on div "NutriBullet CrispLite 6L Air Fryer $279.99 Changed to Success Edited NutriBulle…" at bounding box center [322, 69] width 356 height 51
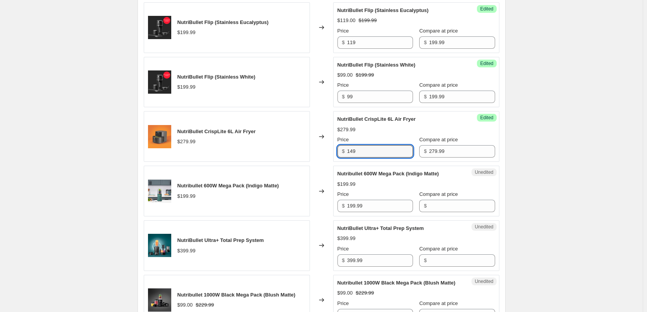
scroll to position [697, 0]
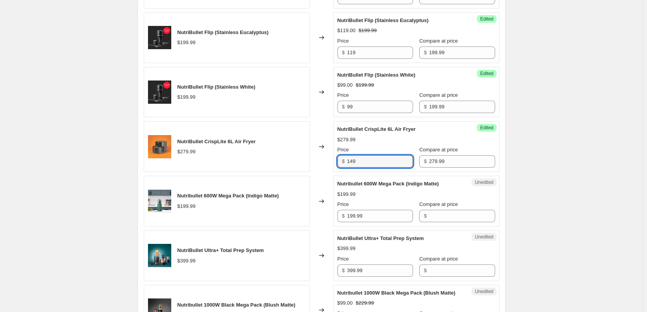
type input "149"
click at [379, 100] on div "Price $ 99" at bounding box center [375, 102] width 76 height 22
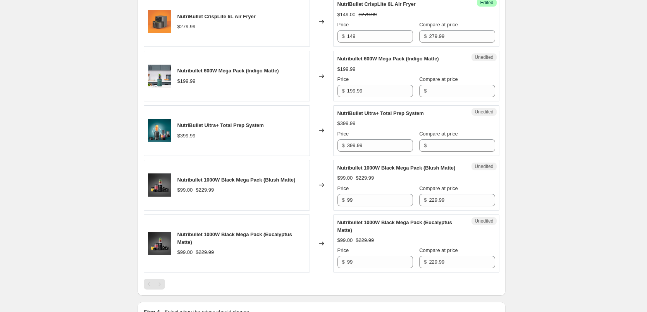
scroll to position [852, 0]
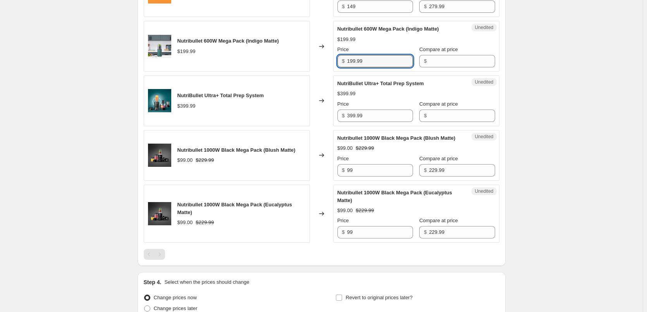
drag, startPoint x: 373, startPoint y: 59, endPoint x: 333, endPoint y: 59, distance: 39.9
click at [333, 59] on div "Nutribullet 600W Mega Pack (Indigo Matte) $199.99 Changed to Unedited Nutribull…" at bounding box center [322, 46] width 356 height 51
click at [448, 61] on input "Compare at price" at bounding box center [462, 61] width 66 height 12
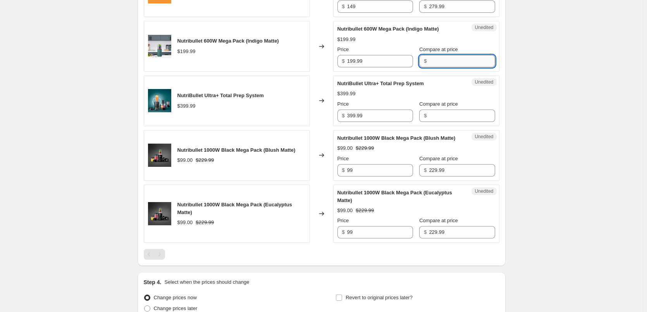
paste input "199.99"
type input "199.99"
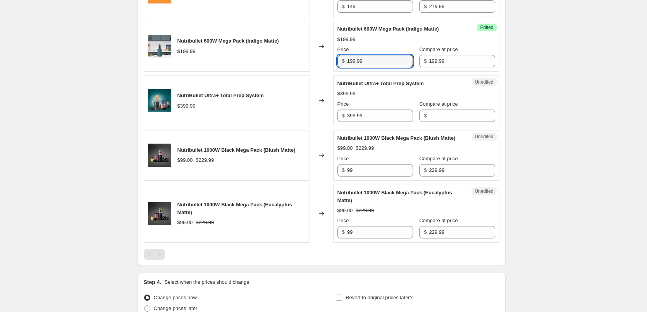
drag, startPoint x: 366, startPoint y: 63, endPoint x: 338, endPoint y: 63, distance: 27.9
click at [338, 63] on div "Success Edited Nutribullet 600W Mega Pack (Indigo Matte) $199.99 Price $ 199.99…" at bounding box center [416, 46] width 166 height 51
type input "99"
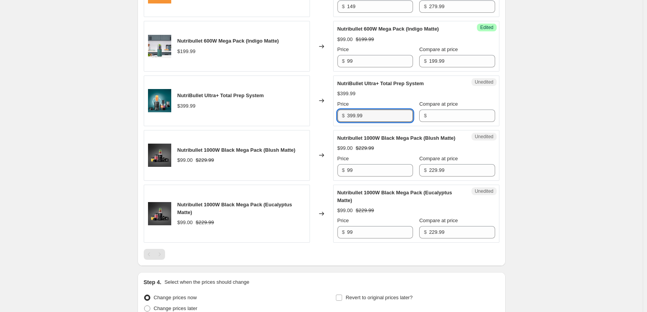
drag, startPoint x: 379, startPoint y: 116, endPoint x: 329, endPoint y: 116, distance: 49.6
click at [329, 116] on div "NutriBullet Ultra+ Total Prep System $399.99 Changed to Unedited NutriBullet Ul…" at bounding box center [322, 101] width 356 height 51
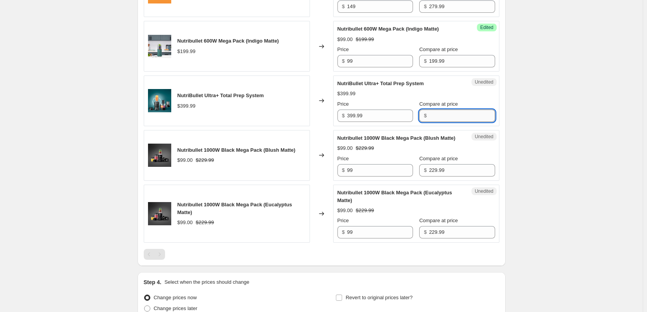
click at [447, 117] on input "Compare at price" at bounding box center [462, 116] width 66 height 12
paste input "399.99"
type input "399.99"
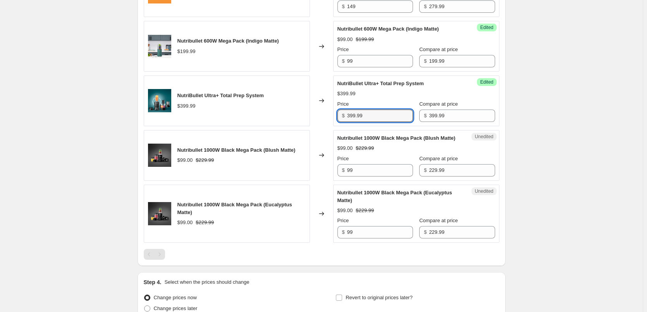
drag, startPoint x: 360, startPoint y: 117, endPoint x: 314, endPoint y: 115, distance: 45.7
click at [314, 115] on div "NutriBullet Ultra+ Total Prep System $399.99 Changed to Success Edited NutriBul…" at bounding box center [322, 101] width 356 height 51
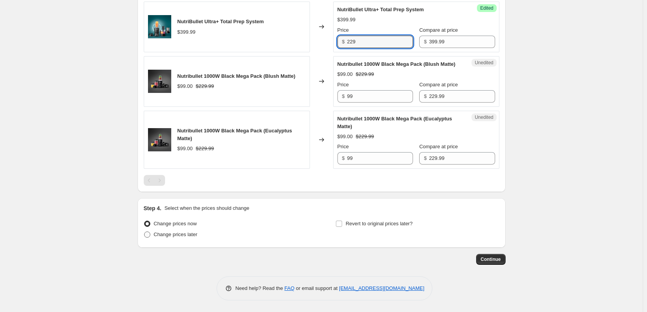
type input "229"
click at [193, 236] on span "Change prices later" at bounding box center [176, 235] width 44 height 6
click at [145, 232] on input "Change prices later" at bounding box center [144, 232] width 0 height 0
radio input "true"
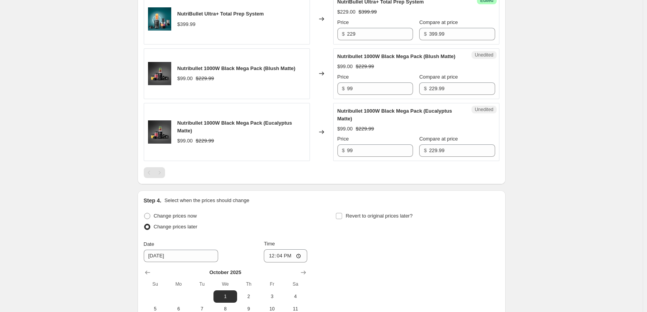
scroll to position [1012, 0]
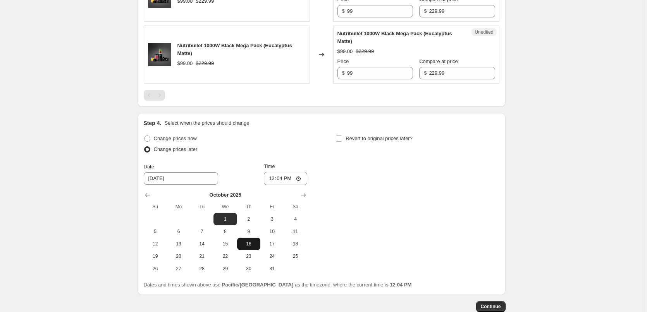
click at [245, 247] on span "16" at bounding box center [248, 244] width 17 height 6
type input "[DATE]"
click at [272, 185] on input "12:04" at bounding box center [285, 178] width 43 height 13
type input "00:05"
click at [342, 142] on input "Revert to original prices later?" at bounding box center [339, 139] width 6 height 6
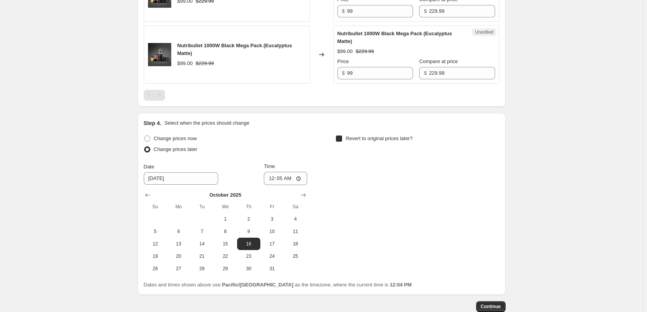
checkbox input "true"
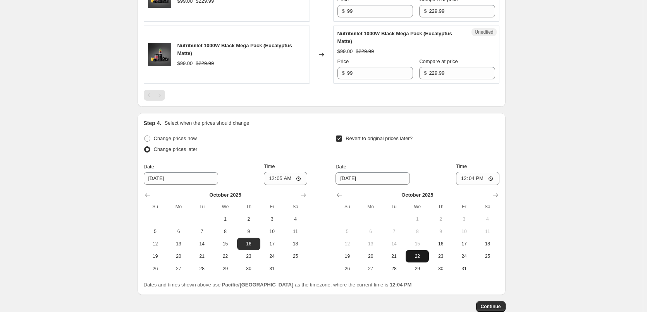
click at [418, 260] on span "22" at bounding box center [417, 256] width 17 height 6
type input "[DATE]"
click at [465, 185] on input "12:04" at bounding box center [477, 178] width 43 height 13
type input "23:55"
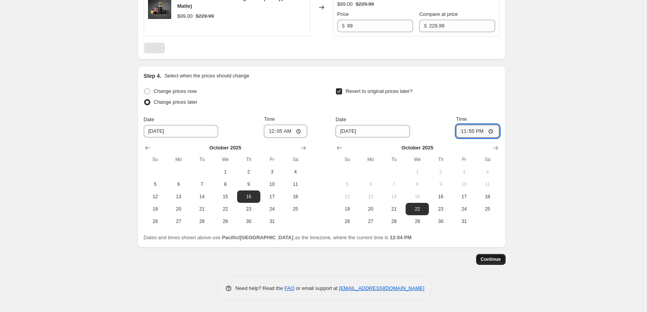
scroll to position [1067, 0]
click at [496, 259] on span "Continue" at bounding box center [491, 260] width 20 height 6
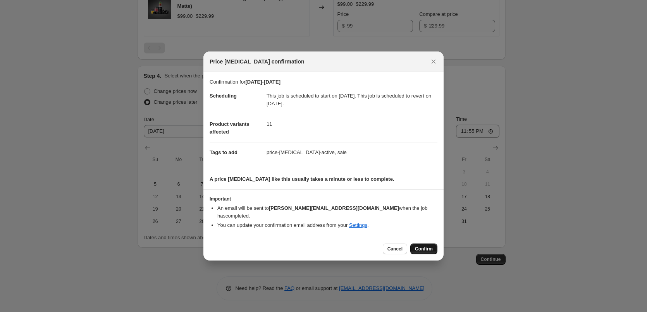
click at [427, 246] on span "Confirm" at bounding box center [424, 249] width 18 height 6
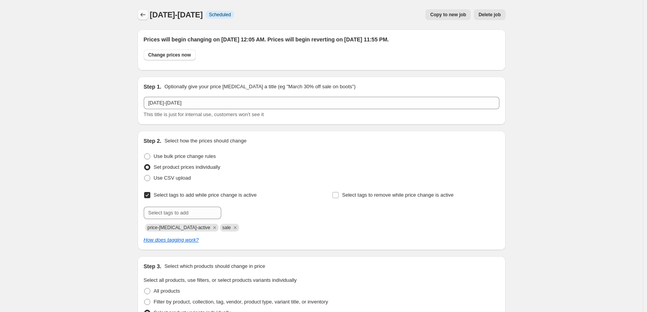
click at [144, 15] on icon "Price change jobs" at bounding box center [143, 15] width 8 height 8
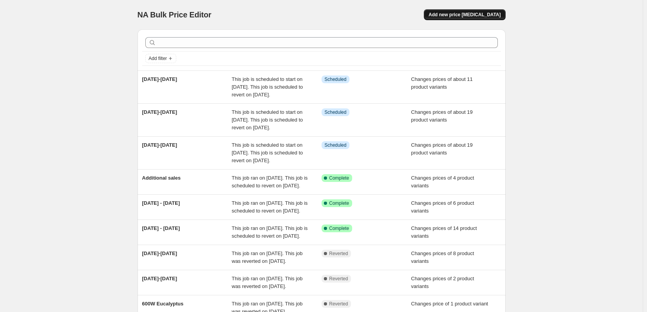
click at [480, 19] on button "Add new price [MEDICAL_DATA]" at bounding box center [464, 14] width 81 height 11
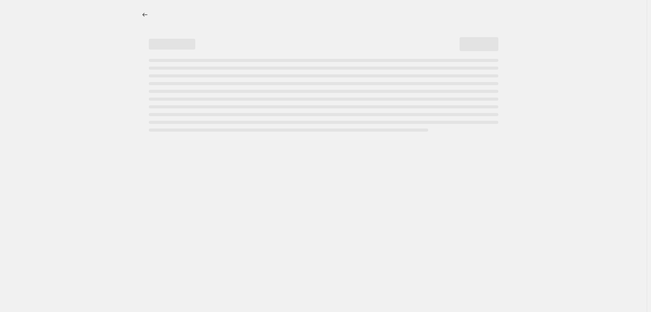
select select "percentage"
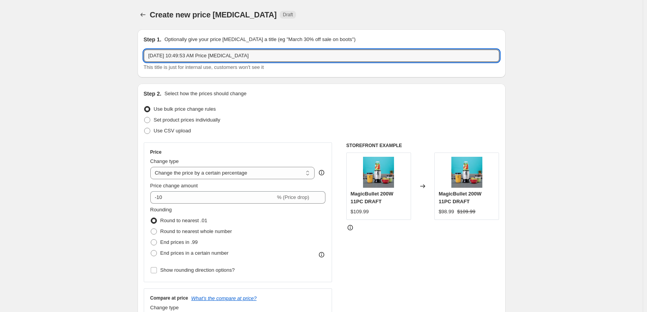
drag, startPoint x: 257, startPoint y: 59, endPoint x: 100, endPoint y: 57, distance: 157.3
type input "2"
type input "LABOUR WEEKEND"
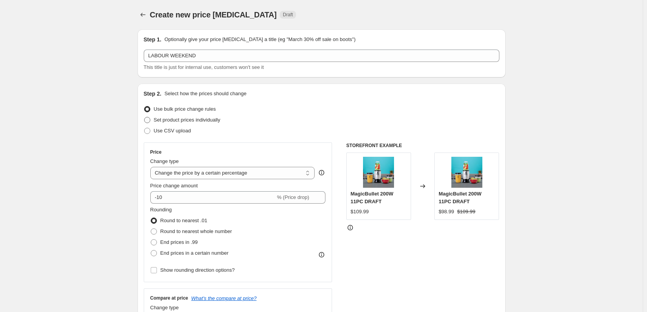
click at [216, 117] on span "Set product prices individually" at bounding box center [187, 120] width 67 height 6
click at [145, 117] on input "Set product prices individually" at bounding box center [144, 117] width 0 height 0
radio input "true"
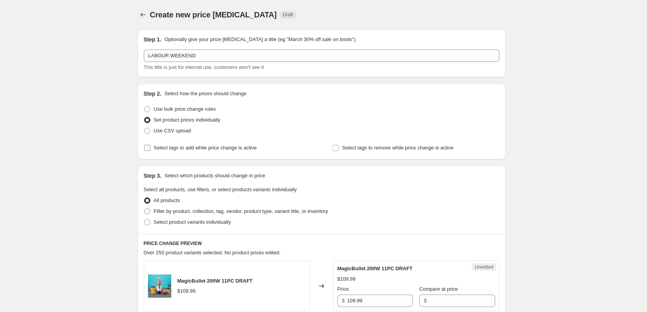
click at [230, 152] on span "Select tags to add while price change is active" at bounding box center [205, 148] width 103 height 8
click at [150, 151] on input "Select tags to add while price change is active" at bounding box center [147, 148] width 6 height 6
checkbox input "true"
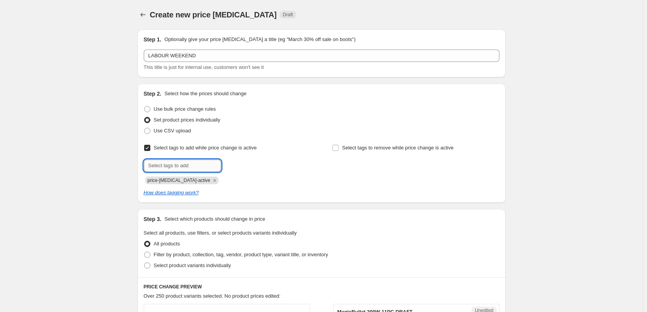
click at [182, 170] on input "text" at bounding box center [182, 166] width 77 height 12
type input "sale"
click at [240, 167] on span "Add sale" at bounding box center [237, 165] width 19 height 6
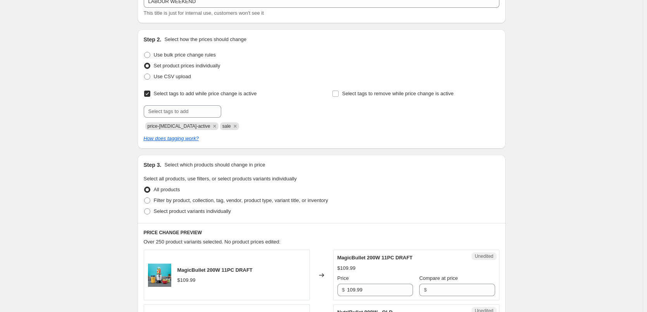
scroll to position [116, 0]
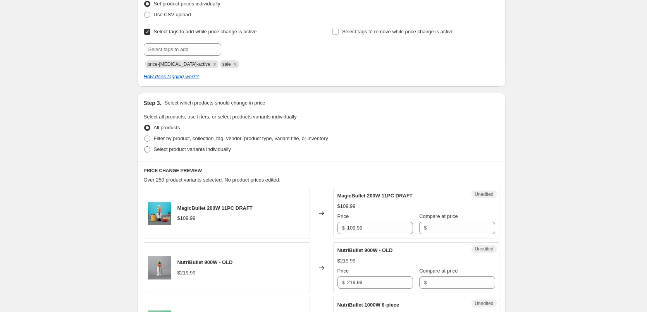
click at [191, 149] on span "Select product variants individually" at bounding box center [192, 149] width 77 height 6
click at [145, 147] on input "Select product variants individually" at bounding box center [144, 146] width 0 height 0
radio input "true"
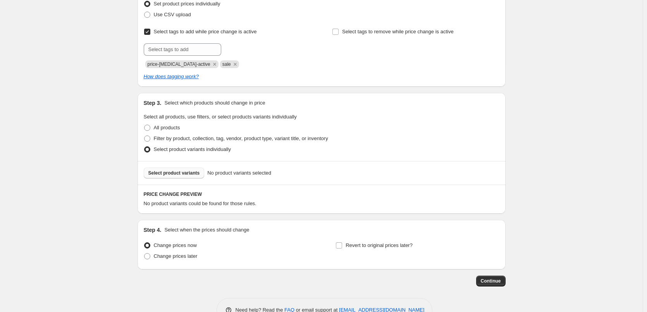
click at [196, 174] on span "Select product variants" at bounding box center [174, 173] width 52 height 6
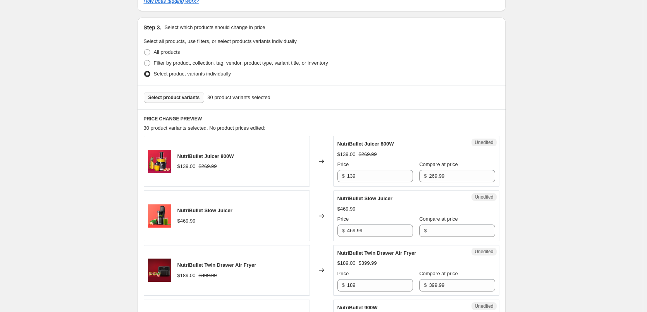
scroll to position [194, 0]
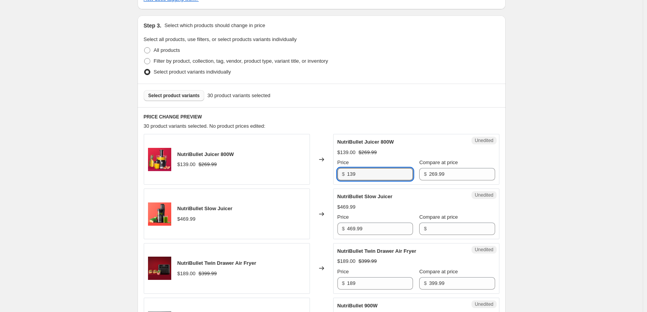
drag, startPoint x: 374, startPoint y: 169, endPoint x: 290, endPoint y: 179, distance: 85.1
click at [290, 179] on div "NutriBullet Juicer 800W $139.00 $269.99 Changed to Unedited NutriBullet Juicer …" at bounding box center [322, 159] width 356 height 51
type input "99"
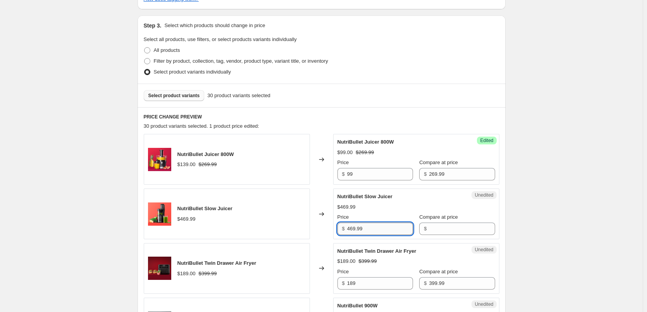
click at [377, 226] on input "469.99" at bounding box center [380, 229] width 66 height 12
drag, startPoint x: 331, startPoint y: 225, endPoint x: 313, endPoint y: 225, distance: 18.6
click at [313, 225] on div "NutriBullet Slow Juicer $469.99 Changed to Unedited NutriBullet Slow Juicer $46…" at bounding box center [322, 214] width 356 height 51
click at [456, 227] on input "Compare at price" at bounding box center [462, 229] width 66 height 12
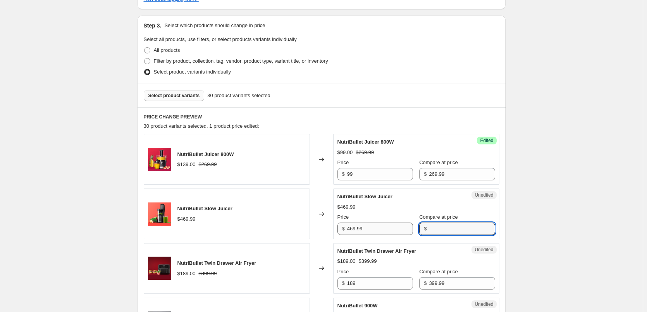
paste input "469.99"
type input "469.99"
drag, startPoint x: 343, startPoint y: 228, endPoint x: 307, endPoint y: 228, distance: 36.4
click at [309, 229] on div "NutriBullet Slow Juicer $469.99 Changed to Unedited NutriBullet Slow Juicer $46…" at bounding box center [322, 214] width 356 height 51
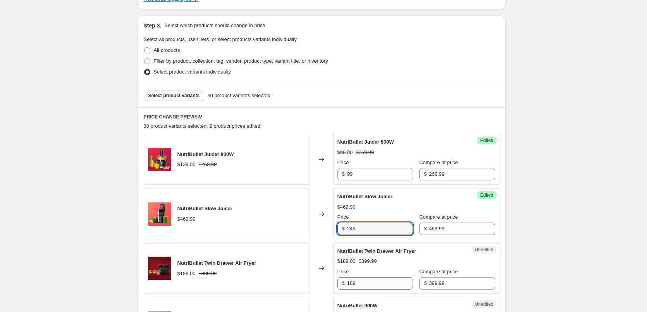
type input "249"
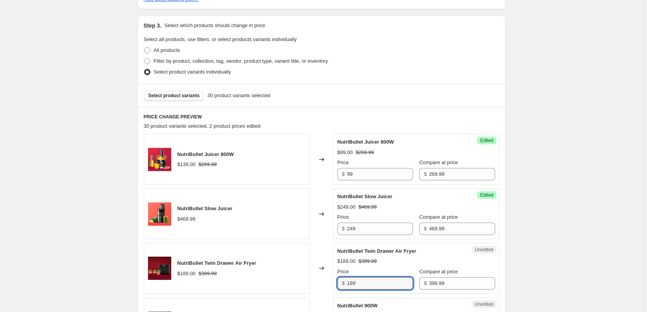
drag, startPoint x: 367, startPoint y: 283, endPoint x: 324, endPoint y: 279, distance: 43.2
click at [325, 279] on div "NutriBullet Twin Drawer Air Fryer $189.00 $399.99 Changed to Unedited NutriBull…" at bounding box center [322, 268] width 356 height 51
type input "169"
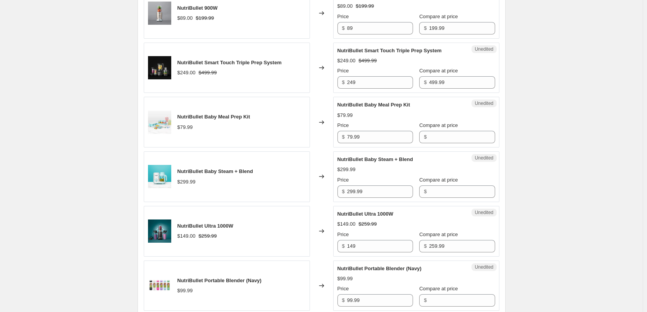
scroll to position [542, 0]
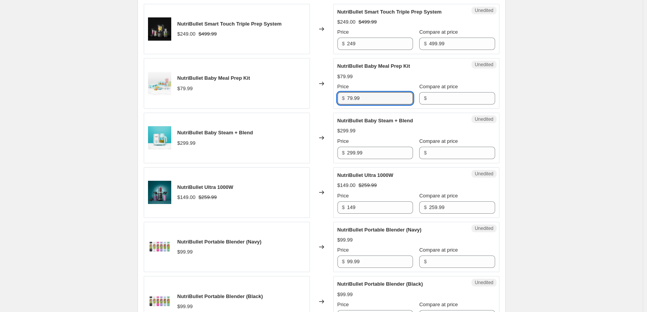
drag, startPoint x: 372, startPoint y: 99, endPoint x: 318, endPoint y: 100, distance: 53.5
click at [318, 100] on div "NutriBullet Baby Meal Prep Kit $79.99 Changed to Unedited NutriBullet Baby Meal…" at bounding box center [322, 83] width 356 height 51
click at [434, 100] on input "Compare at price" at bounding box center [462, 98] width 66 height 12
paste input "79.99"
type input "79.99"
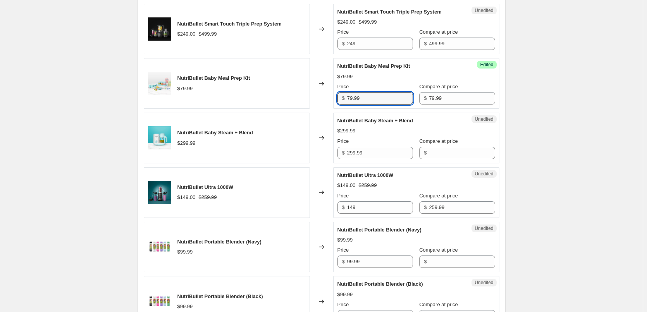
drag, startPoint x: 368, startPoint y: 100, endPoint x: 325, endPoint y: 100, distance: 43.8
click at [327, 100] on div "NutriBullet Baby Meal Prep Kit $79.99 Changed to Success Edited NutriBullet Bab…" at bounding box center [322, 83] width 356 height 51
type input "55"
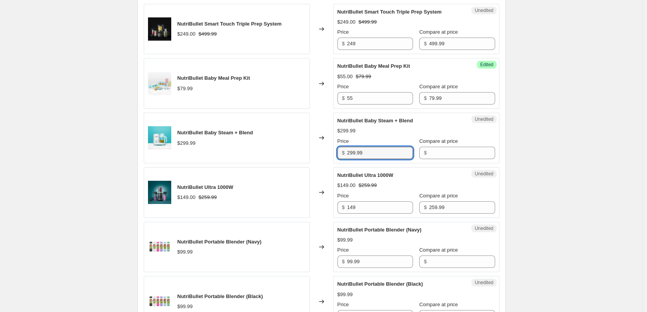
drag, startPoint x: 350, startPoint y: 153, endPoint x: 317, endPoint y: 155, distance: 32.6
click at [317, 155] on div "NutriBullet Baby Steam + Blend $299.99 Changed to Unedited NutriBullet Baby Ste…" at bounding box center [322, 138] width 356 height 51
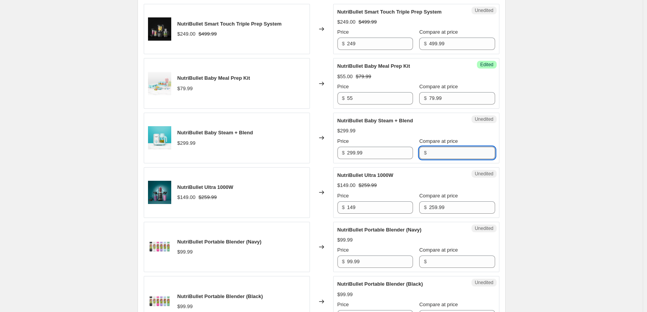
click at [436, 156] on input "Compare at price" at bounding box center [462, 153] width 66 height 12
paste input "299.99"
type input "299.99"
drag, startPoint x: 293, startPoint y: 152, endPoint x: 282, endPoint y: 153, distance: 10.9
click at [282, 153] on div "NutriBullet Baby Steam + Blend $299.99 Changed to Unedited NutriBullet Baby Ste…" at bounding box center [322, 138] width 356 height 51
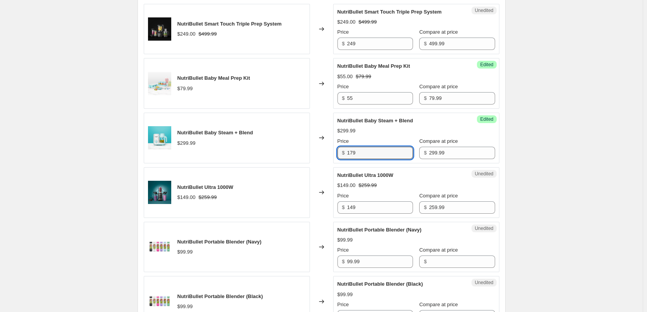
type input "179"
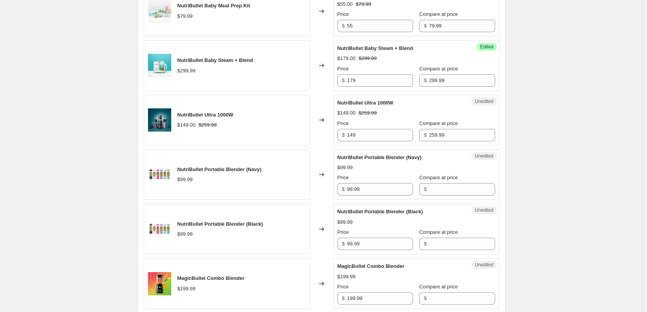
scroll to position [620, 0]
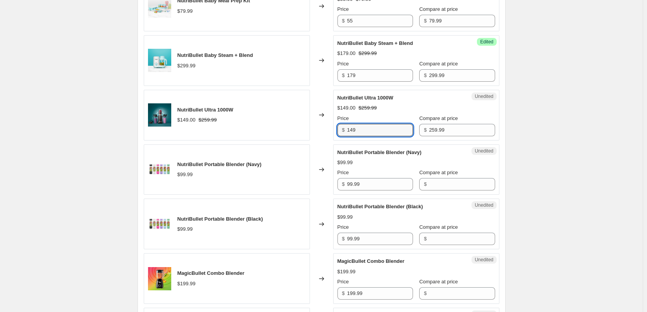
drag, startPoint x: 387, startPoint y: 129, endPoint x: 314, endPoint y: 130, distance: 72.8
click at [314, 130] on div "NutriBullet Ultra 1000W $149.00 $259.99 Changed to Unedited NutriBullet Ultra 1…" at bounding box center [322, 115] width 356 height 51
type input "139"
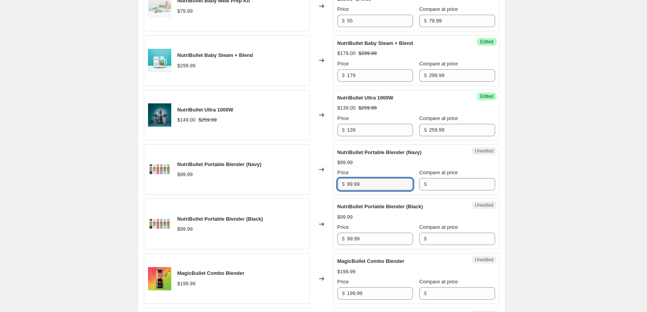
drag, startPoint x: 367, startPoint y: 186, endPoint x: 329, endPoint y: 184, distance: 38.0
click at [330, 184] on div "NutriBullet Portable Blender (Navy) $99.99 Changed to Unedited NutriBullet Port…" at bounding box center [322, 170] width 356 height 51
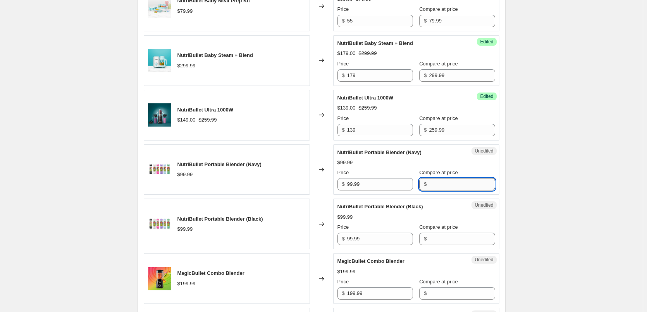
click at [446, 181] on input "Compare at price" at bounding box center [462, 184] width 66 height 12
paste input "99.99"
type input "99.99"
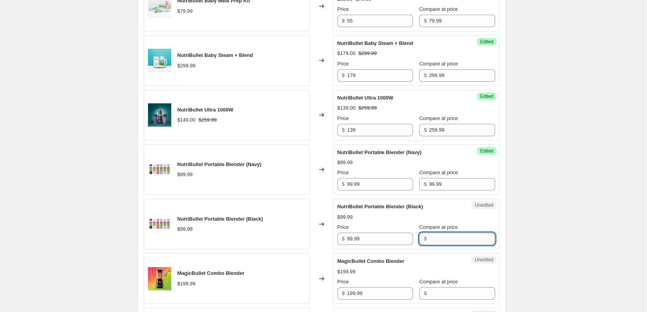
click at [434, 240] on input "Compare at price" at bounding box center [462, 239] width 66 height 12
paste input "99.99"
type input "99.99"
drag, startPoint x: 375, startPoint y: 182, endPoint x: 319, endPoint y: 182, distance: 55.4
click at [322, 183] on div "NutriBullet Portable Blender (Navy) $99.99 Changed to Success Edited NutriBulle…" at bounding box center [322, 170] width 356 height 51
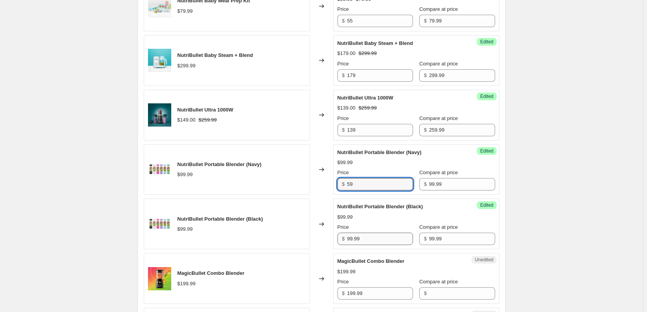
type input "59"
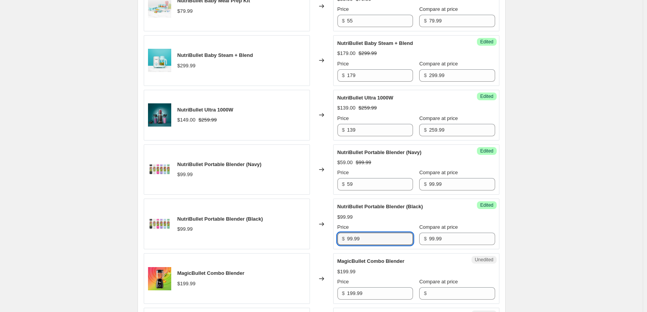
drag, startPoint x: 372, startPoint y: 242, endPoint x: 306, endPoint y: 231, distance: 67.5
click at [306, 231] on div "NutriBullet Portable Blender (Black) $99.99 Changed to Success Edited NutriBull…" at bounding box center [322, 224] width 356 height 51
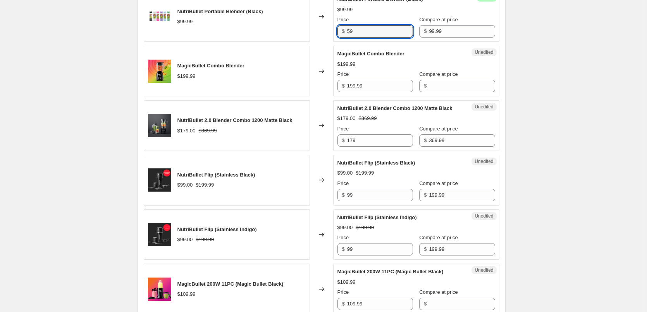
scroll to position [852, 0]
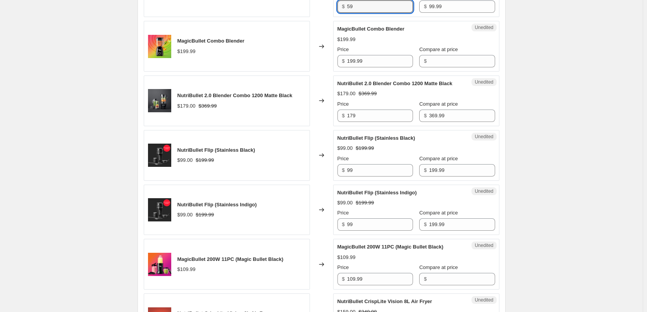
type input "59"
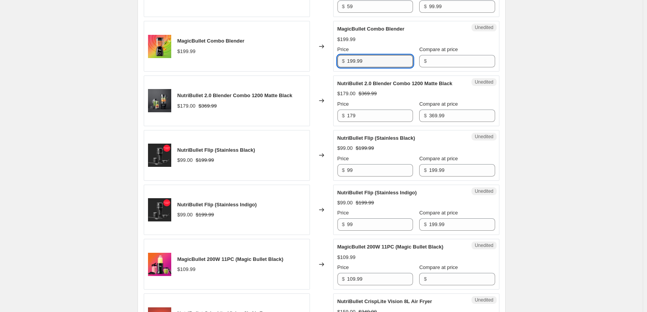
drag, startPoint x: 343, startPoint y: 63, endPoint x: 322, endPoint y: 64, distance: 20.6
click at [322, 64] on div "MagicBullet Combo Blender $199.99 Changed to Unedited MagicBullet Combo Blender…" at bounding box center [322, 46] width 356 height 51
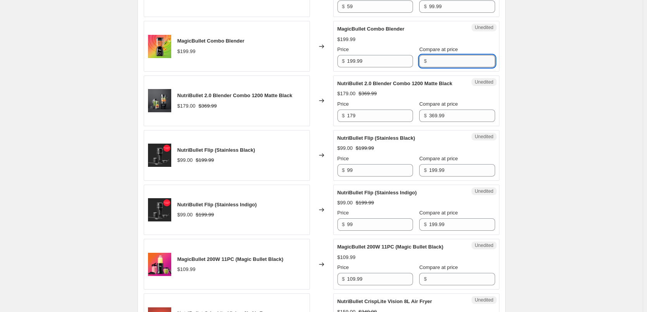
click at [432, 63] on input "Compare at price" at bounding box center [462, 61] width 66 height 12
paste input "199.99"
type input "199.99"
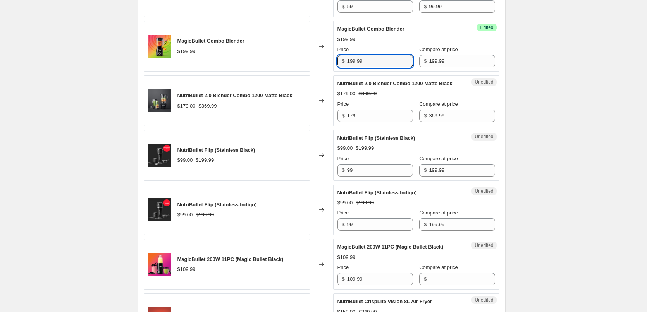
drag, startPoint x: 372, startPoint y: 60, endPoint x: 322, endPoint y: 57, distance: 50.9
click at [323, 57] on div "MagicBullet Combo Blender $199.99 Changed to Success Edited MagicBullet Combo B…" at bounding box center [322, 46] width 356 height 51
type input "99"
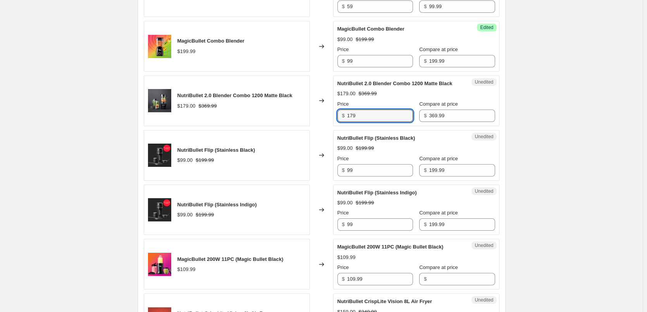
drag, startPoint x: 338, startPoint y: 124, endPoint x: 327, endPoint y: 124, distance: 11.2
click at [327, 124] on div "NutriBullet 2.0 Blender Combo 1200 Matte Black $179.00 $369.99 Changed to Unedi…" at bounding box center [322, 101] width 356 height 51
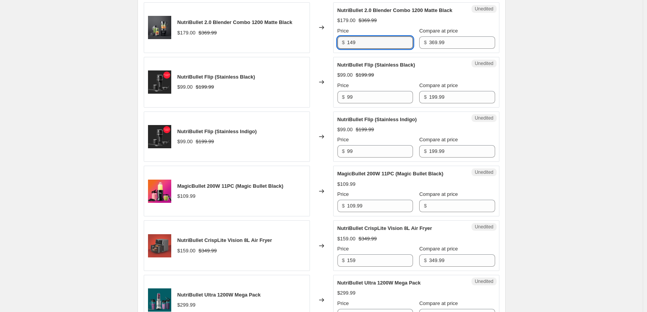
scroll to position [1007, 0]
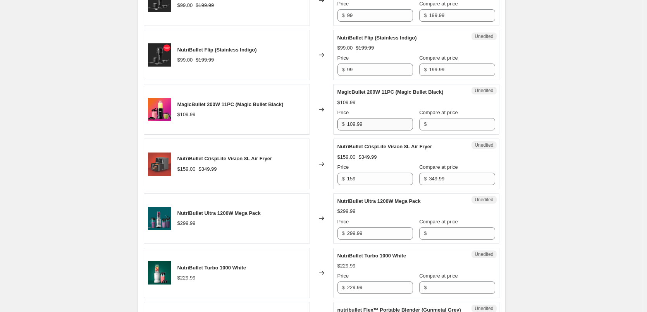
type input "149"
drag, startPoint x: 368, startPoint y: 132, endPoint x: 333, endPoint y: 133, distance: 35.3
click at [333, 133] on div "MagicBullet 200W 11PC (Magic Bullet Black) $109.99 Changed to Unedited MagicBul…" at bounding box center [322, 109] width 356 height 51
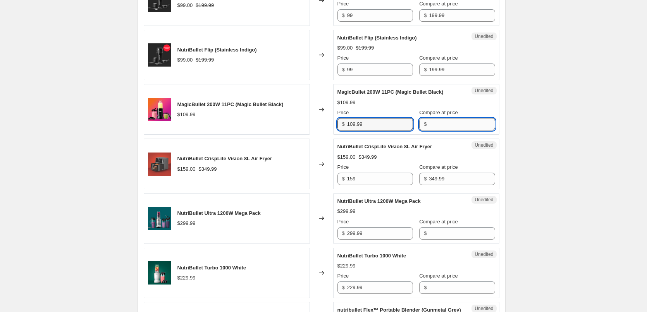
click at [448, 131] on input "Compare at price" at bounding box center [462, 124] width 66 height 12
paste input "109.99"
type input "109.99"
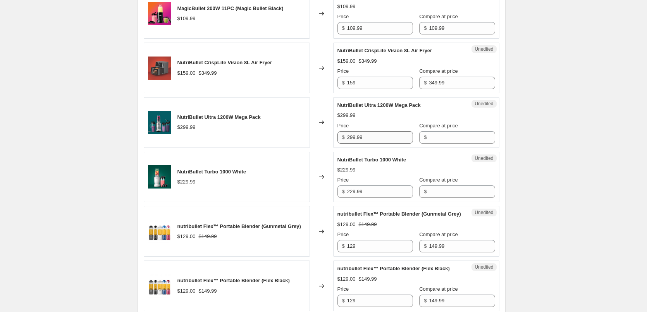
scroll to position [1085, 0]
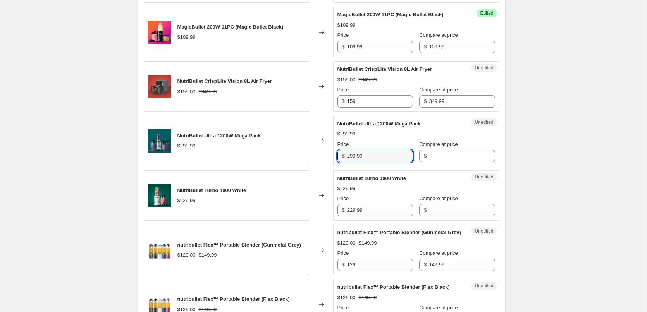
drag, startPoint x: 375, startPoint y: 167, endPoint x: 331, endPoint y: 163, distance: 44.3
click at [331, 163] on div "NutriBullet Ultra 1200W Mega Pack $299.99 Changed to Unedited NutriBullet Ultra…" at bounding box center [322, 141] width 356 height 51
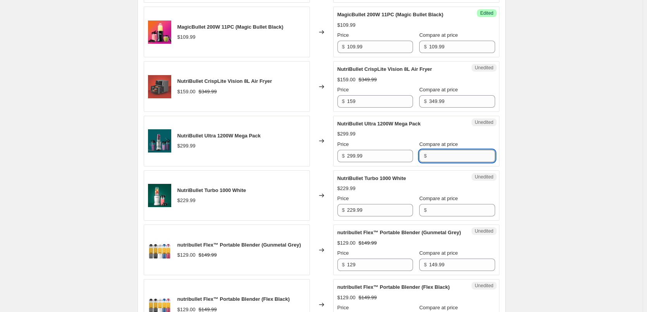
click at [436, 162] on input "Compare at price" at bounding box center [462, 156] width 66 height 12
paste input "299.99"
type input "299.99"
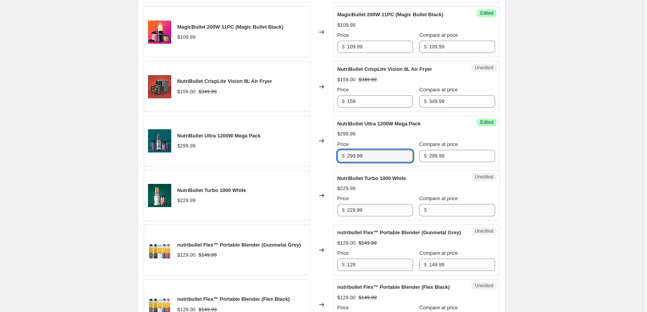
drag, startPoint x: 379, startPoint y: 166, endPoint x: 318, endPoint y: 162, distance: 61.0
click at [321, 164] on div "NutriBullet Ultra 1200W Mega Pack $299.99 Changed to Success Edited NutriBullet…" at bounding box center [322, 141] width 356 height 51
type input "169"
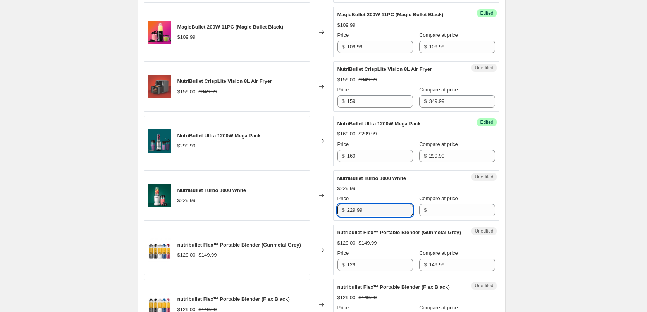
drag, startPoint x: 365, startPoint y: 219, endPoint x: 320, endPoint y: 218, distance: 44.9
click at [320, 218] on div "NutriBullet Turbo 1000 White $229.99 Changed to Unedited NutriBullet Turbo 1000…" at bounding box center [322, 195] width 356 height 51
click at [435, 217] on input "Compare at price" at bounding box center [462, 210] width 66 height 12
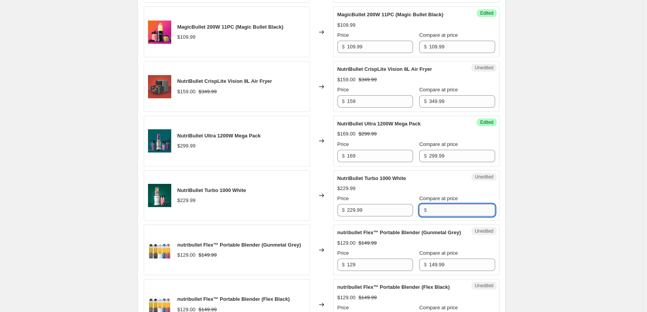
paste input "229.99"
type input "229.99"
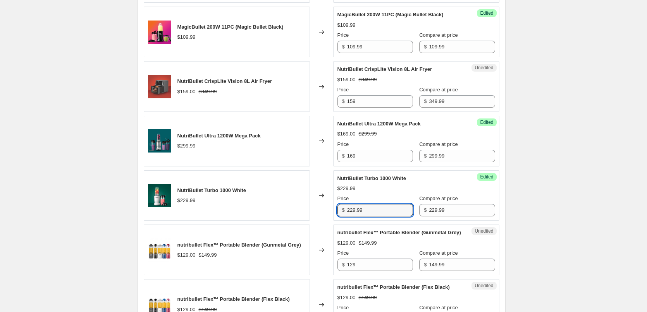
drag, startPoint x: 380, startPoint y: 219, endPoint x: 329, endPoint y: 213, distance: 52.0
click at [332, 216] on div "NutriBullet Turbo 1000 White $229.99 Changed to Success Edited NutriBullet Turb…" at bounding box center [322, 195] width 356 height 51
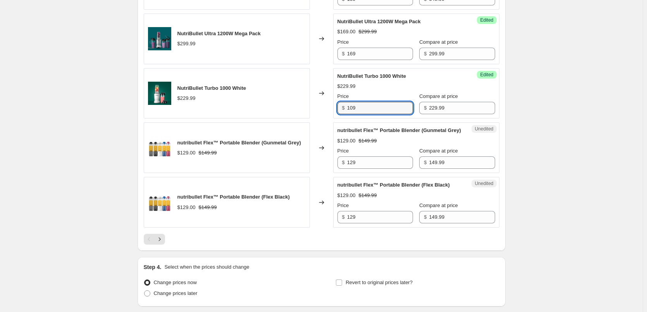
scroll to position [1201, 0]
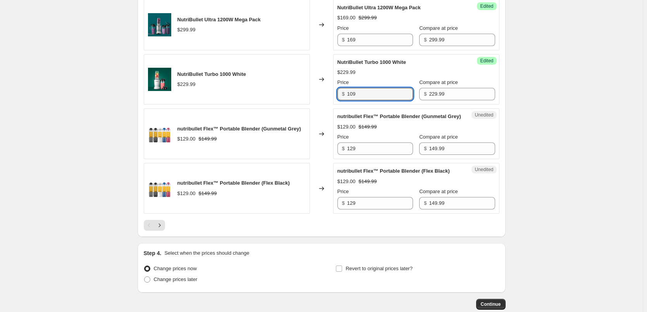
type input "109"
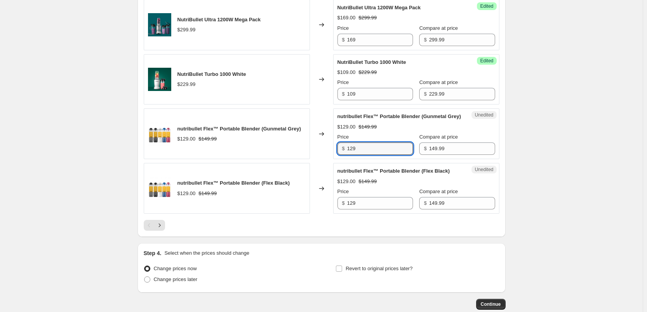
drag, startPoint x: 364, startPoint y: 164, endPoint x: 322, endPoint y: 161, distance: 42.0
click at [326, 159] on div "nutribullet Flex™ Portable Blender (Gunmetal Grey) $129.00 $149.99 Changed to U…" at bounding box center [322, 133] width 356 height 51
type input "89"
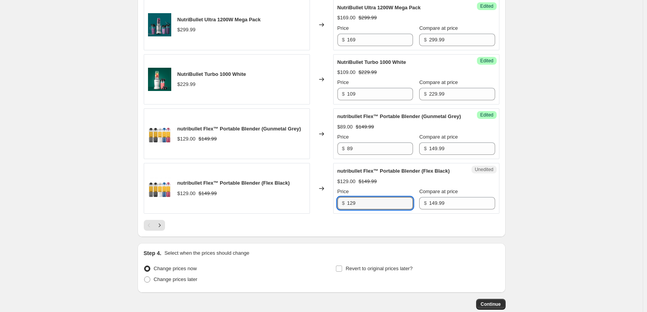
drag, startPoint x: 365, startPoint y: 223, endPoint x: 327, endPoint y: 218, distance: 38.3
click at [327, 214] on div "nutribullet Flex™ Portable Blender (Flex Black) $129.00 $149.99 Changed to Uned…" at bounding box center [322, 188] width 356 height 51
type input "89"
click at [160, 229] on icon "Next" at bounding box center [160, 226] width 8 height 8
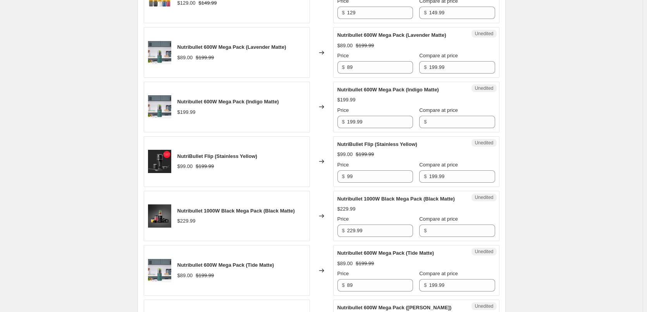
scroll to position [251, 0]
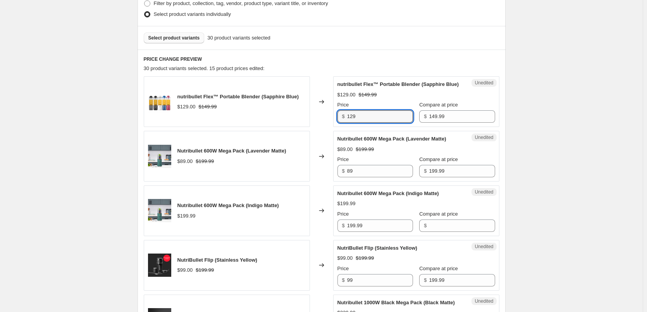
drag, startPoint x: 363, startPoint y: 126, endPoint x: 331, endPoint y: 125, distance: 32.2
click at [333, 124] on div "nutribullet Flex™ Portable Blender (Sapphire Blue) $129.00 $149.99 Changed to U…" at bounding box center [322, 101] width 356 height 51
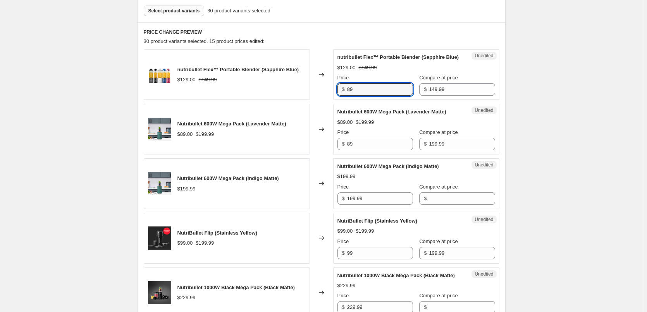
scroll to position [290, 0]
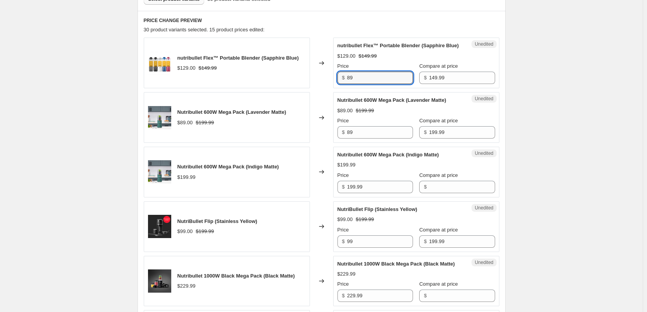
type input "89"
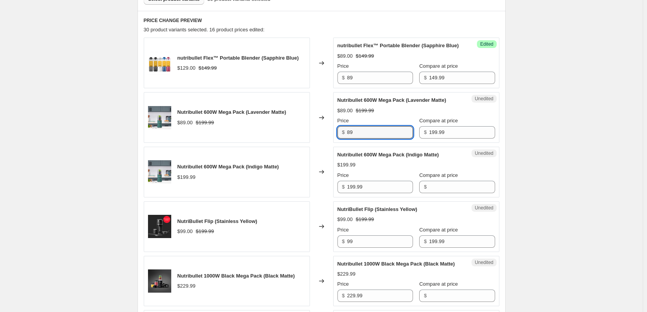
drag, startPoint x: 353, startPoint y: 140, endPoint x: 310, endPoint y: 139, distance: 43.0
click at [310, 139] on div "Nutribullet 600W Mega Pack (Lavender Matte) $89.00 $199.99 Changed to Unedited …" at bounding box center [322, 117] width 356 height 51
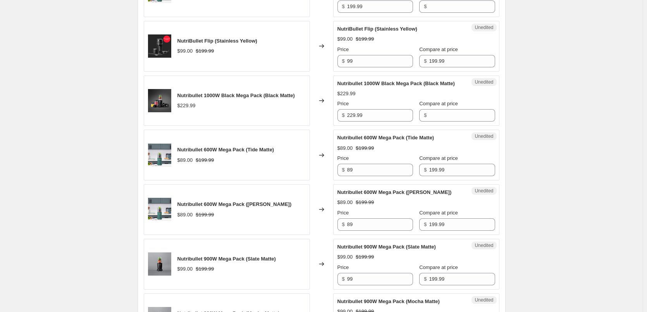
scroll to position [484, 0]
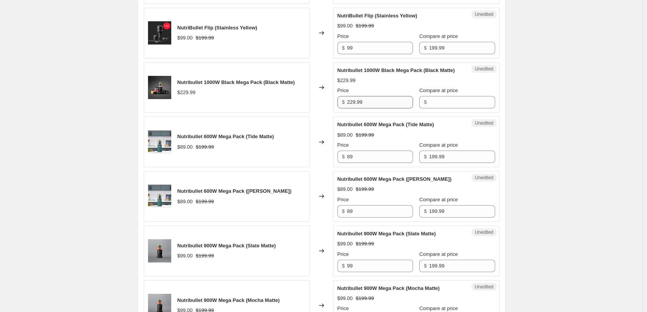
type input "99"
drag, startPoint x: 366, startPoint y: 118, endPoint x: 342, endPoint y: 116, distance: 24.5
click at [342, 108] on div "$ 229.99" at bounding box center [375, 102] width 76 height 12
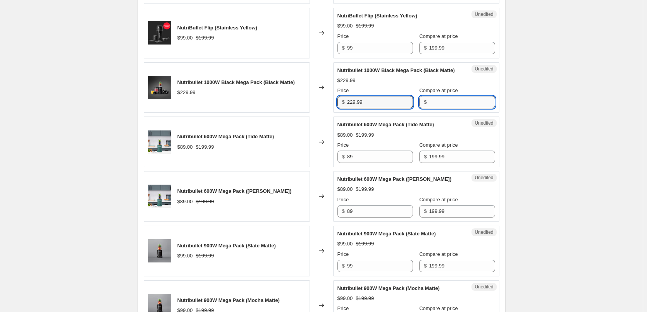
click at [429, 108] on input "Compare at price" at bounding box center [462, 102] width 66 height 12
paste input "229.99"
type input "229.99"
drag, startPoint x: 366, startPoint y: 119, endPoint x: 316, endPoint y: 107, distance: 51.5
click at [319, 110] on div "Nutribullet 1000W Black Mega Pack (Black Matte) $229.99 Changed to Success Edit…" at bounding box center [322, 87] width 356 height 51
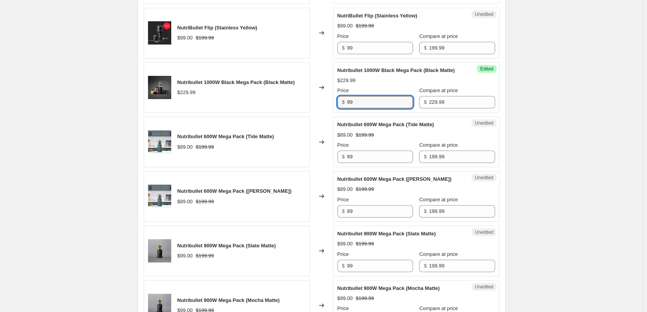
type input "99"
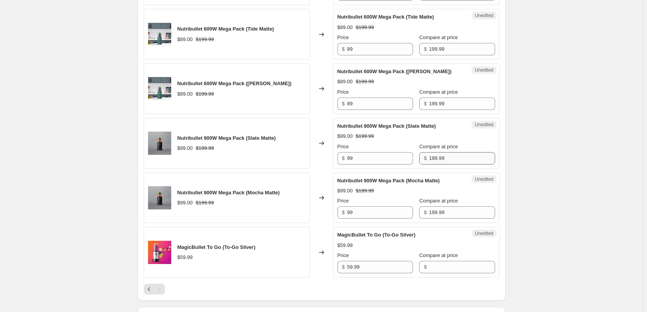
scroll to position [600, 0]
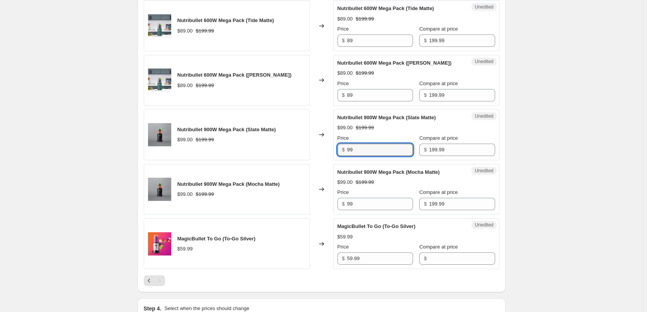
drag, startPoint x: 361, startPoint y: 164, endPoint x: 344, endPoint y: 163, distance: 17.1
click at [344, 156] on div "$ 99" at bounding box center [375, 150] width 76 height 12
type input "89"
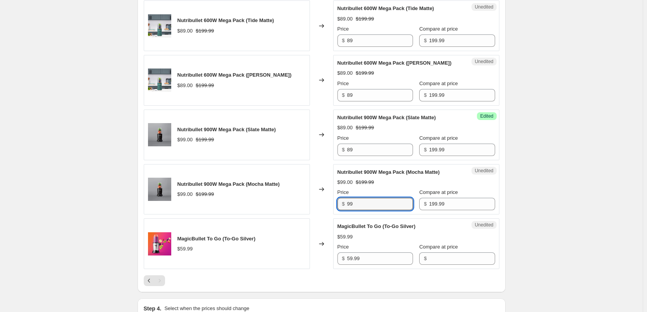
drag, startPoint x: 375, startPoint y: 220, endPoint x: 310, endPoint y: 217, distance: 65.2
click at [312, 215] on div "Nutribullet 900W Mega Pack (Mocha Matte) $99.00 $199.99 Changed to Unedited Nut…" at bounding box center [322, 189] width 356 height 51
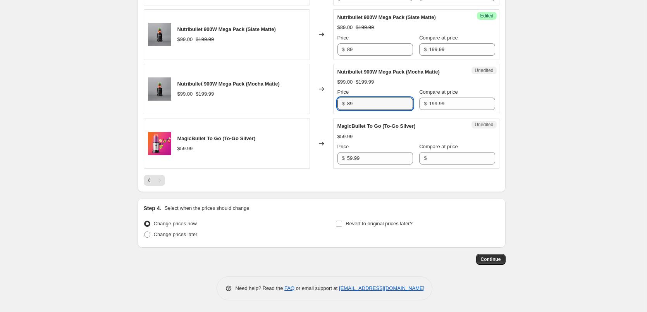
type input "89"
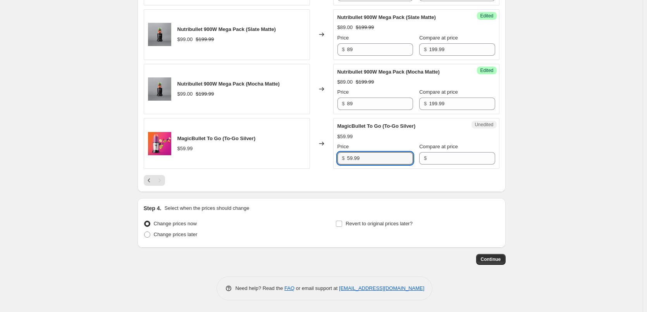
drag, startPoint x: 335, startPoint y: 158, endPoint x: 322, endPoint y: 157, distance: 12.4
click at [322, 157] on div "MagicBullet To Go (To-Go Silver) $59.99 Changed to Unedited MagicBullet To Go (…" at bounding box center [322, 143] width 356 height 51
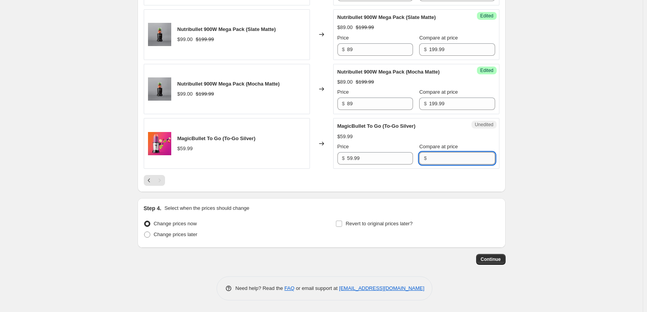
click at [465, 160] on input "Compare at price" at bounding box center [462, 158] width 66 height 12
paste input "59.99"
type input "59.99"
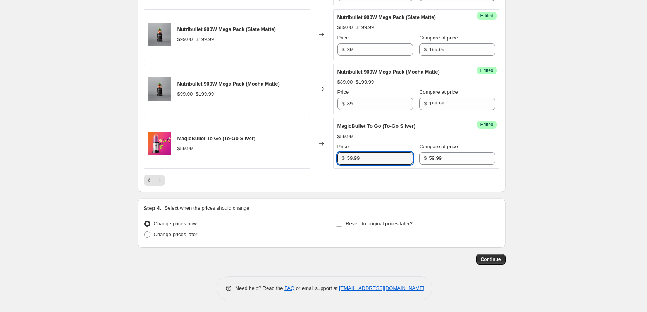
drag, startPoint x: 363, startPoint y: 160, endPoint x: 331, endPoint y: 160, distance: 31.4
click at [332, 162] on div "MagicBullet To Go (To-Go Silver) $59.99 Changed to Success Edited MagicBullet T…" at bounding box center [322, 143] width 356 height 51
type input "39"
click at [152, 182] on icon "Previous" at bounding box center [149, 181] width 8 height 8
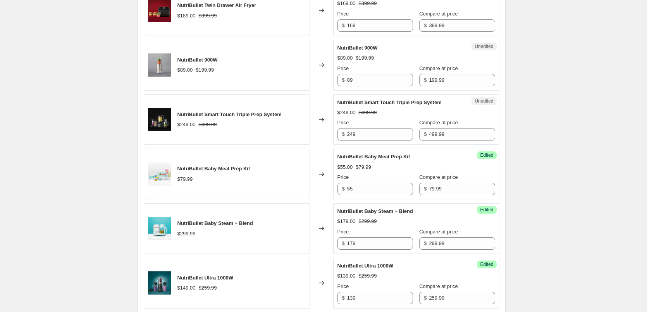
scroll to position [367, 0]
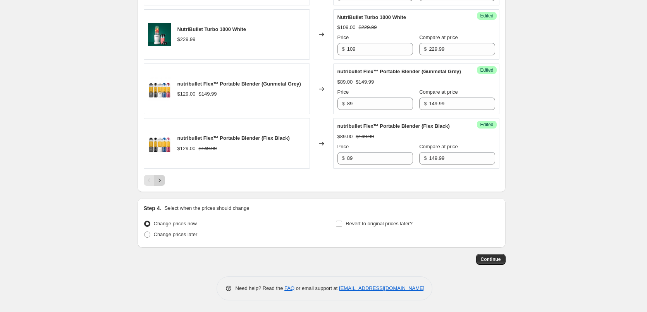
click at [160, 183] on icon "Next" at bounding box center [160, 181] width 8 height 8
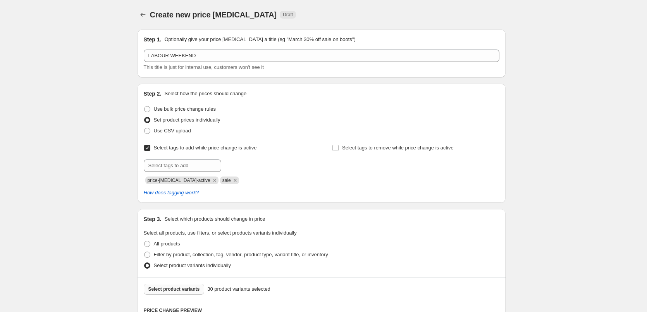
scroll to position [116, 0]
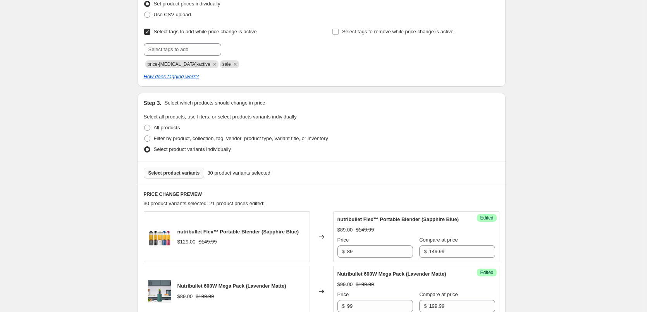
click at [166, 175] on span "Select product variants" at bounding box center [174, 173] width 52 height 6
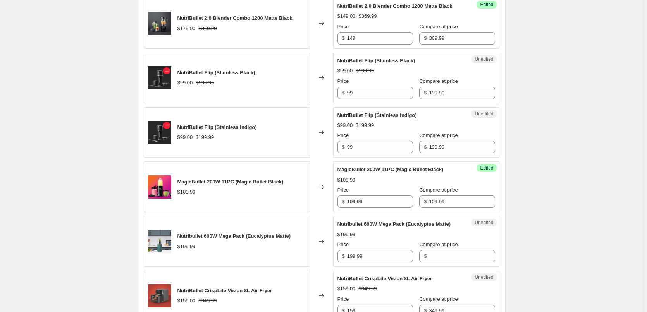
scroll to position [1124, 0]
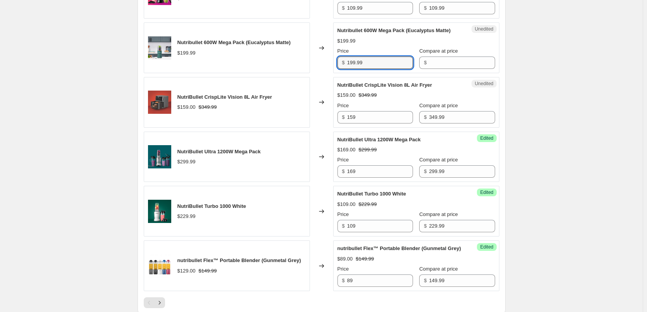
drag, startPoint x: 369, startPoint y: 79, endPoint x: 328, endPoint y: 77, distance: 41.5
click at [328, 73] on div "Nutribullet 600W Mega Pack (Eucalyptus Matte) $199.99 Changed to Unedited Nutri…" at bounding box center [322, 47] width 356 height 51
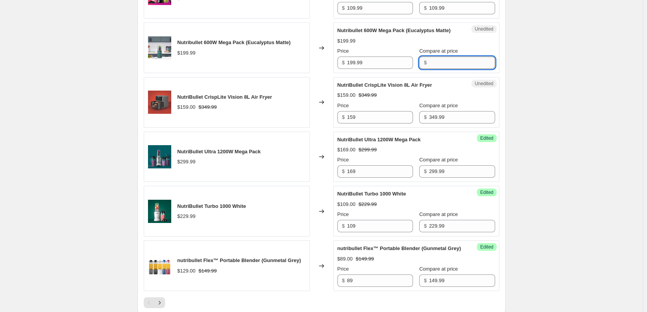
click at [457, 69] on input "Compare at price" at bounding box center [462, 63] width 66 height 12
paste input "199.99"
type input "199.99"
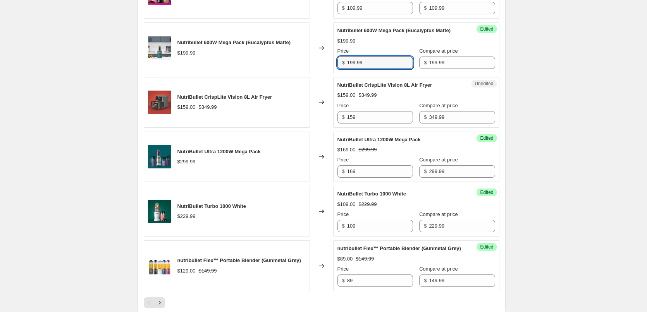
drag, startPoint x: 369, startPoint y: 80, endPoint x: 335, endPoint y: 74, distance: 35.0
click at [335, 73] on div "Success Edited Nutribullet 600W Mega Pack (Eucalyptus Matte) $199.99 Price $ 19…" at bounding box center [416, 47] width 166 height 51
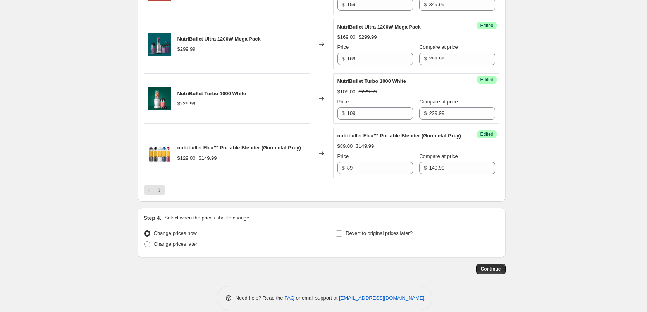
scroll to position [1269, 0]
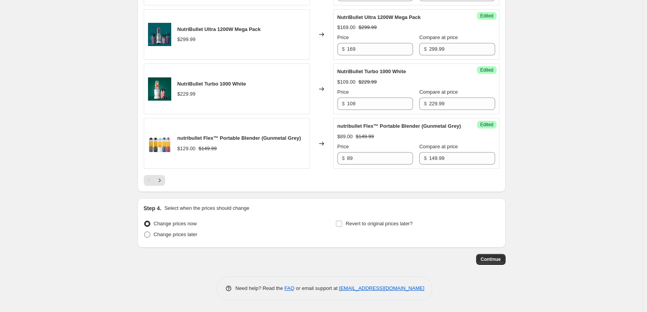
type input "99"
click at [187, 234] on span "Change prices later" at bounding box center [176, 235] width 44 height 6
click at [145, 232] on input "Change prices later" at bounding box center [144, 232] width 0 height 0
radio input "true"
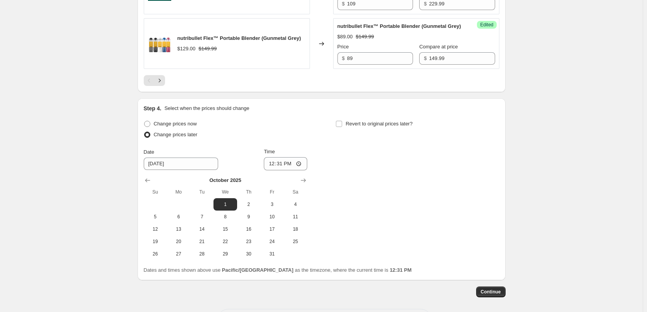
scroll to position [1402, 0]
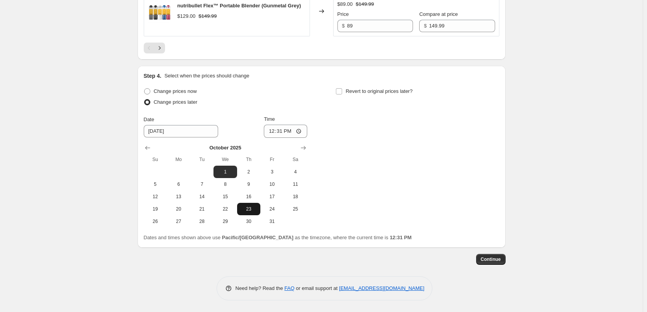
click at [248, 210] on span "23" at bounding box center [248, 209] width 17 height 6
type input "[DATE]"
click at [275, 132] on input "12:31" at bounding box center [285, 131] width 43 height 13
type input "00:05"
click at [342, 91] on input "Revert to original prices later?" at bounding box center [339, 91] width 6 height 6
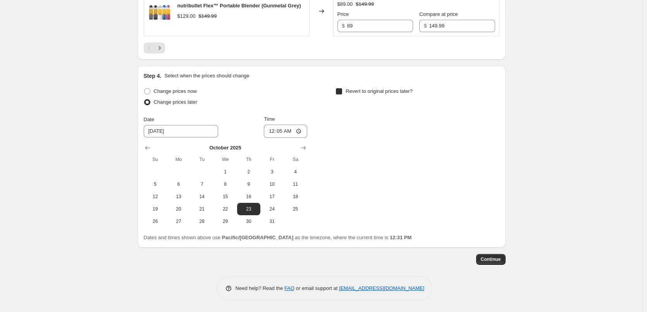
checkbox input "true"
click at [423, 221] on span "29" at bounding box center [417, 222] width 17 height 6
type input "[DATE]"
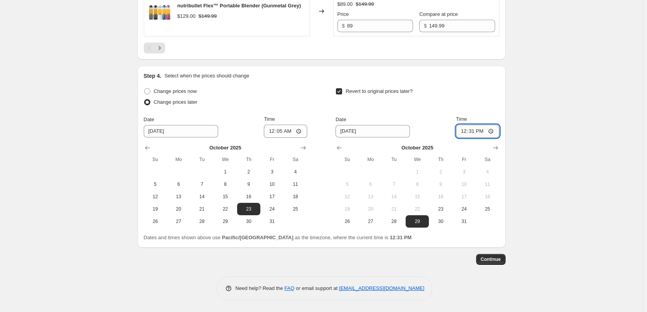
click at [464, 132] on input "12:31" at bounding box center [477, 131] width 43 height 13
type input "23:55"
click at [494, 262] on span "Continue" at bounding box center [491, 260] width 20 height 6
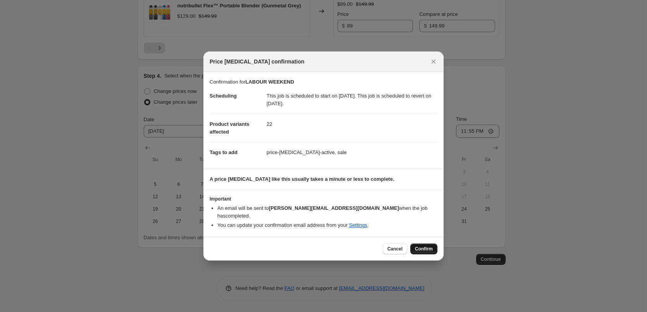
click at [427, 249] on button "Confirm" at bounding box center [423, 249] width 27 height 11
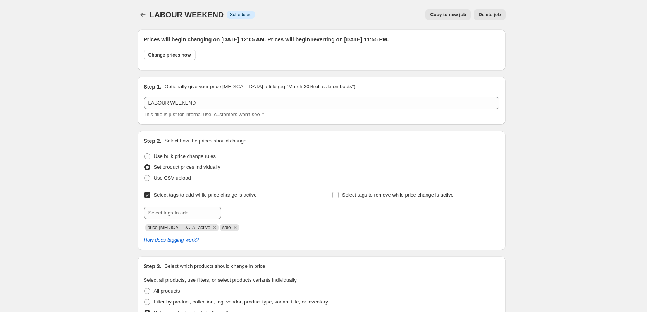
scroll to position [1402, 0]
